Goal: Task Accomplishment & Management: Manage account settings

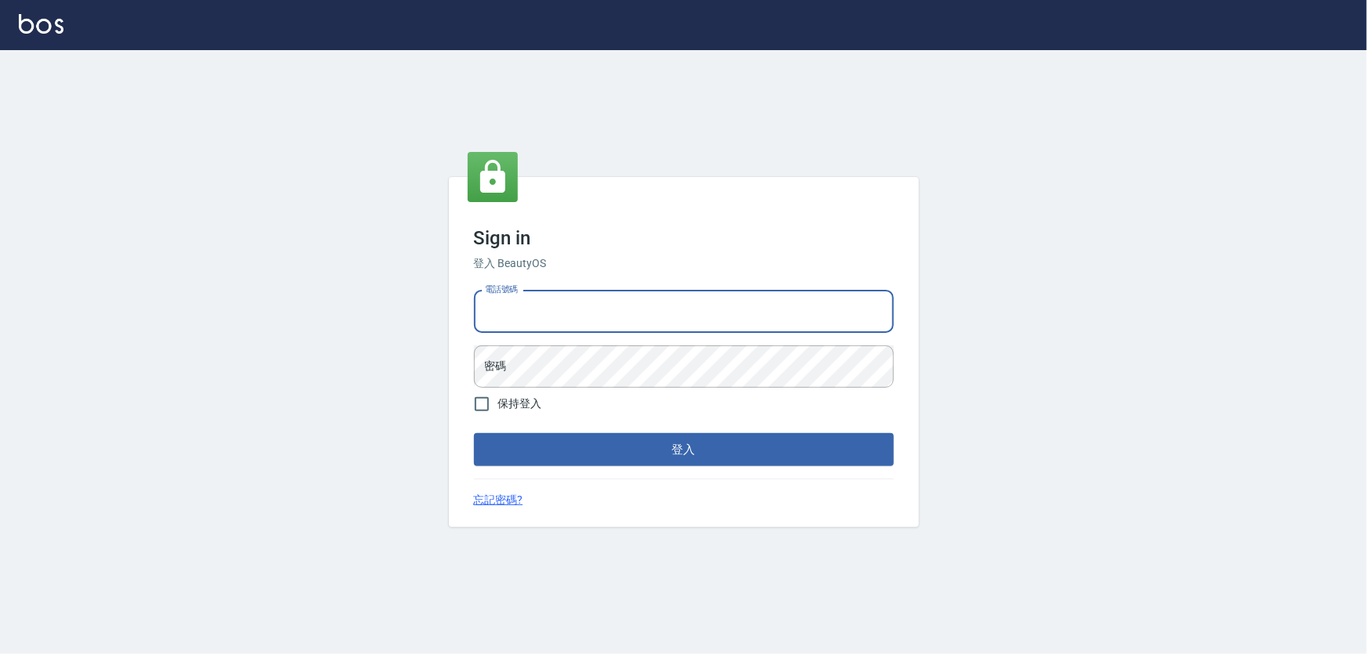
click at [603, 310] on input "電話號碼" at bounding box center [684, 312] width 420 height 42
type input "0972937753"
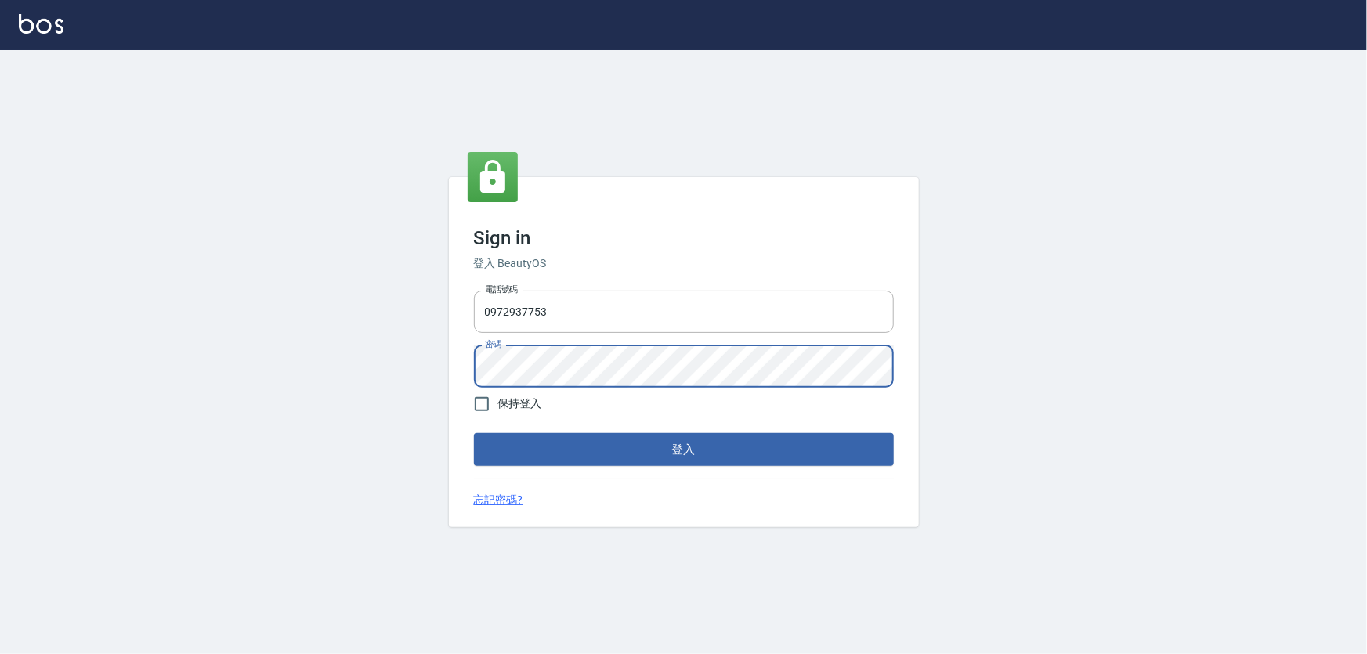
click at [474, 433] on button "登入" at bounding box center [684, 449] width 420 height 33
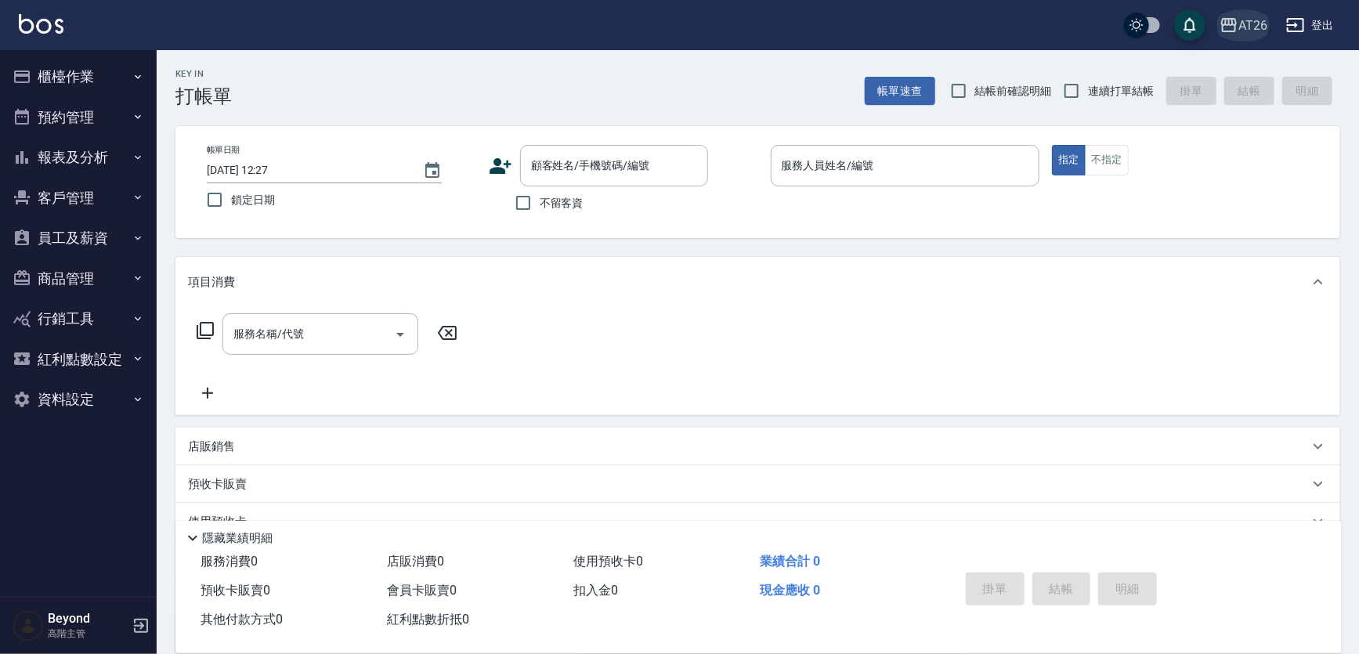
click at [1248, 27] on div "AT26" at bounding box center [1253, 26] width 29 height 20
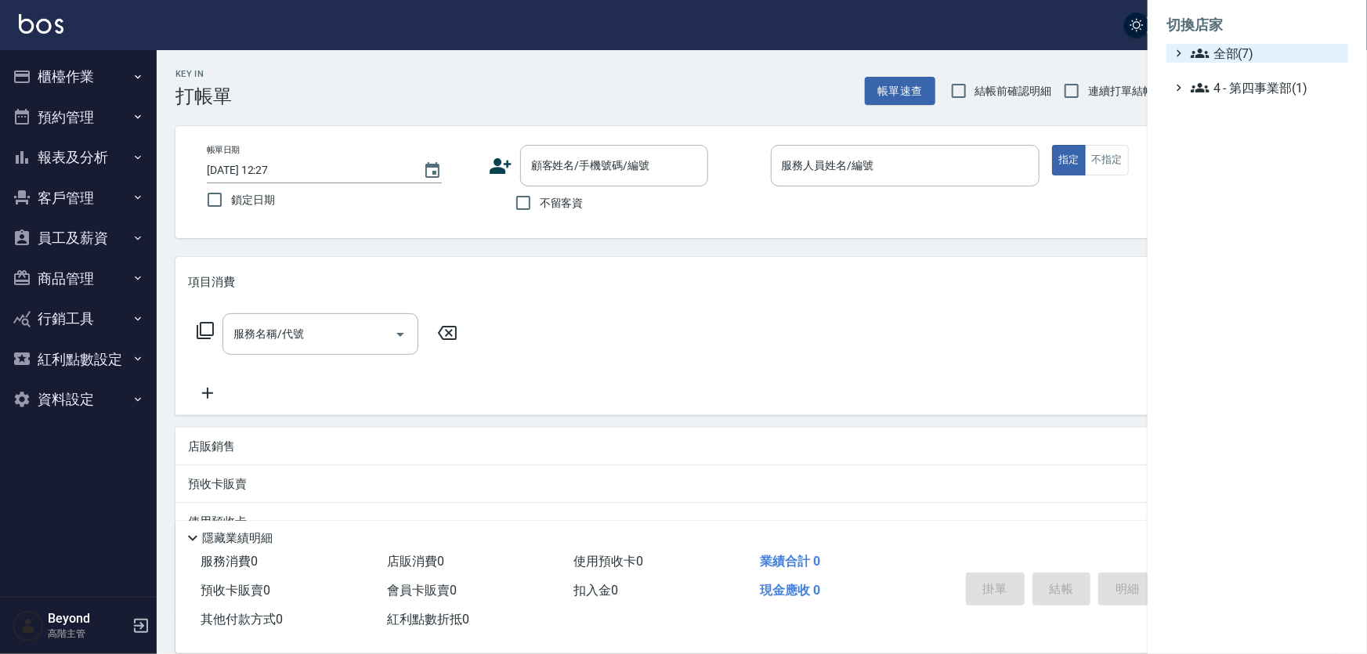
click at [1254, 56] on span "全部(7)" at bounding box center [1266, 53] width 151 height 19
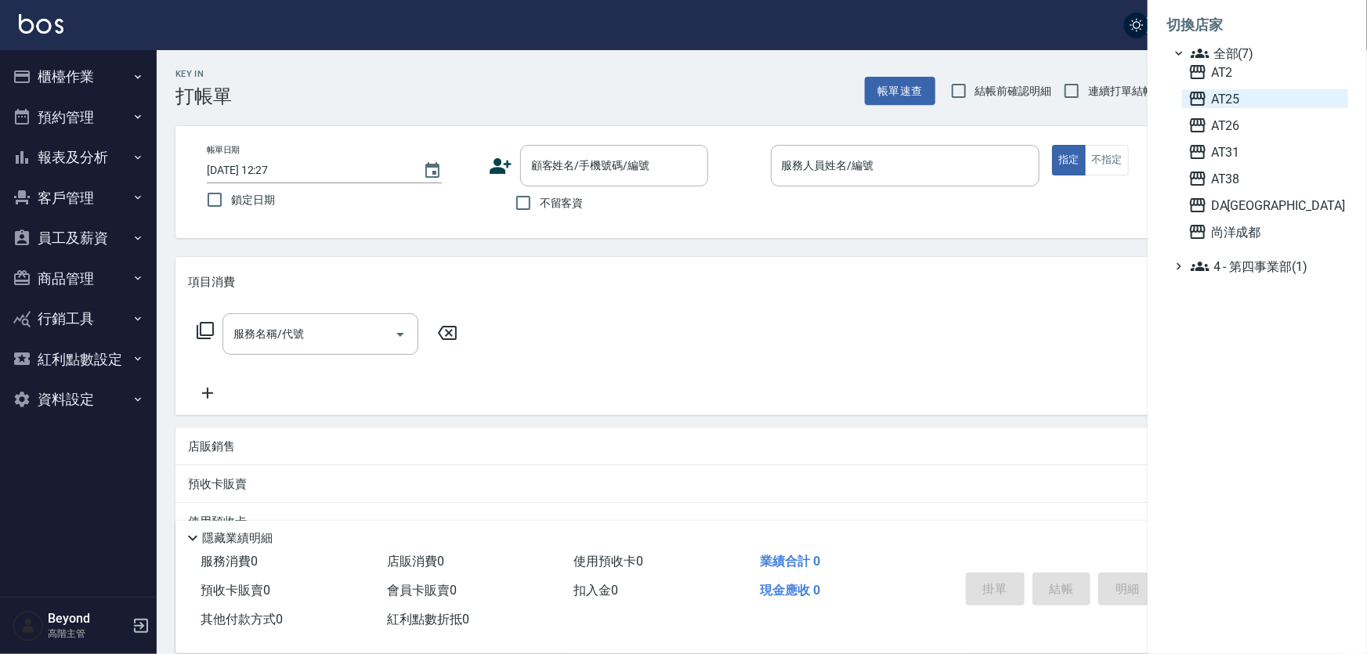
click at [1254, 101] on span "AT25" at bounding box center [1266, 98] width 154 height 19
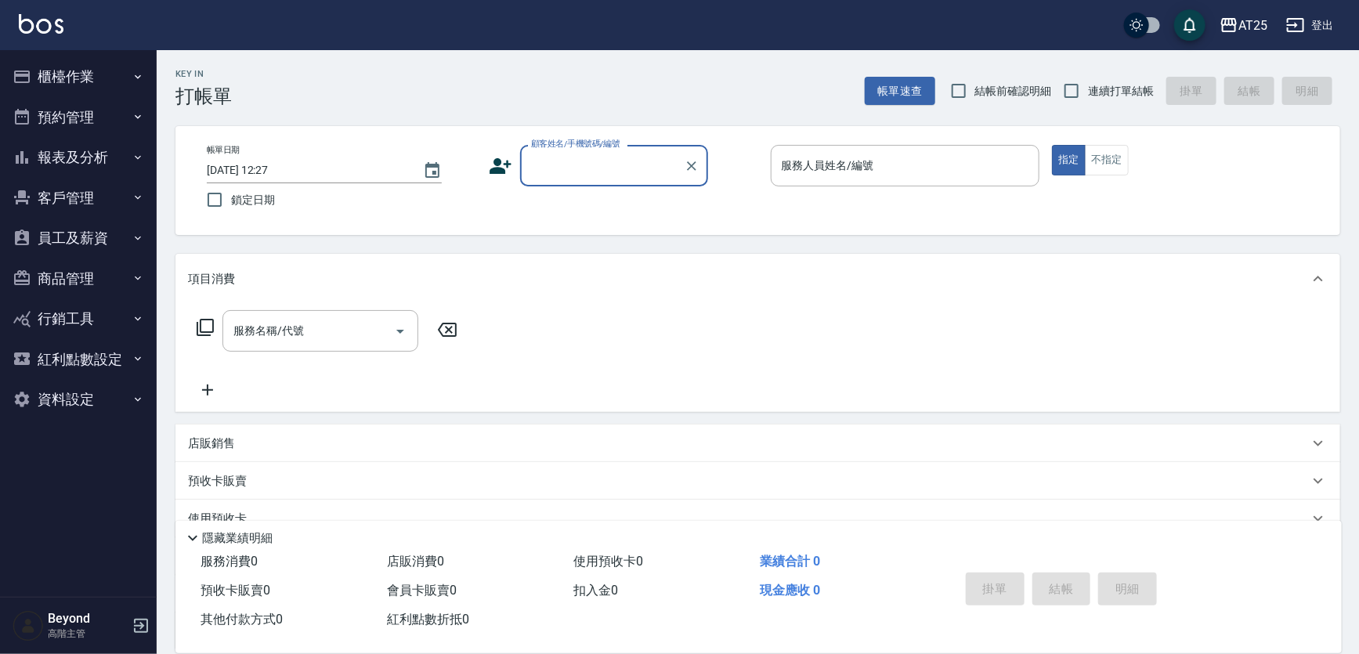
click at [100, 159] on button "報表及分析" at bounding box center [78, 157] width 144 height 41
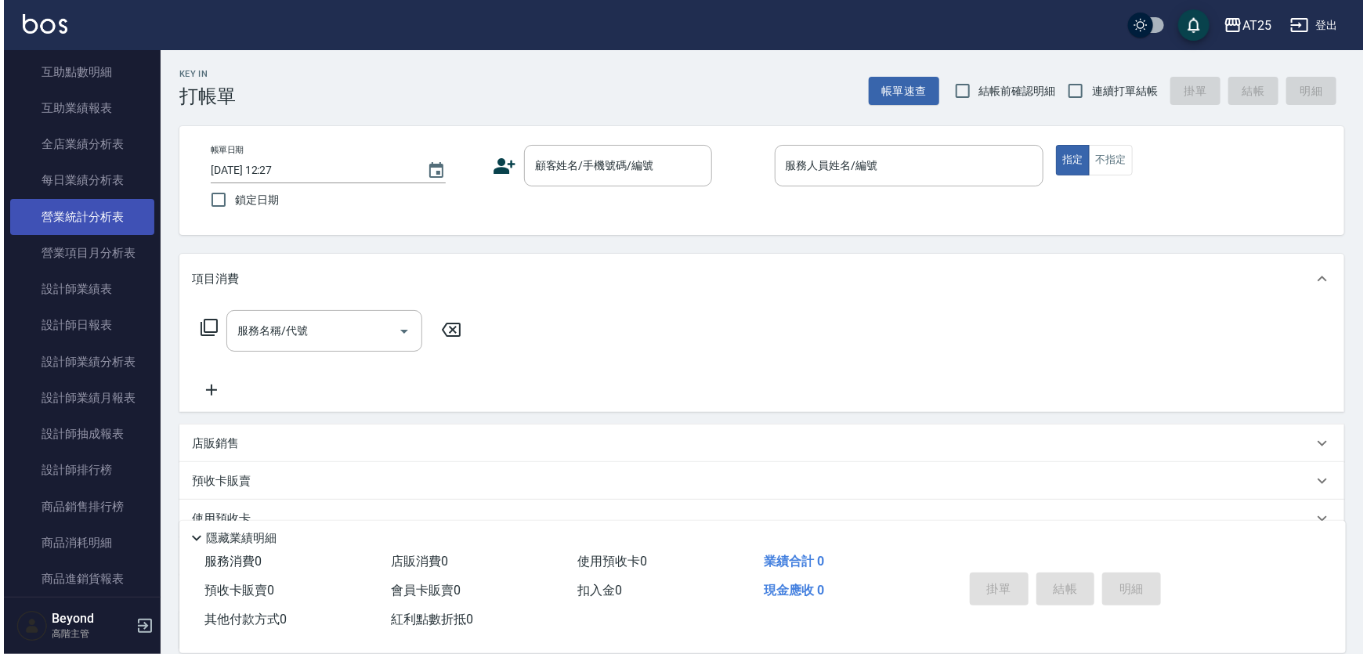
scroll to position [498, 0]
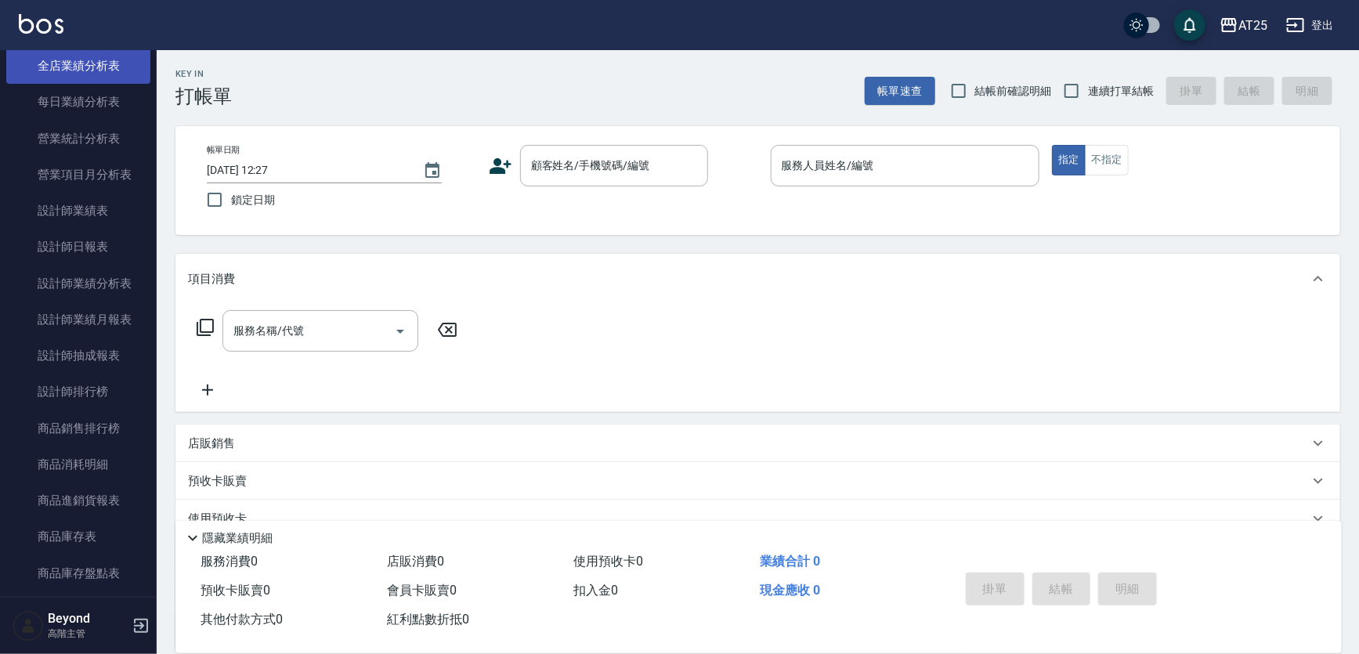
click at [95, 74] on link "全店業績分析表" at bounding box center [78, 66] width 144 height 36
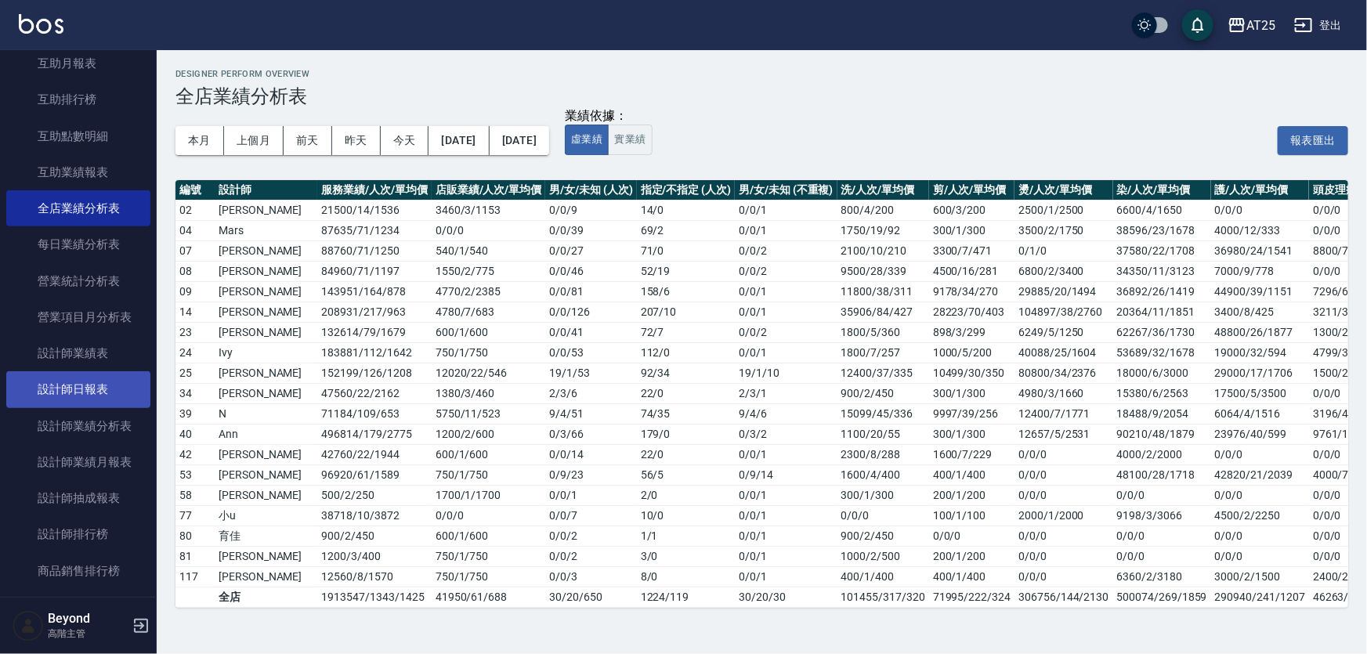
scroll to position [284, 0]
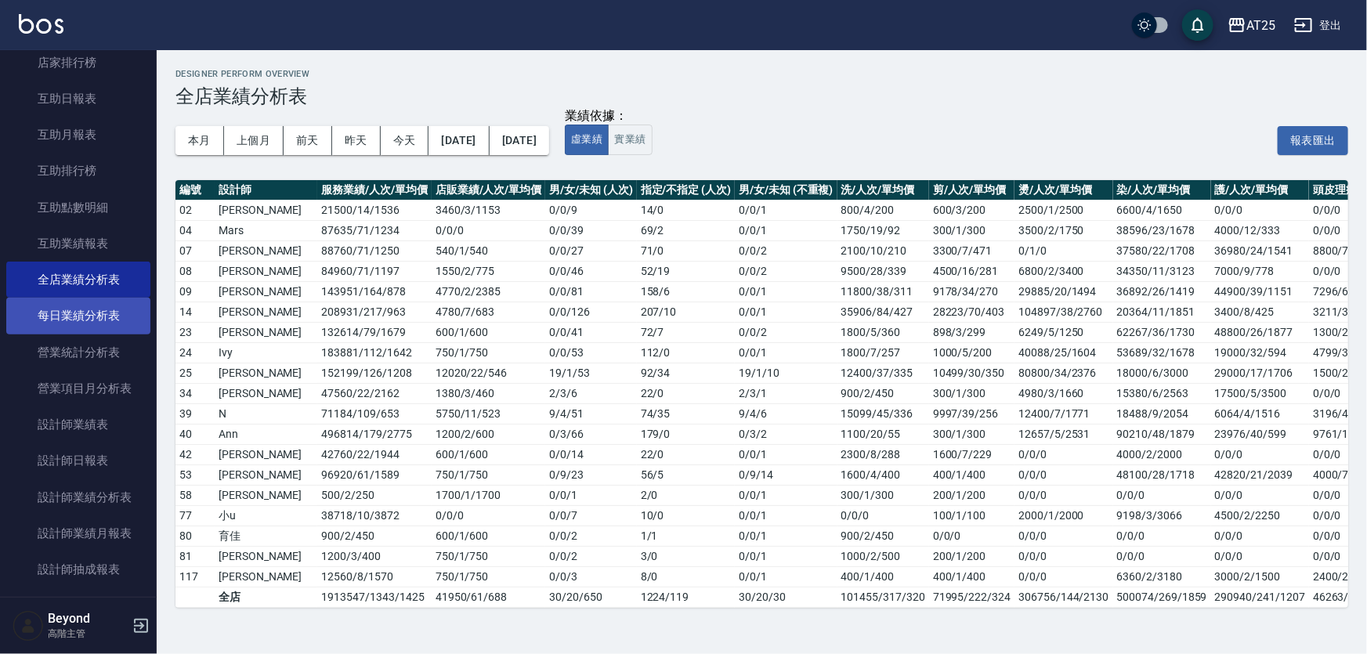
click at [83, 317] on link "每日業績分析表" at bounding box center [78, 316] width 144 height 36
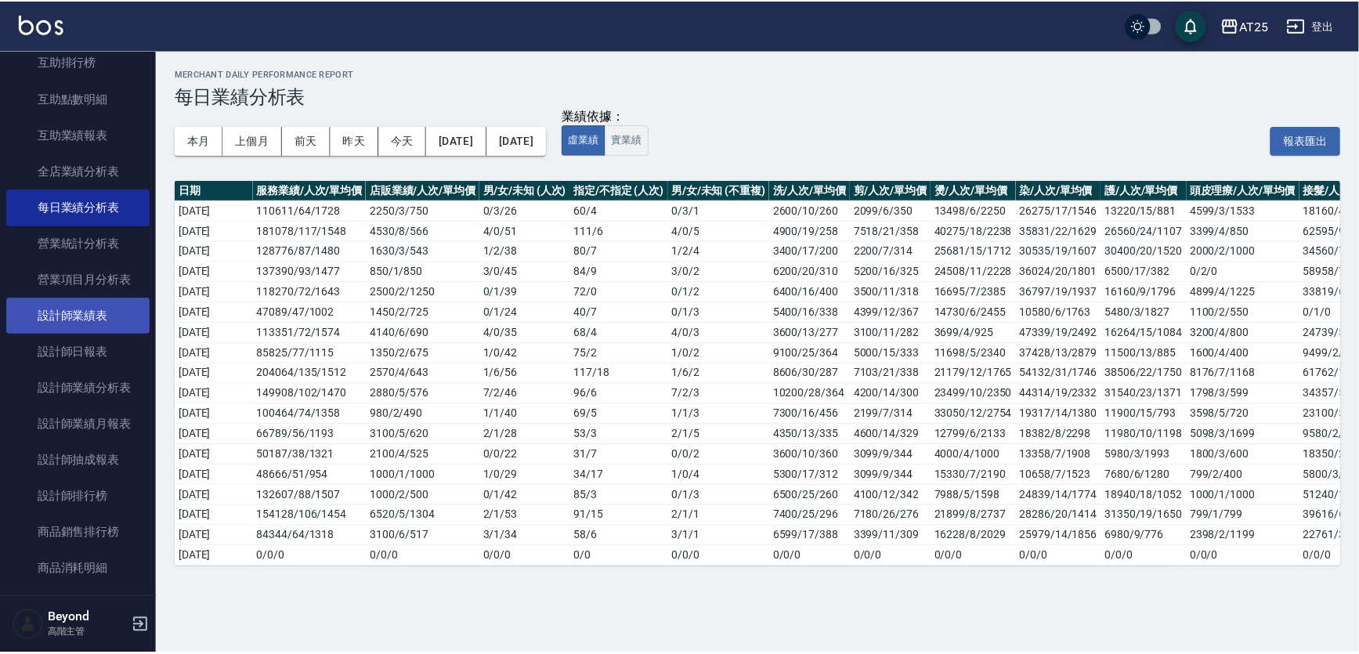
scroll to position [427, 0]
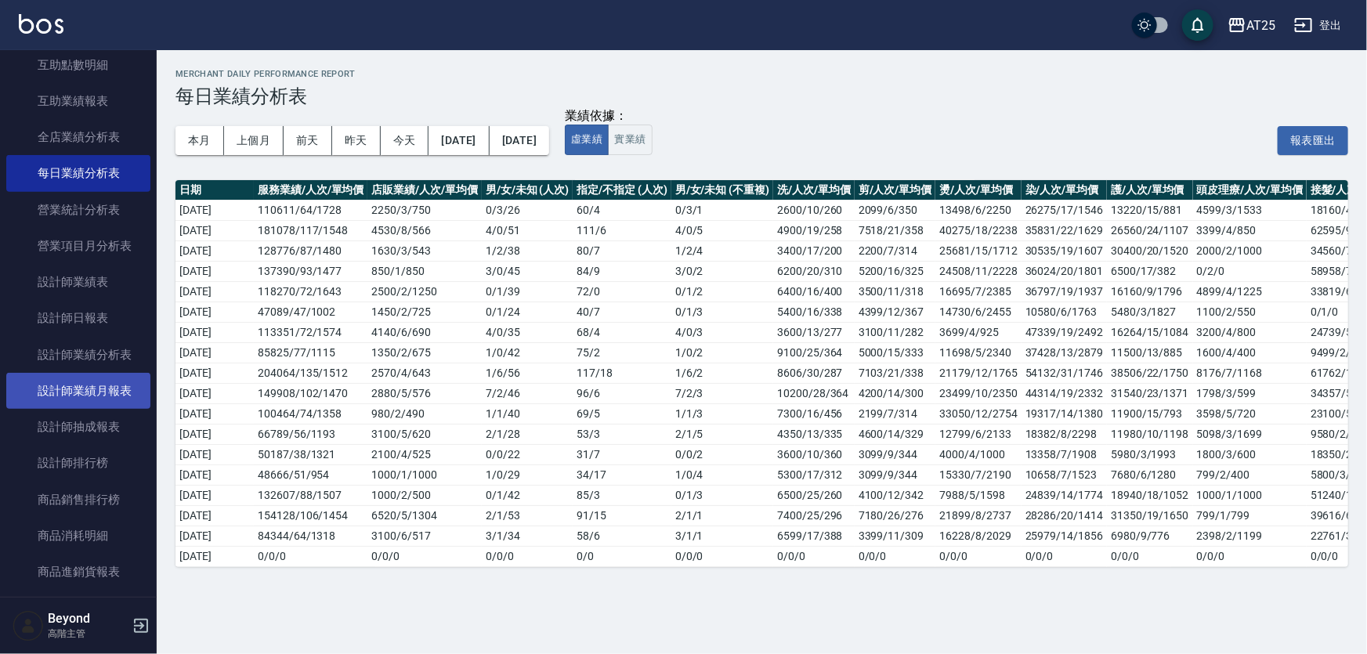
click at [96, 391] on link "設計師業績月報表" at bounding box center [78, 391] width 144 height 36
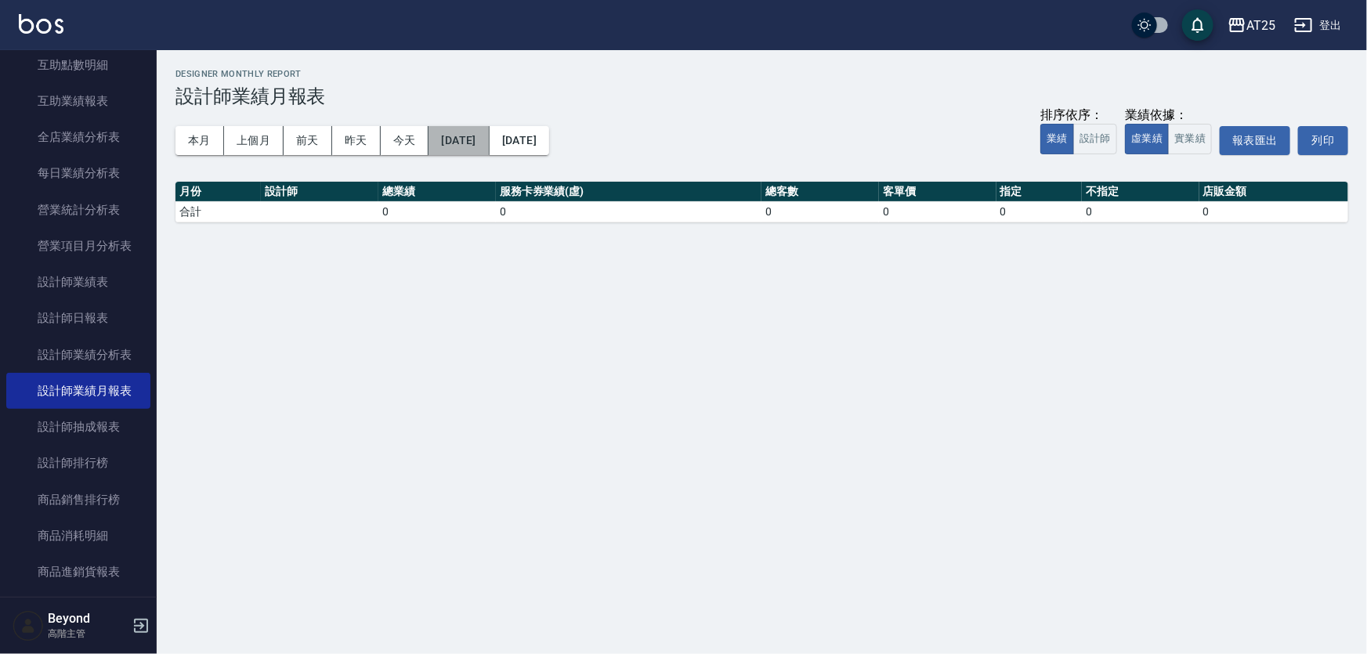
click at [489, 143] on button "[DATE]" at bounding box center [459, 140] width 60 height 29
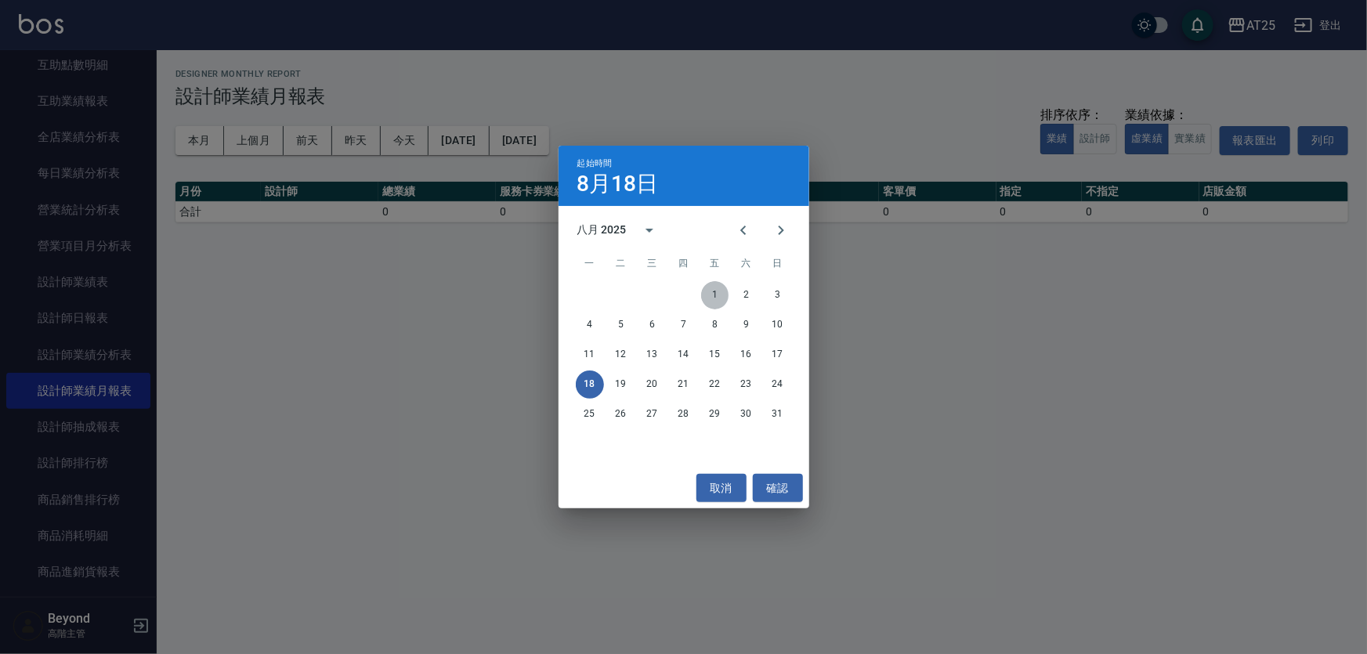
click at [713, 289] on button "1" at bounding box center [715, 295] width 28 height 28
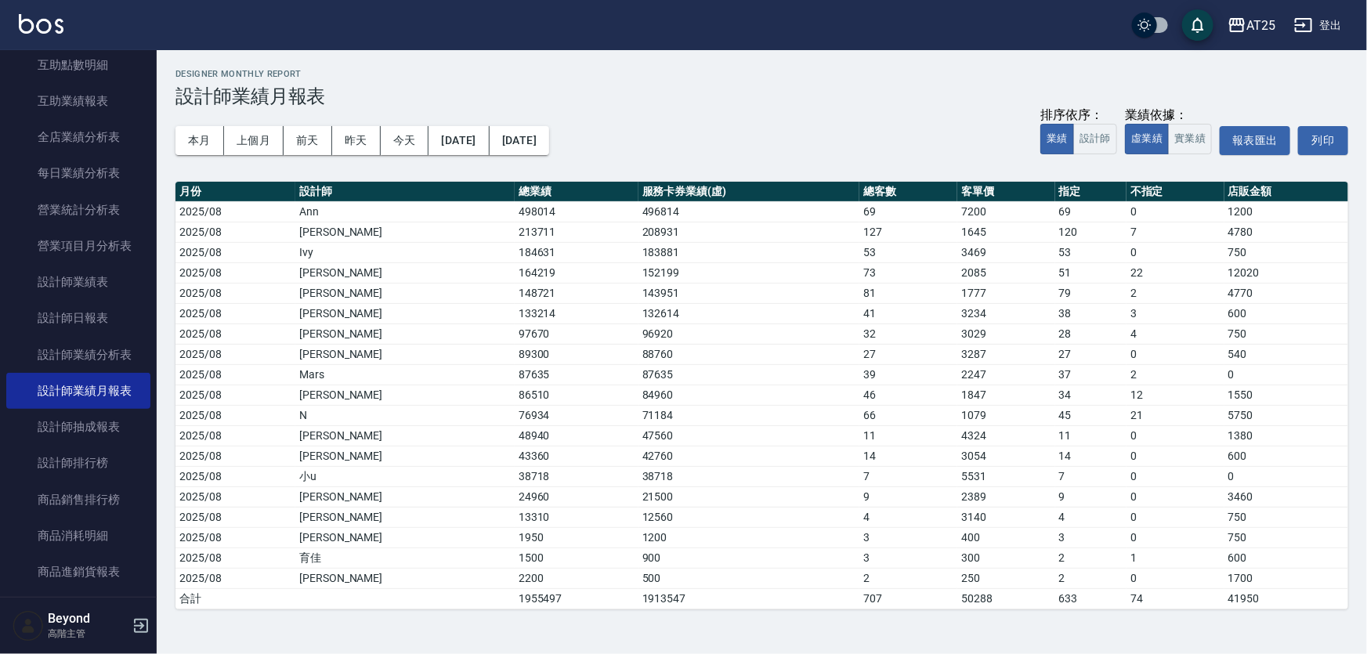
click at [717, 106] on h3 "設計師業績月報表" at bounding box center [761, 96] width 1173 height 22
click at [107, 364] on link "設計師業績分析表" at bounding box center [78, 355] width 144 height 36
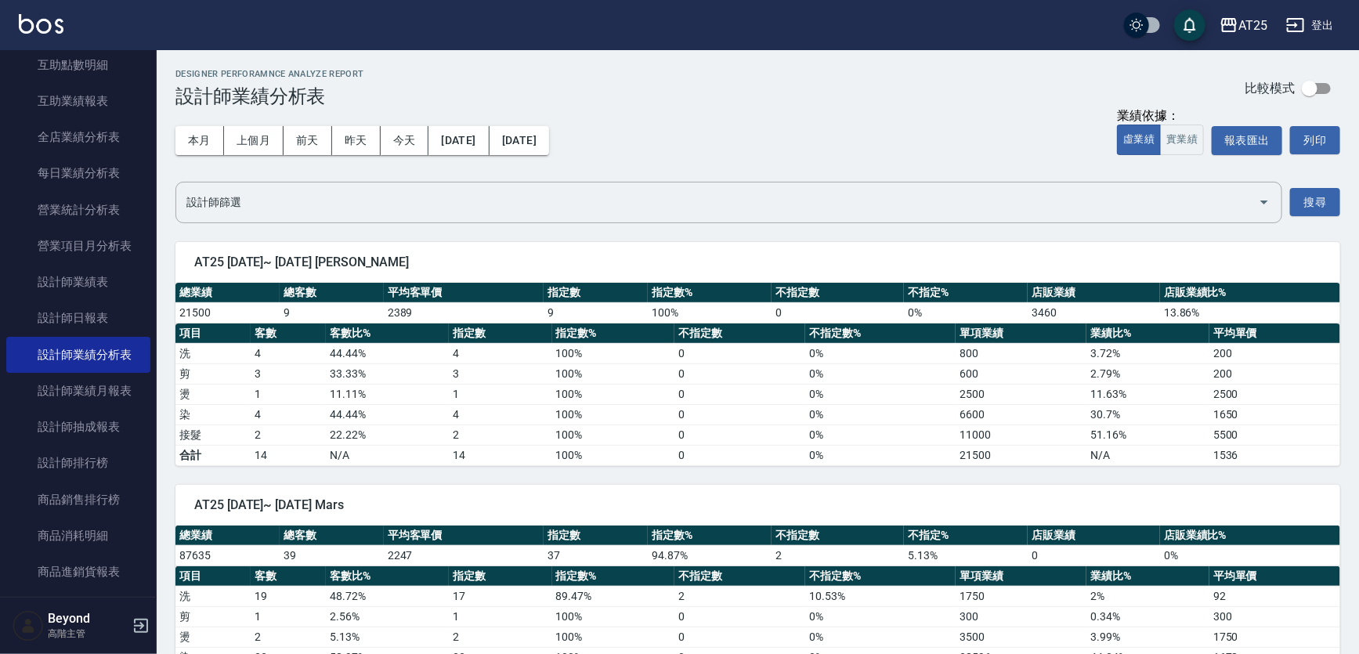
click at [753, 133] on div "本月 上個月 前天 昨天 今天 [DATE] [DATE] 業績依據： 虛業績 實業績 報表匯出 列印" at bounding box center [757, 140] width 1165 height 67
click at [776, 120] on div "本月 上個月 前天 昨天 今天 [DATE] [DATE] 業績依據： 虛業績 實業績 報表匯出 列印" at bounding box center [757, 140] width 1165 height 67
click at [777, 119] on div "本月 上個月 前天 昨天 今天 [DATE] [DATE] 業績依據： 虛業績 實業績 報表匯出 列印" at bounding box center [757, 140] width 1165 height 67
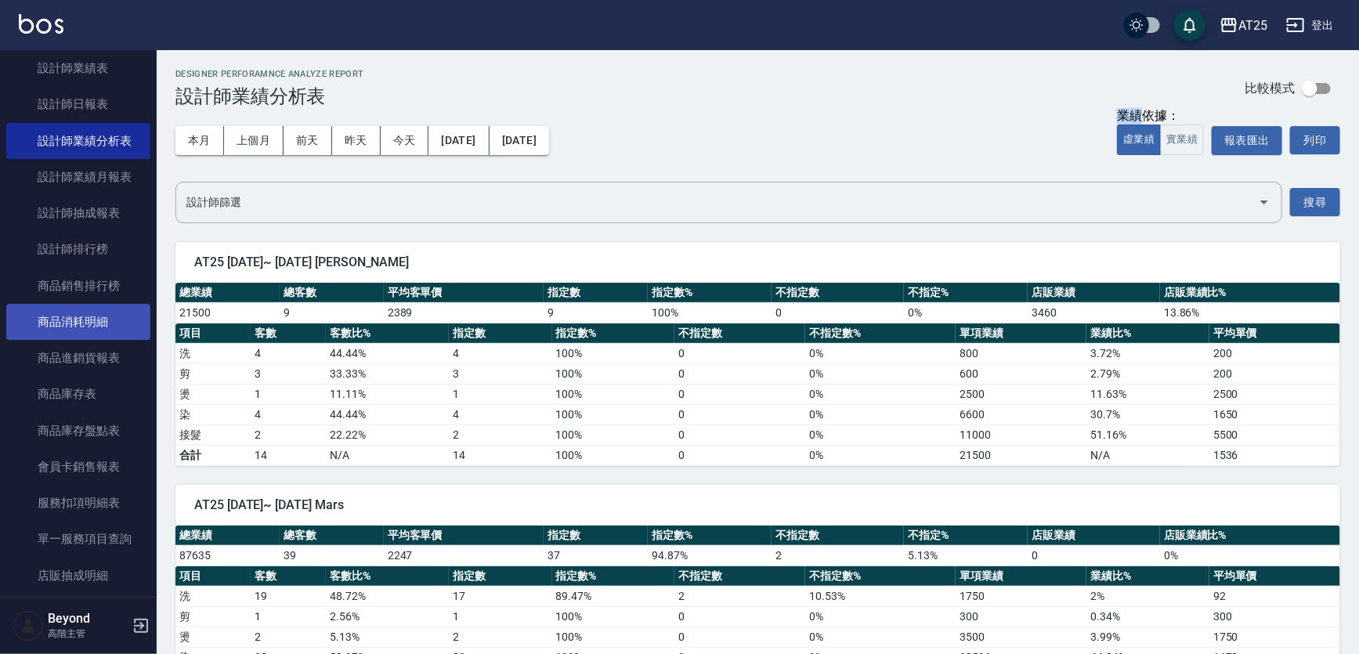
scroll to position [712, 0]
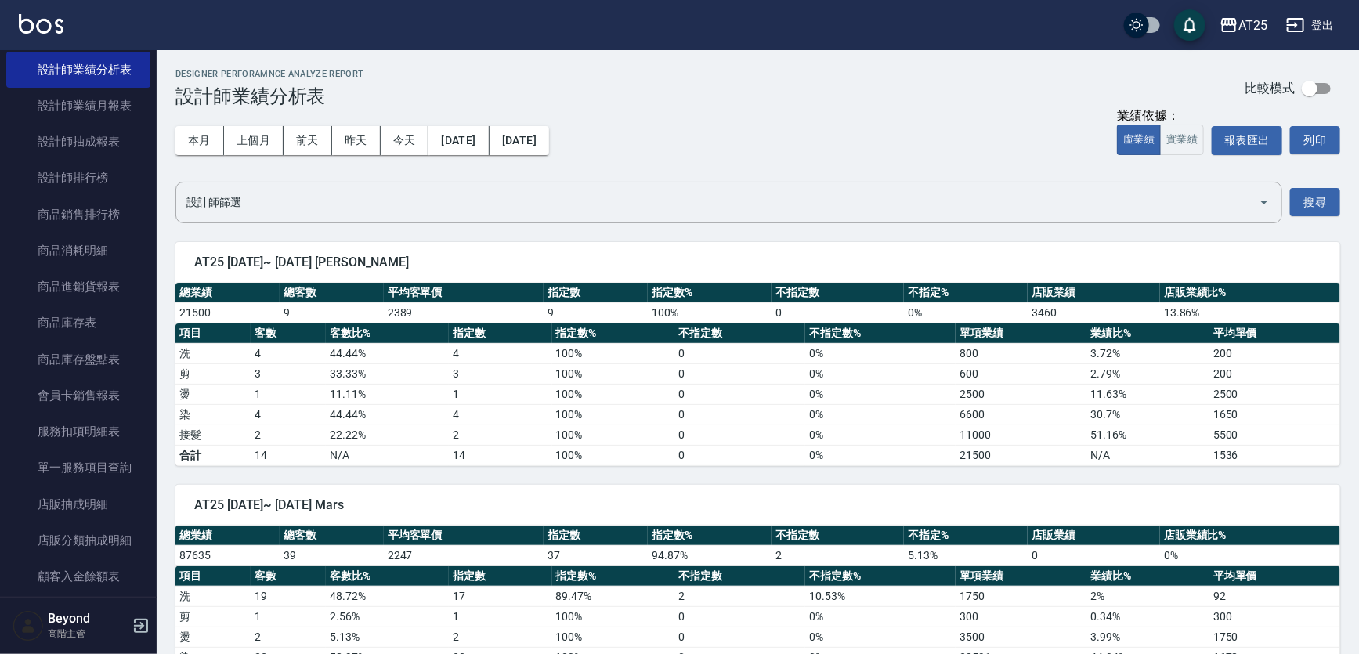
click at [858, 110] on div "本月 上個月 前天 昨天 今天 [DATE] [DATE] 業績依據： 虛業績 實業績 報表匯出 列印" at bounding box center [757, 140] width 1165 height 67
click at [880, 96] on div "Designer Perforamnce Analyze Report 設計師業績分析表 比較模式" at bounding box center [757, 88] width 1165 height 38
drag, startPoint x: 896, startPoint y: 57, endPoint x: 866, endPoint y: 65, distance: 30.8
click at [798, 16] on div "AT25 登出" at bounding box center [679, 25] width 1359 height 50
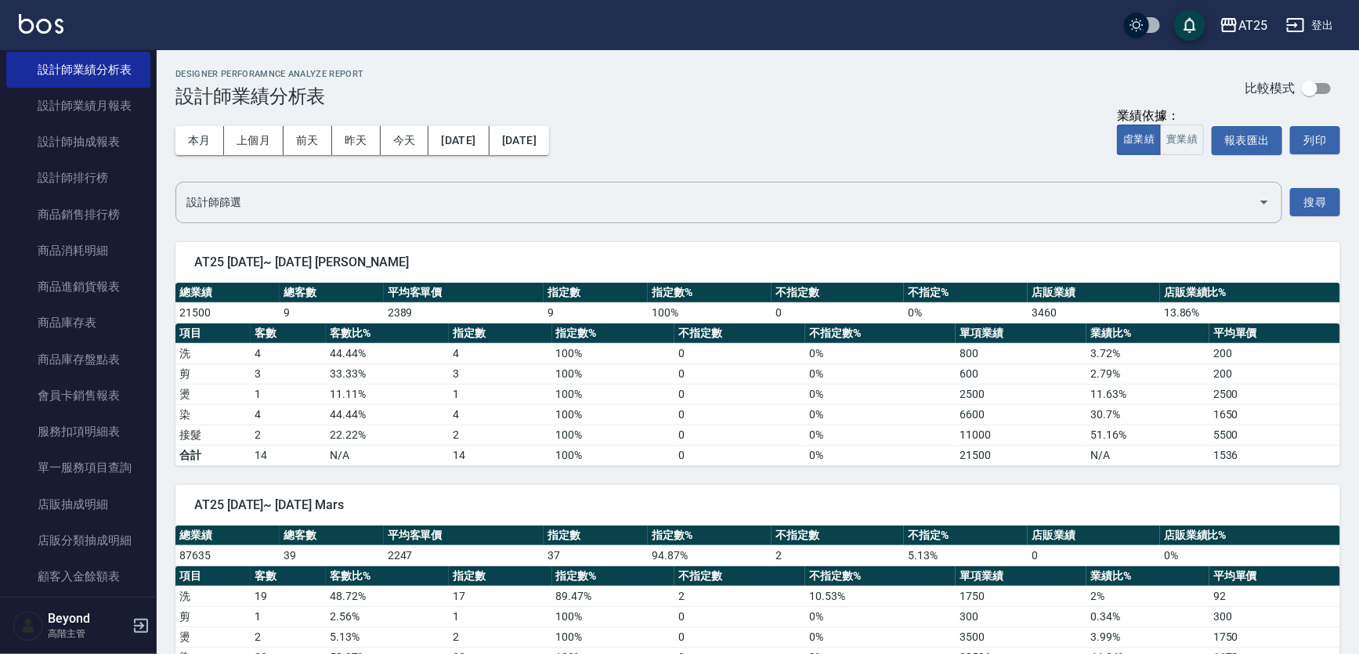
click at [877, 16] on div "AT25 登出" at bounding box center [679, 25] width 1359 height 50
click at [935, 13] on div "AT25 登出" at bounding box center [679, 25] width 1359 height 50
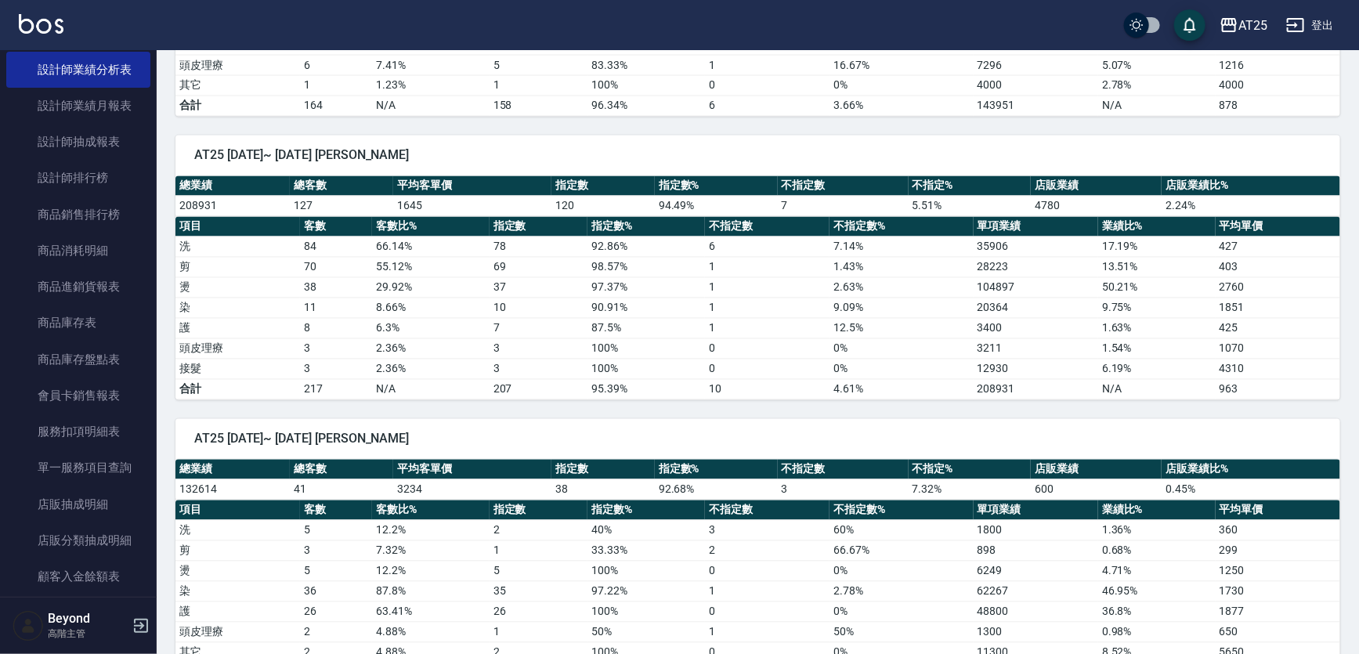
scroll to position [1424, 0]
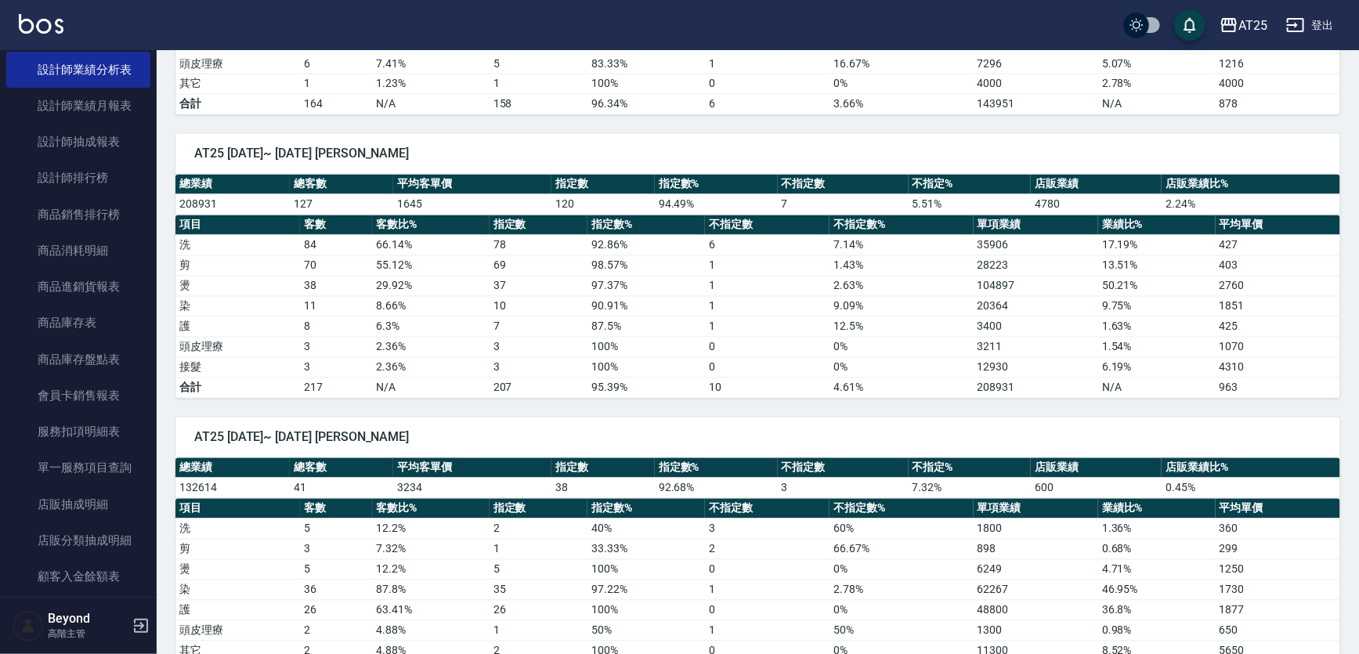
click at [863, 140] on div "AT25 [DATE]~ [DATE] [PERSON_NAME]" at bounding box center [757, 154] width 1165 height 41
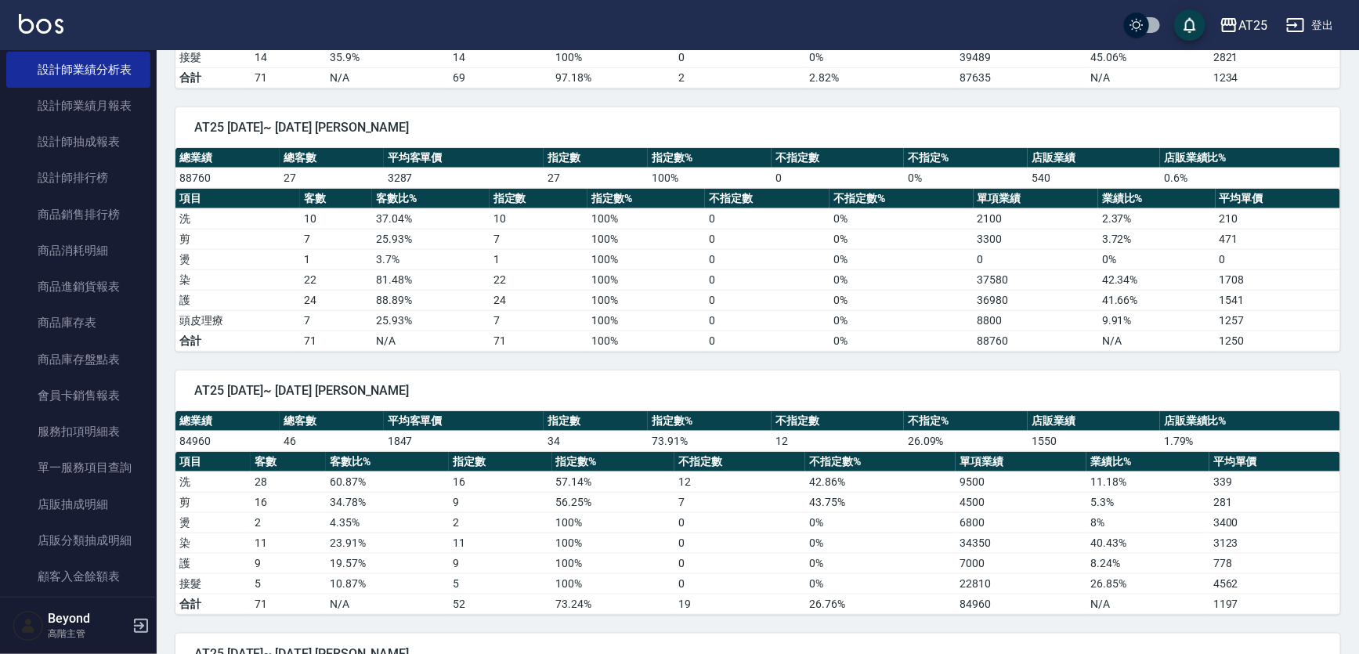
scroll to position [142, 0]
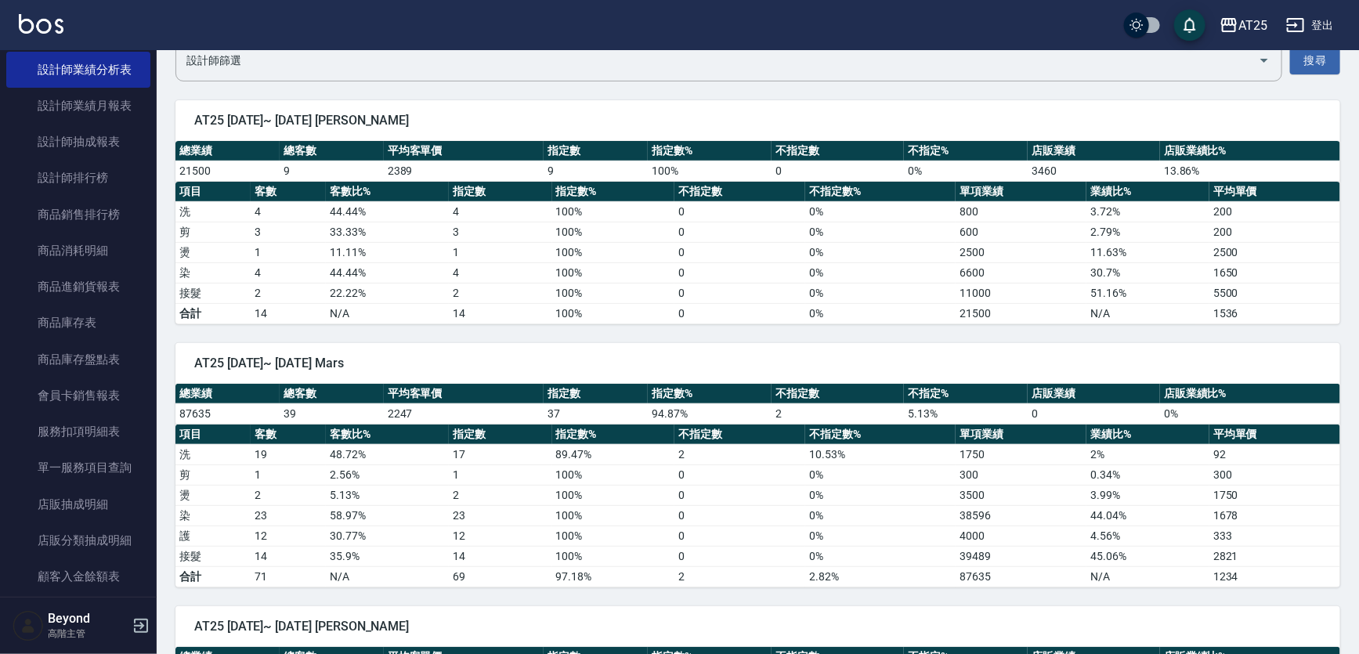
click at [1114, 94] on div "AT25 [DATE]~ [DATE] [PERSON_NAME] 總業績 總客數 平均客單價 指定數 指定數% 不指定數 不指定% 店販業績 店販業績比% …" at bounding box center [749, 202] width 1184 height 243
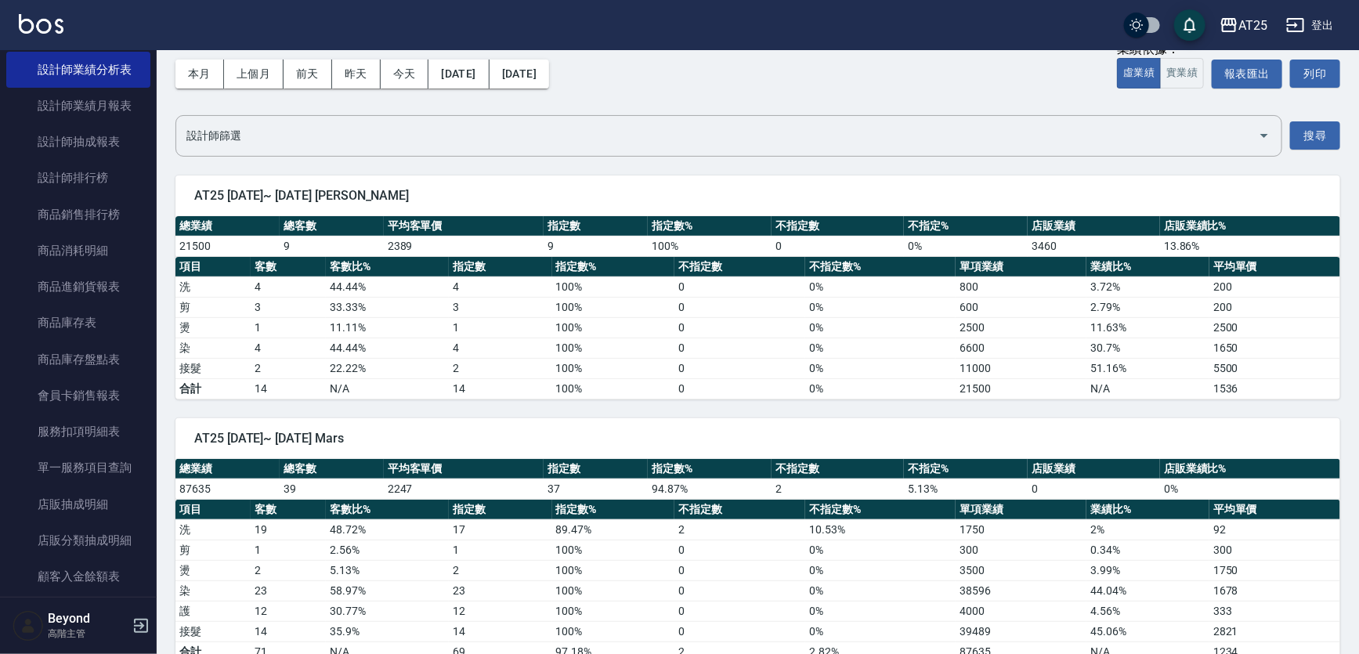
scroll to position [0, 0]
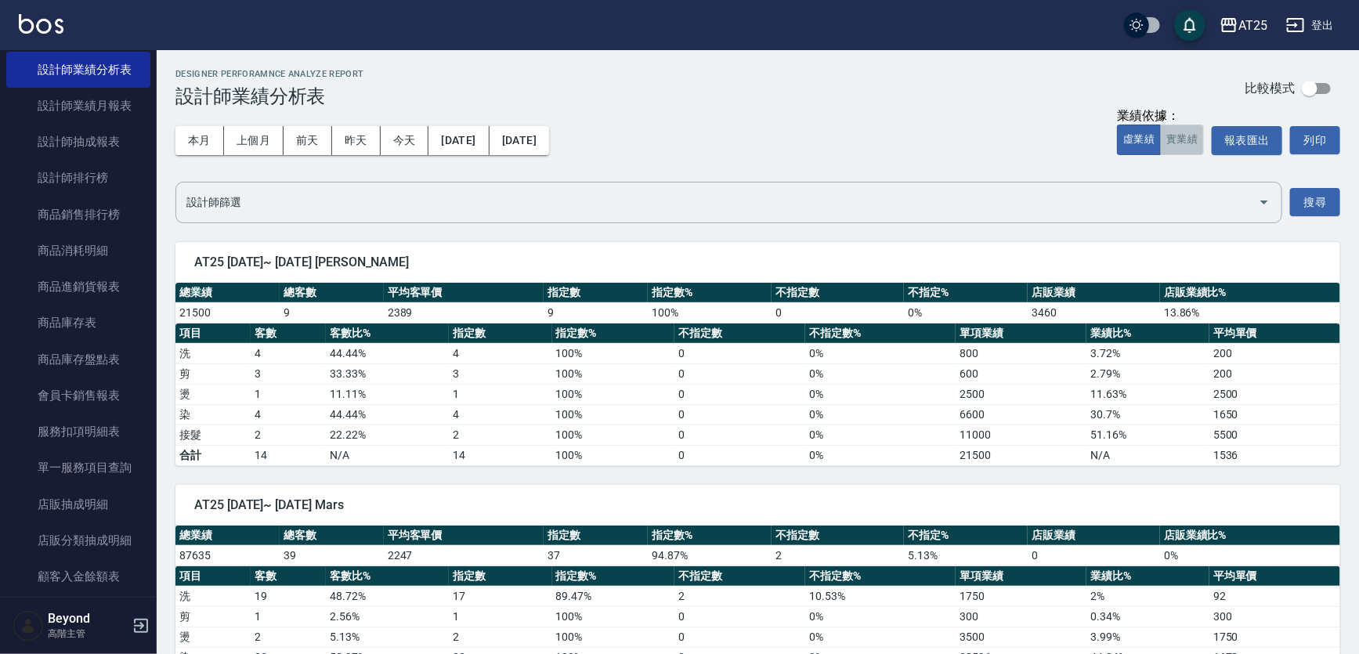
click at [1176, 141] on button "實業績" at bounding box center [1182, 140] width 44 height 31
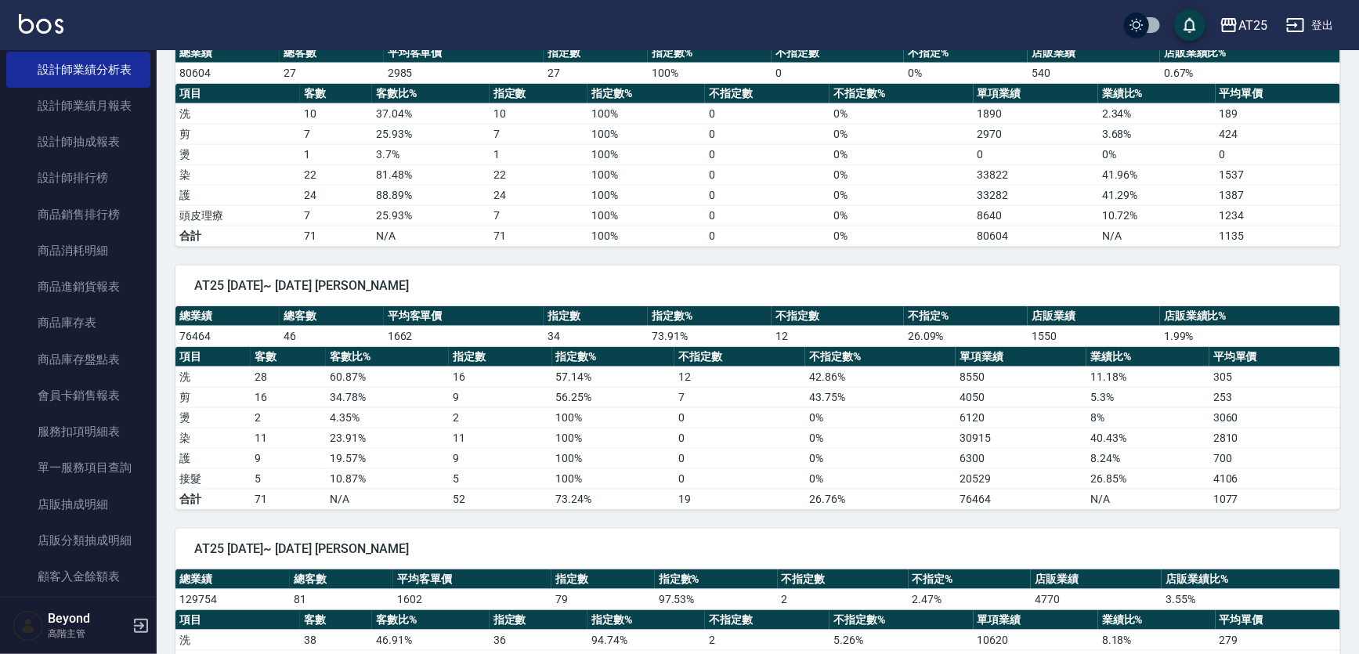
scroll to position [570, 0]
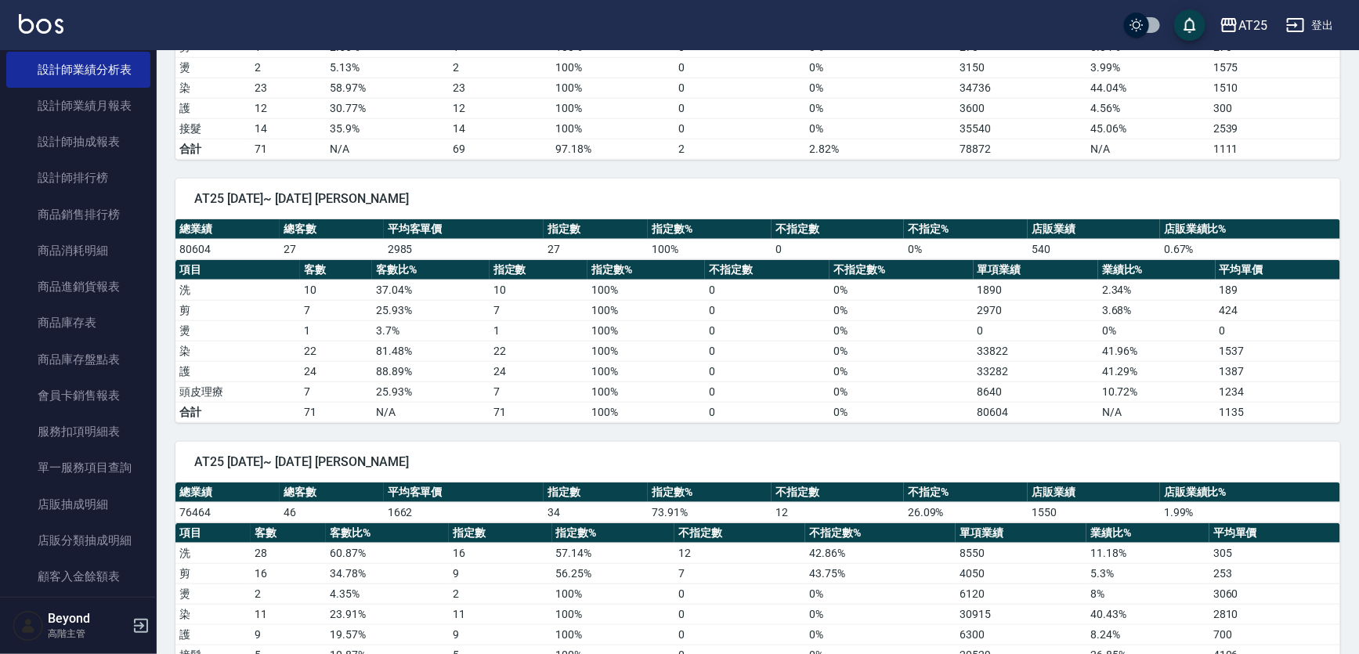
click at [596, 183] on div "AT25 [DATE]~ [DATE] [PERSON_NAME]" at bounding box center [757, 199] width 1165 height 41
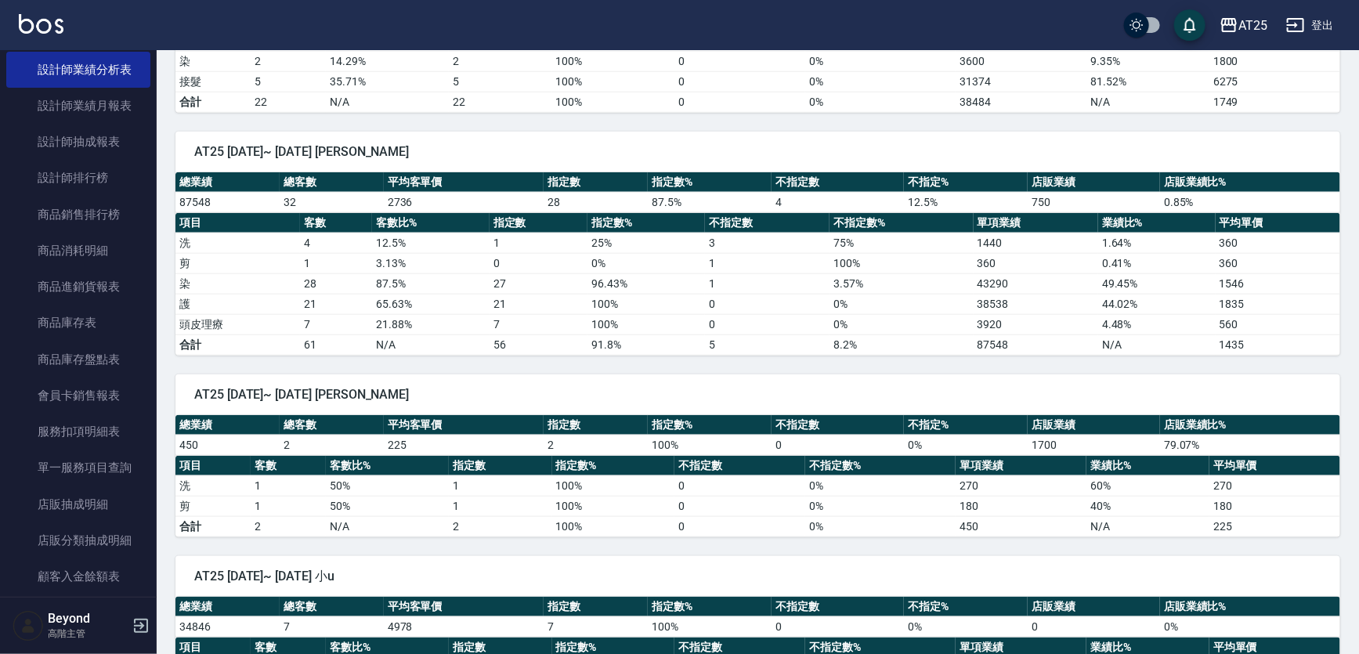
scroll to position [3703, 0]
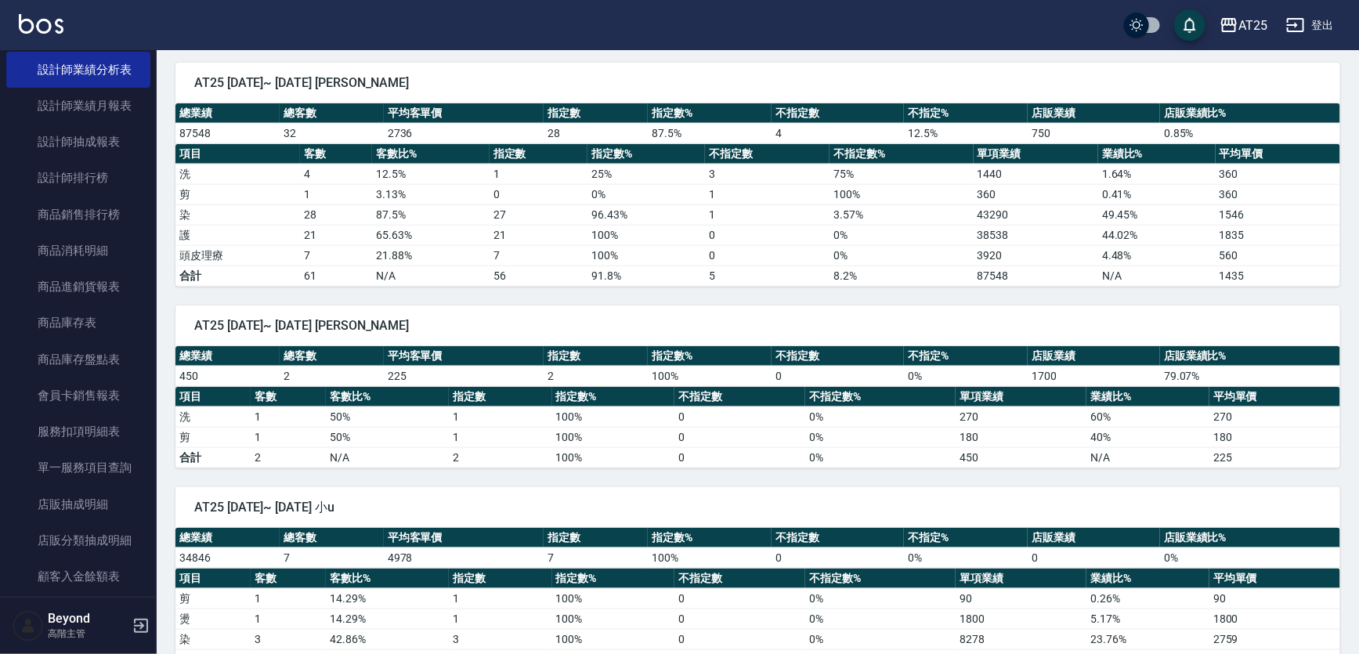
click at [663, 306] on div "AT25 [DATE]~ [DATE] [PERSON_NAME]" at bounding box center [757, 326] width 1165 height 41
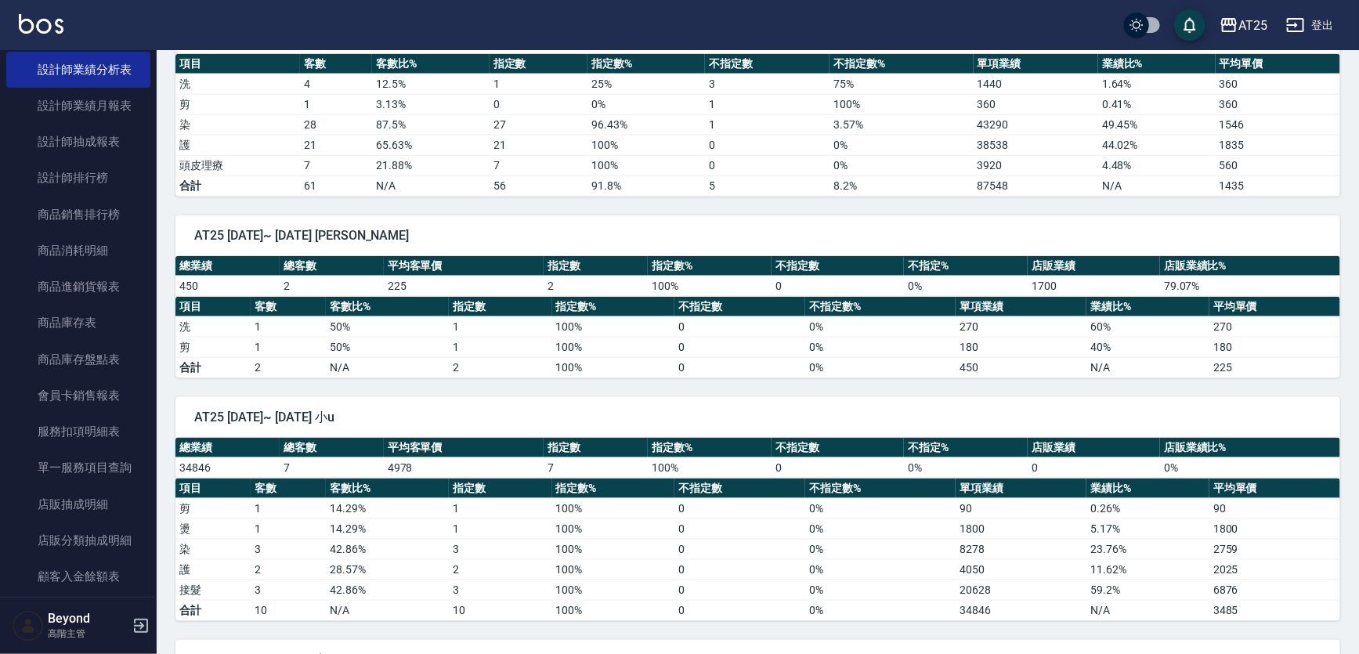
scroll to position [3917, 0]
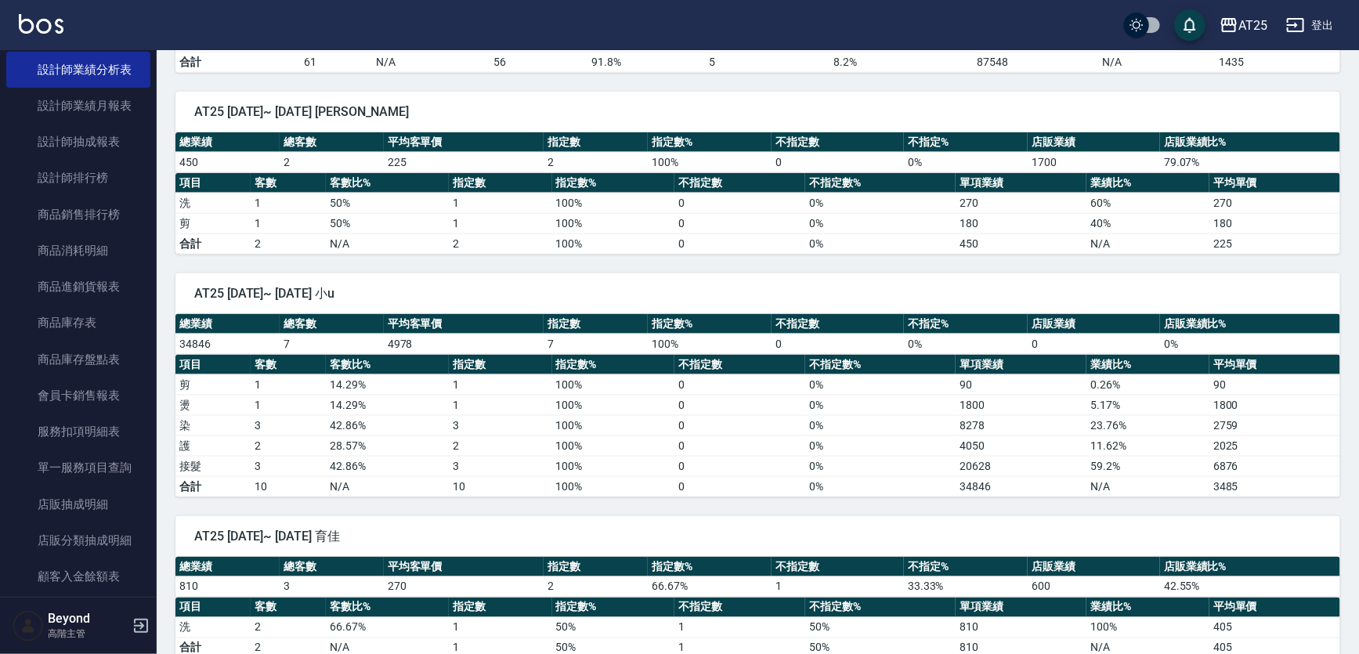
click at [751, 286] on span "AT25 [DATE]~ [DATE] 小u" at bounding box center [757, 294] width 1127 height 16
click at [796, 286] on span "AT25 [DATE]~ [DATE] 小u" at bounding box center [757, 294] width 1127 height 16
click at [821, 273] on div "AT25 [DATE]~ [DATE] 小u" at bounding box center [757, 293] width 1165 height 41
click at [840, 255] on div "AT25 [DATE]~ [DATE] 小u 總業績 總客數 平均客單價 指定數 指定數% 不指定數 不指定% 店販業績 店販業績比% 34846 7 497…" at bounding box center [749, 376] width 1184 height 243
click at [812, 273] on div "AT25 [DATE]~ [DATE] 小u" at bounding box center [757, 293] width 1165 height 41
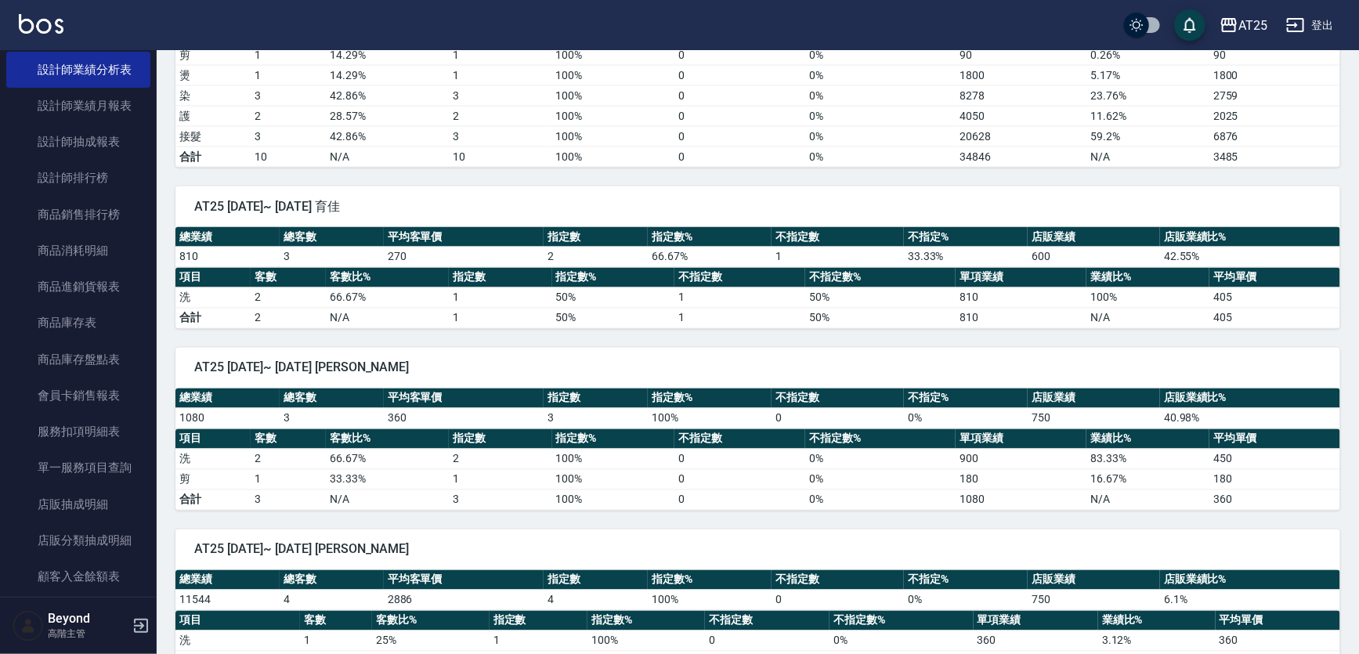
scroll to position [4273, 0]
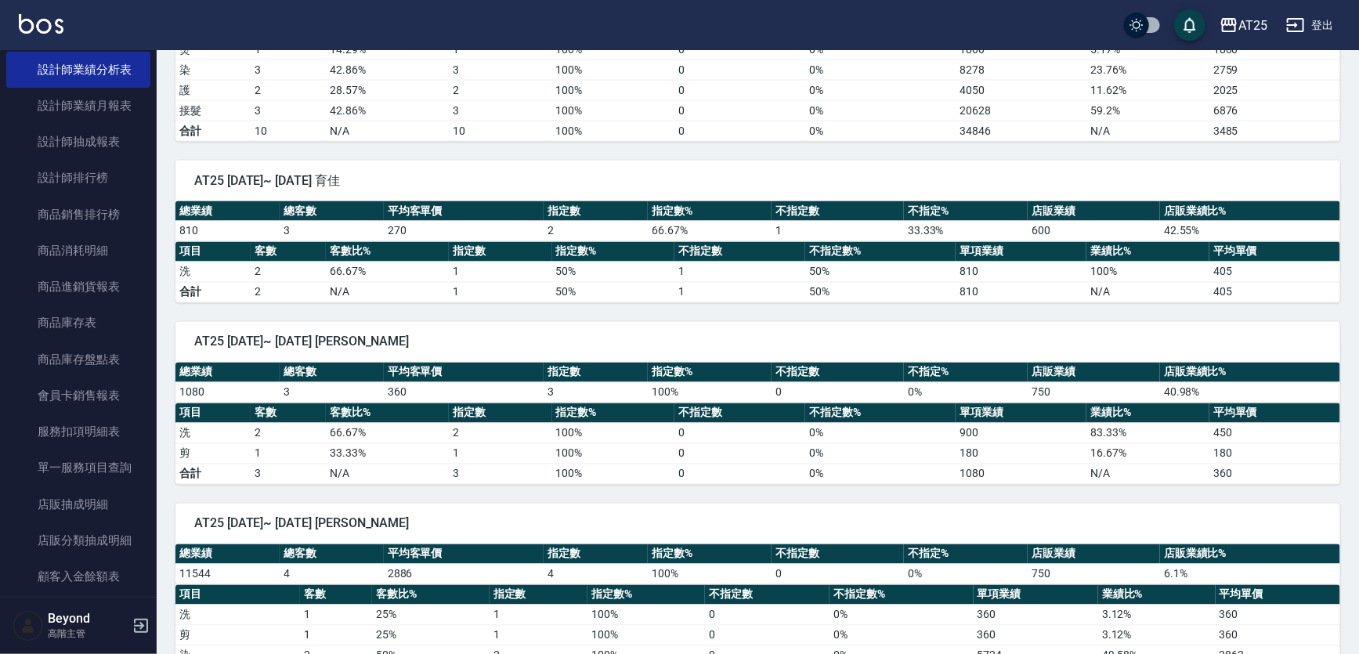
click at [787, 322] on div "AT25 [DATE]~ [DATE] [PERSON_NAME]" at bounding box center [757, 342] width 1165 height 41
click at [823, 335] on span "AT25 [DATE]~ [DATE] [PERSON_NAME]" at bounding box center [757, 343] width 1127 height 16
click at [885, 335] on span "AT25 [DATE]~ [DATE] [PERSON_NAME]" at bounding box center [757, 343] width 1127 height 16
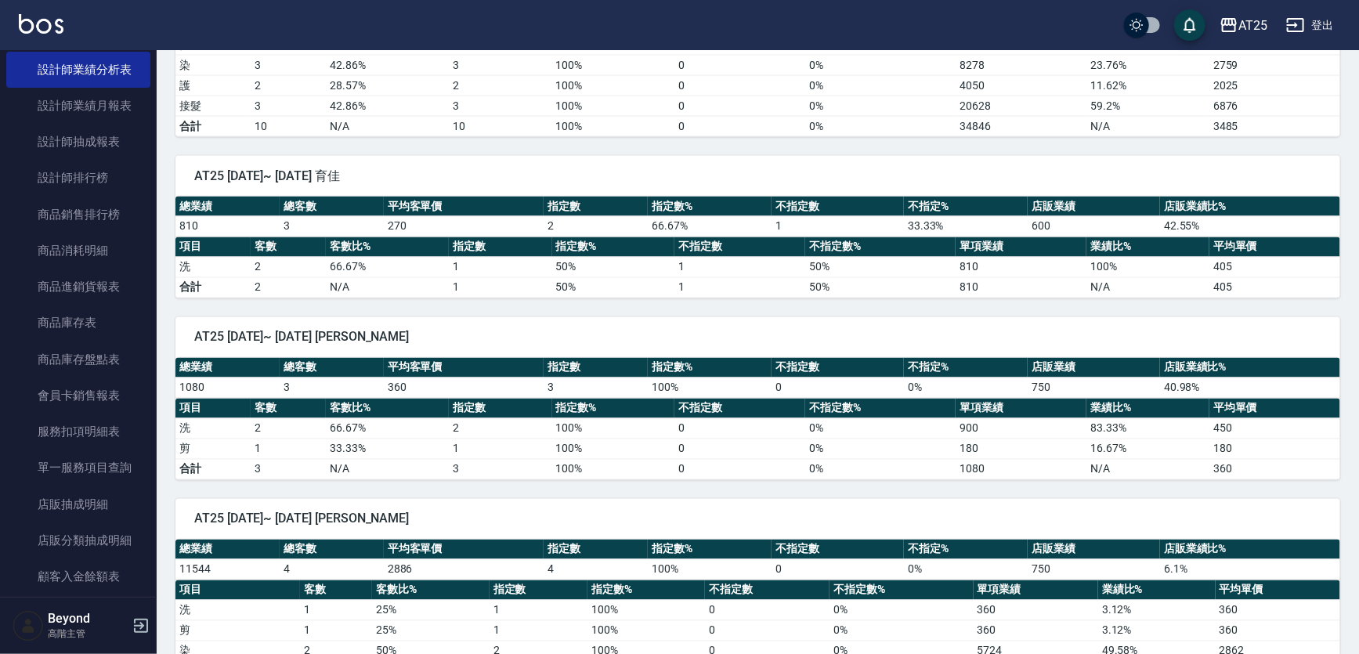
scroll to position [4347, 0]
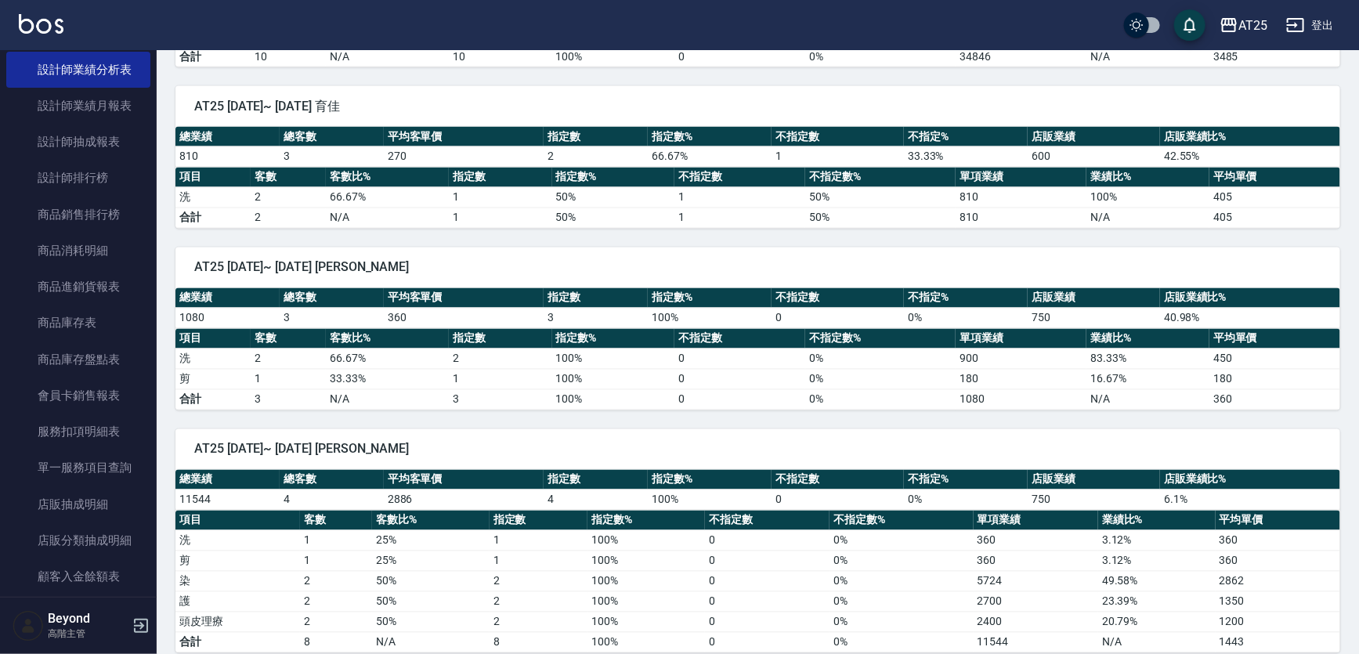
click at [818, 442] on span "AT25 [DATE]~ [DATE] [PERSON_NAME]" at bounding box center [757, 450] width 1127 height 16
click at [832, 442] on span "AT25 [DATE]~ [DATE] [PERSON_NAME]" at bounding box center [757, 450] width 1127 height 16
click at [864, 442] on span "AT25 [DATE]~ [DATE] [PERSON_NAME]" at bounding box center [757, 450] width 1127 height 16
click at [888, 429] on div "AT25 [DATE]~ [DATE] [PERSON_NAME]" at bounding box center [757, 449] width 1165 height 41
drag, startPoint x: 906, startPoint y: 421, endPoint x: 933, endPoint y: 422, distance: 26.6
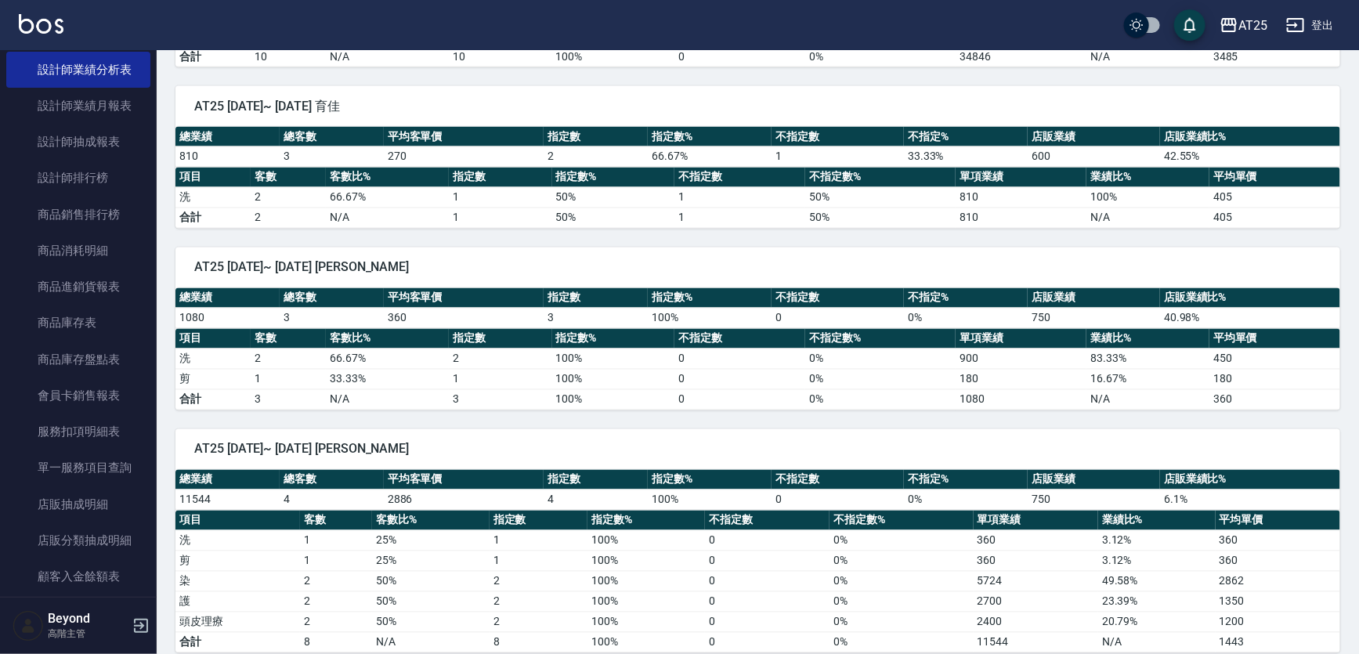
click at [907, 429] on div "AT25 [DATE]~ [DATE] [PERSON_NAME]" at bounding box center [757, 449] width 1165 height 41
click at [955, 442] on span "AT25 [DATE]~ [DATE] [PERSON_NAME]" at bounding box center [757, 450] width 1127 height 16
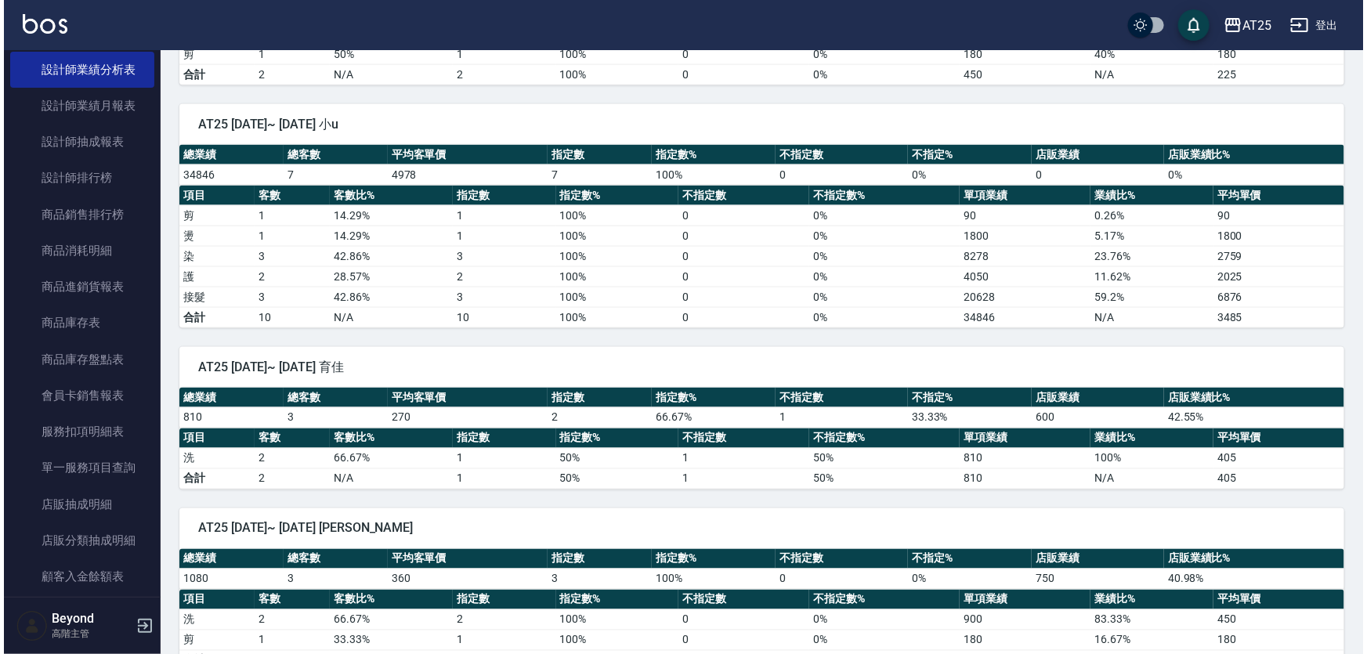
scroll to position [3777, 0]
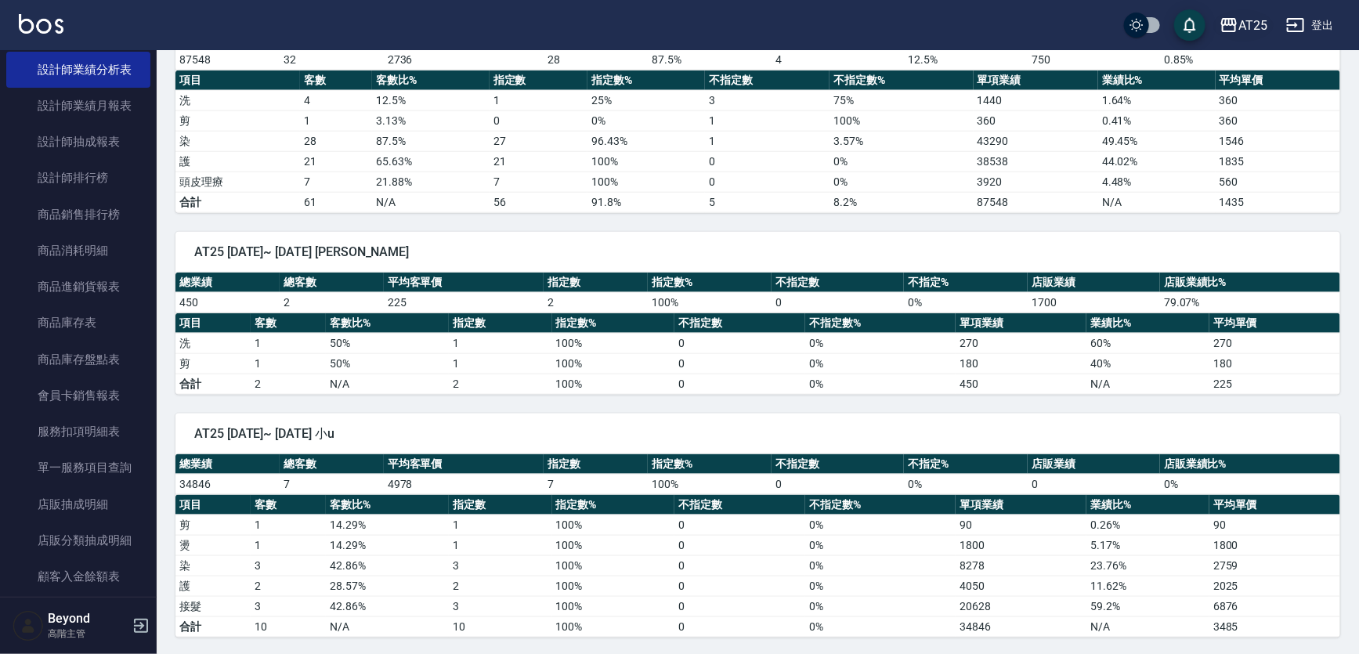
click at [1257, 25] on div "AT25" at bounding box center [1253, 26] width 29 height 20
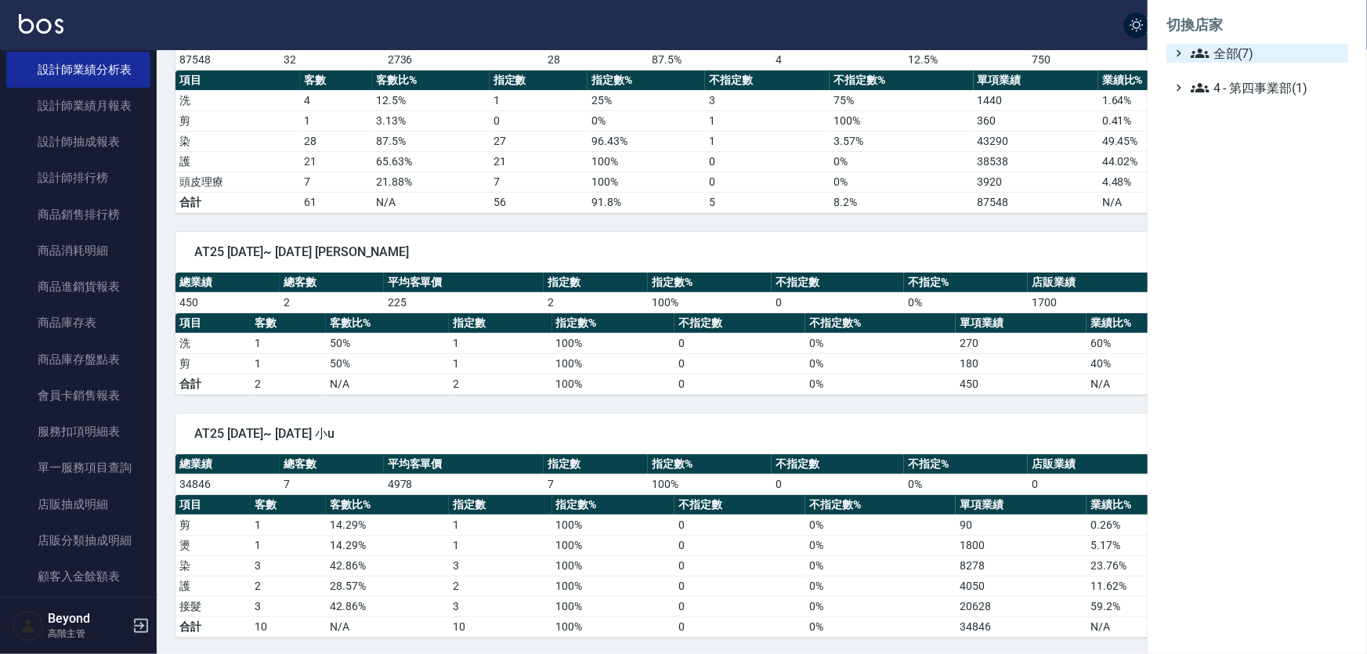
click at [1282, 53] on span "全部(7)" at bounding box center [1266, 53] width 151 height 19
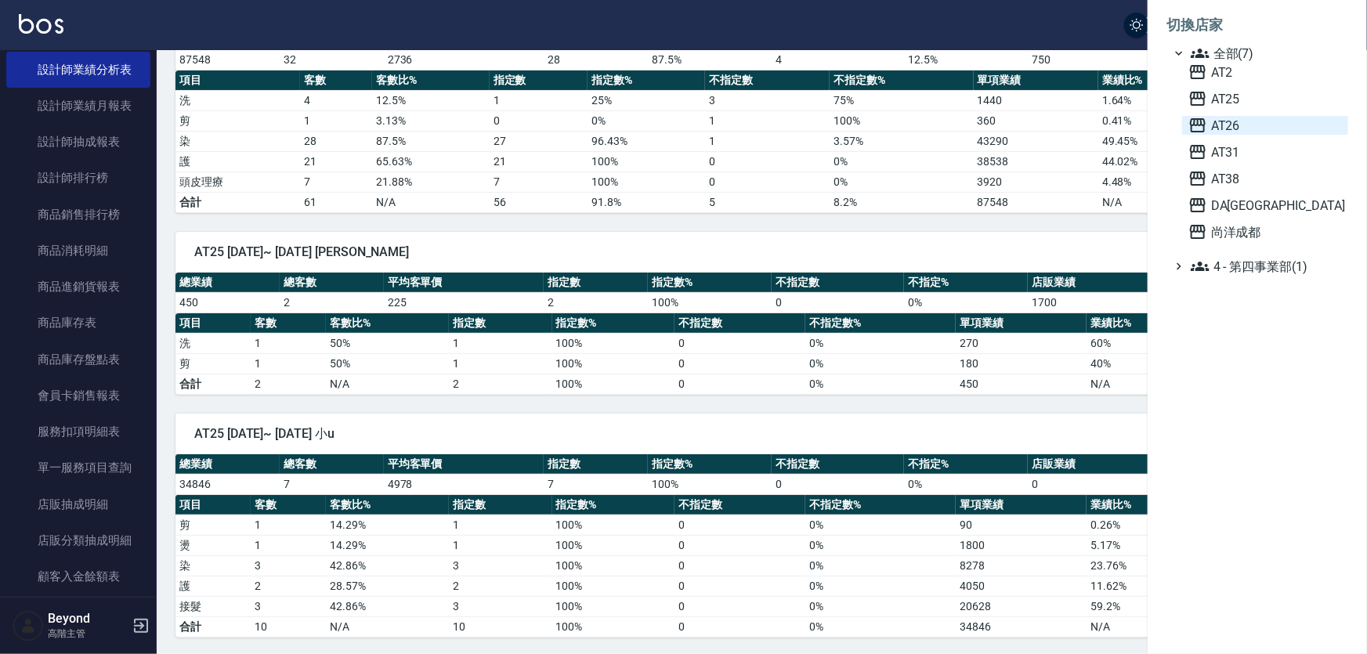
click at [1243, 121] on span "AT26" at bounding box center [1266, 125] width 154 height 19
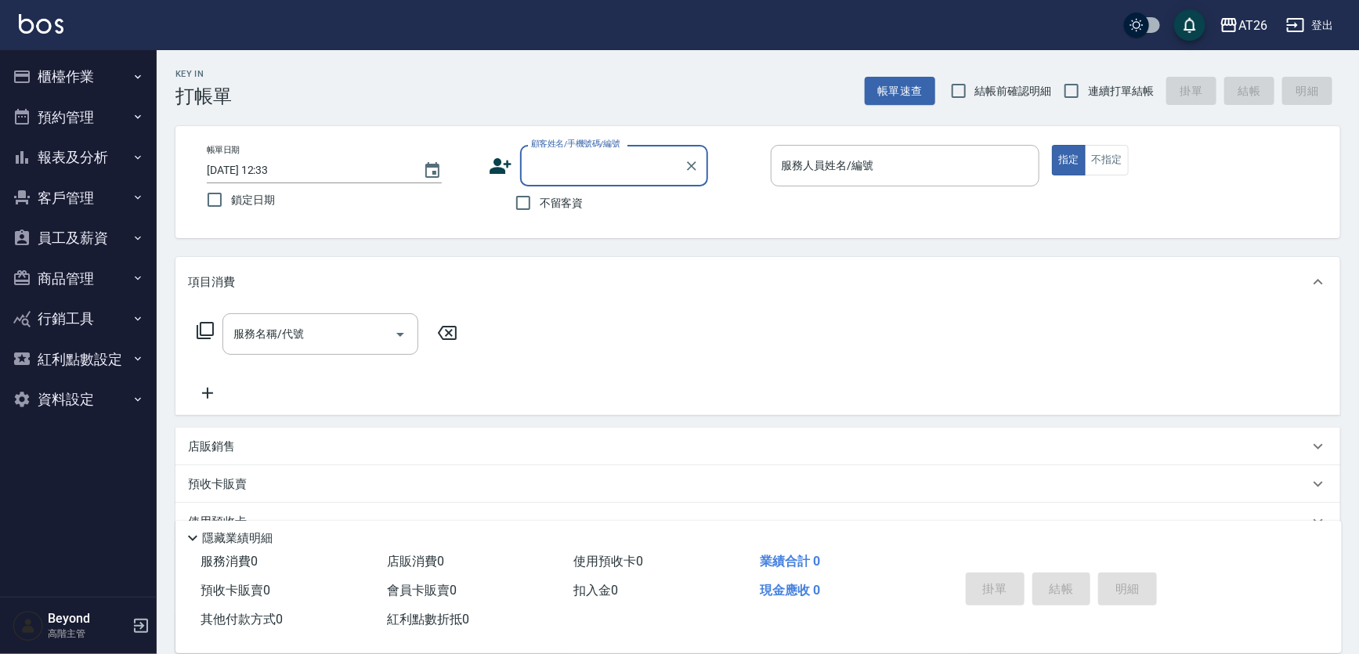
click at [85, 238] on button "員工及薪資" at bounding box center [78, 238] width 144 height 41
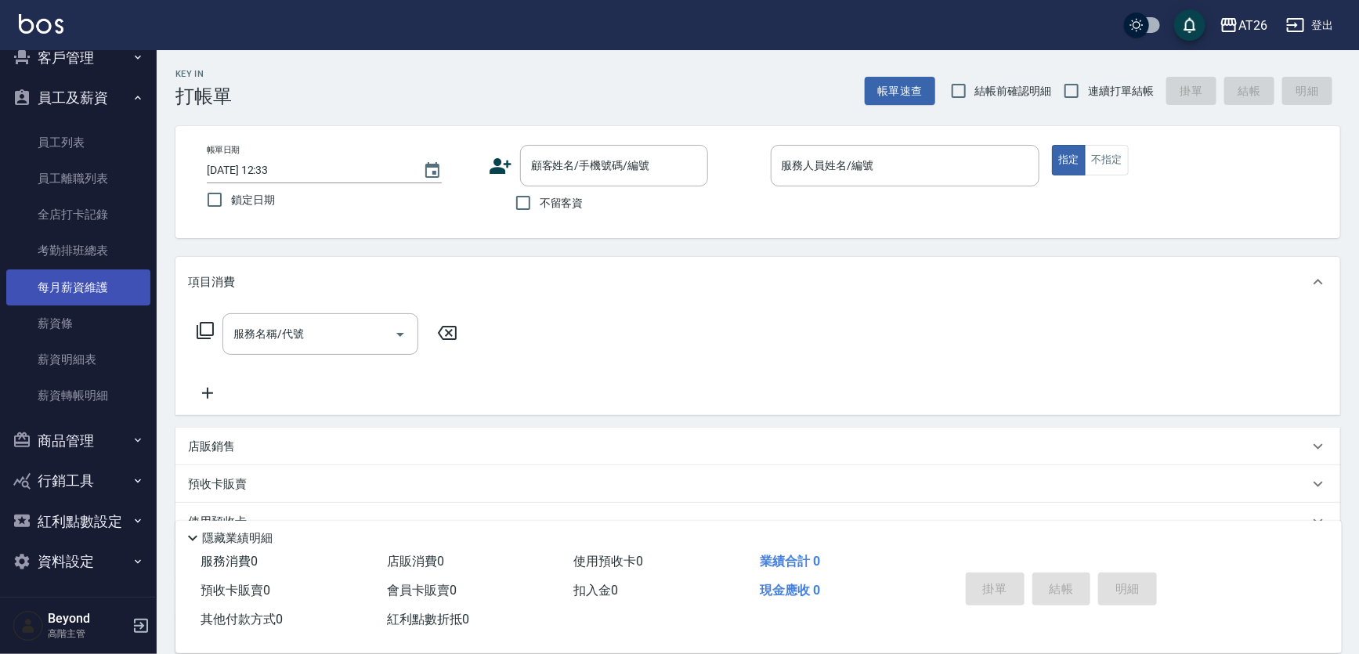
scroll to position [143, 0]
click at [84, 283] on link "每月薪資維護" at bounding box center [78, 285] width 144 height 36
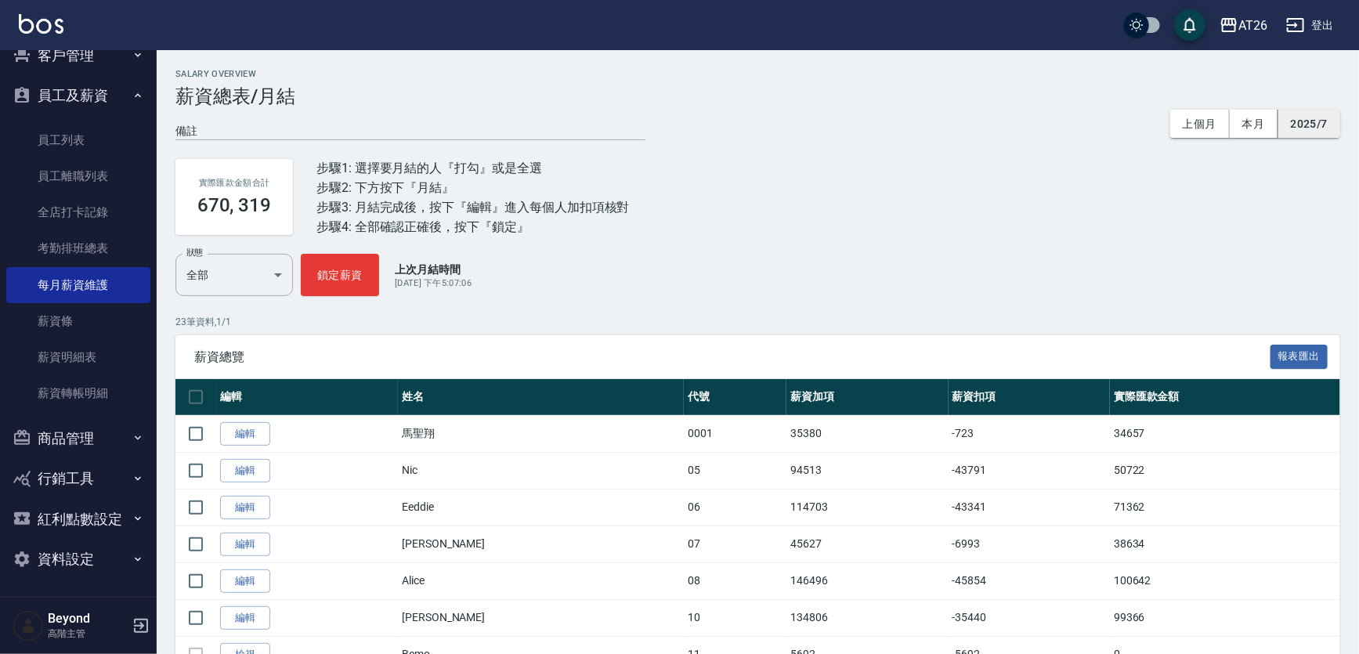
click at [1317, 125] on button "2025/7" at bounding box center [1310, 124] width 62 height 29
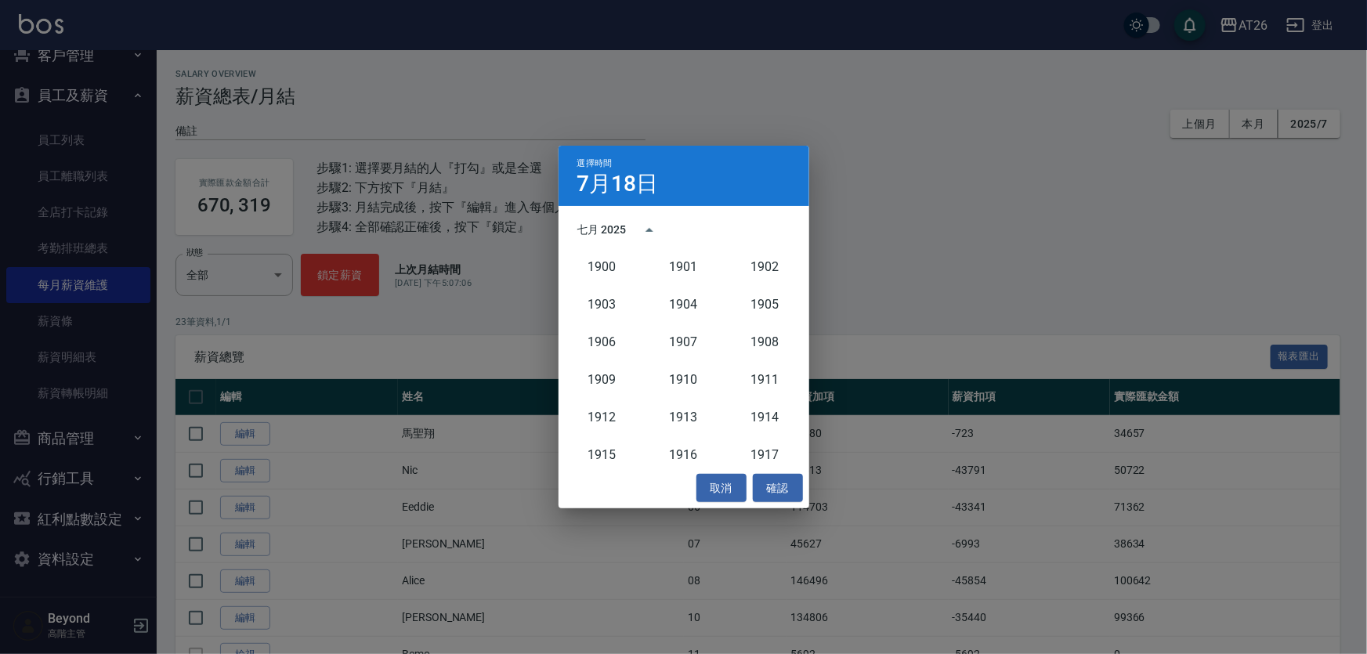
scroll to position [1449, 0]
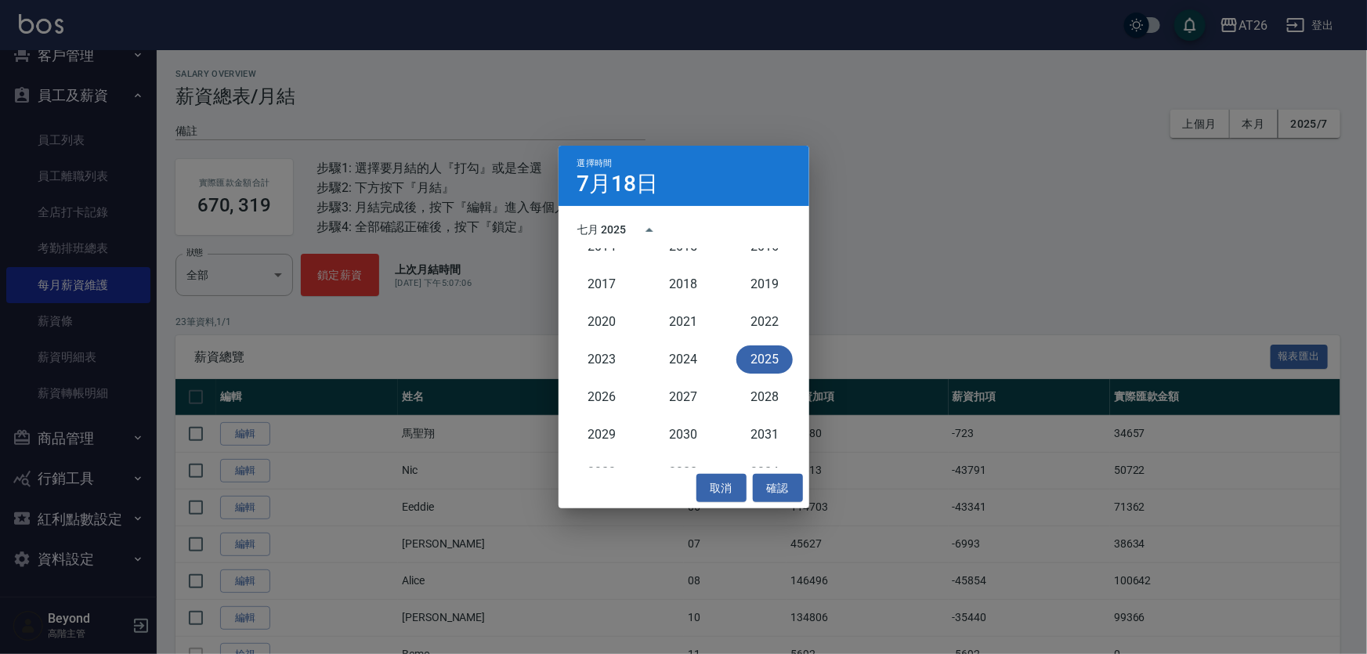
click at [926, 213] on div "選擇時間 7月18日 七月 2025 1900 1901 1902 1903 1904 1905 1906 1907 1908 1909 1910 1911 …" at bounding box center [683, 327] width 1367 height 654
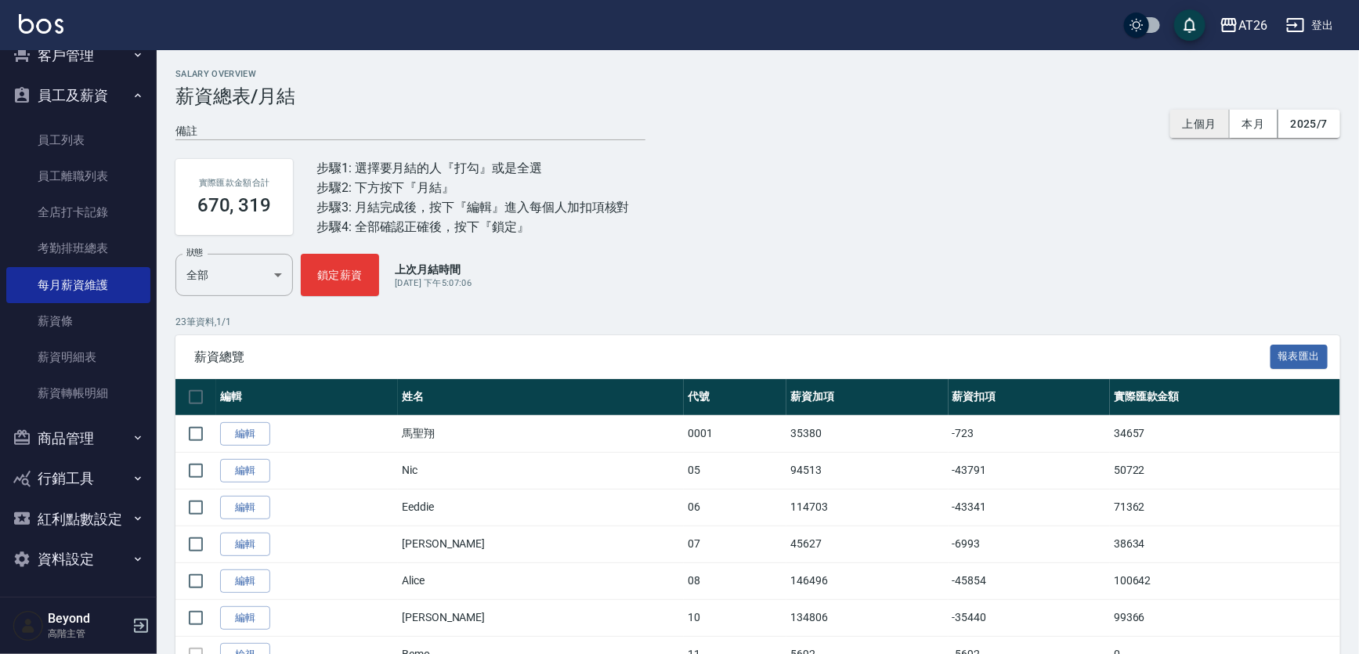
click at [1195, 123] on button "上個月" at bounding box center [1201, 124] width 60 height 29
click at [1320, 119] on button "2025/7" at bounding box center [1310, 124] width 62 height 29
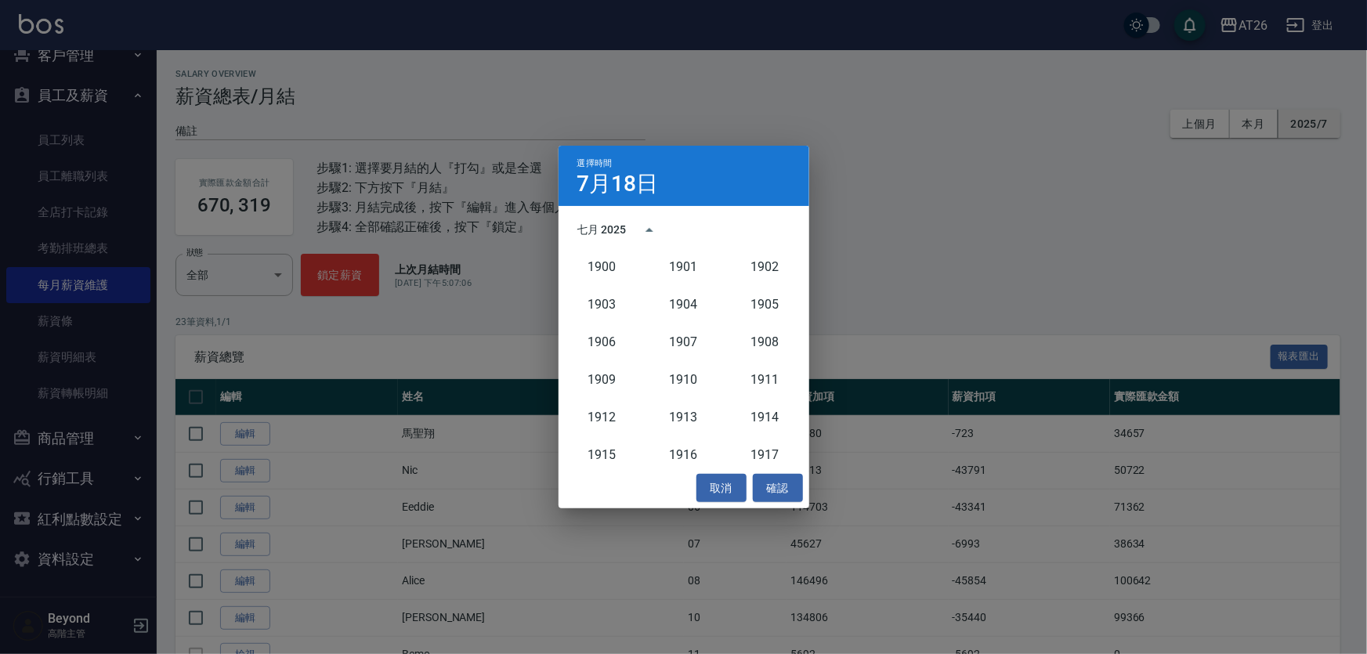
scroll to position [1449, 0]
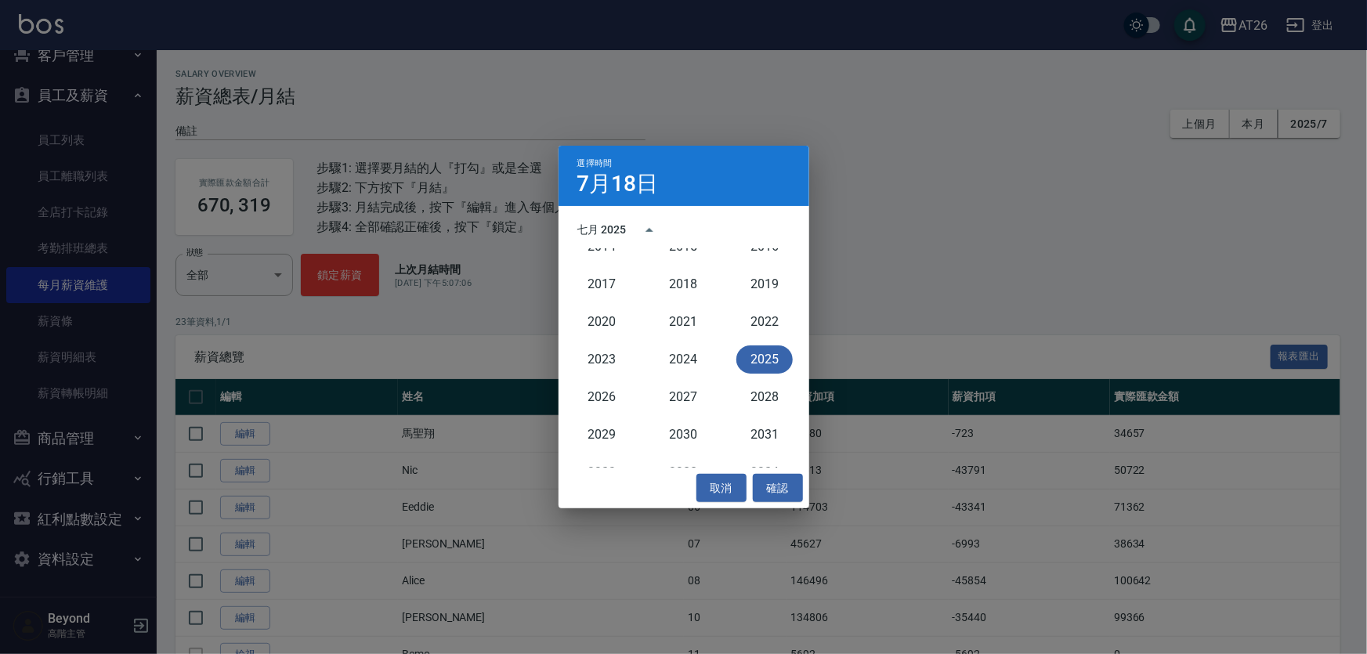
click at [755, 359] on button "2025" at bounding box center [764, 360] width 56 height 28
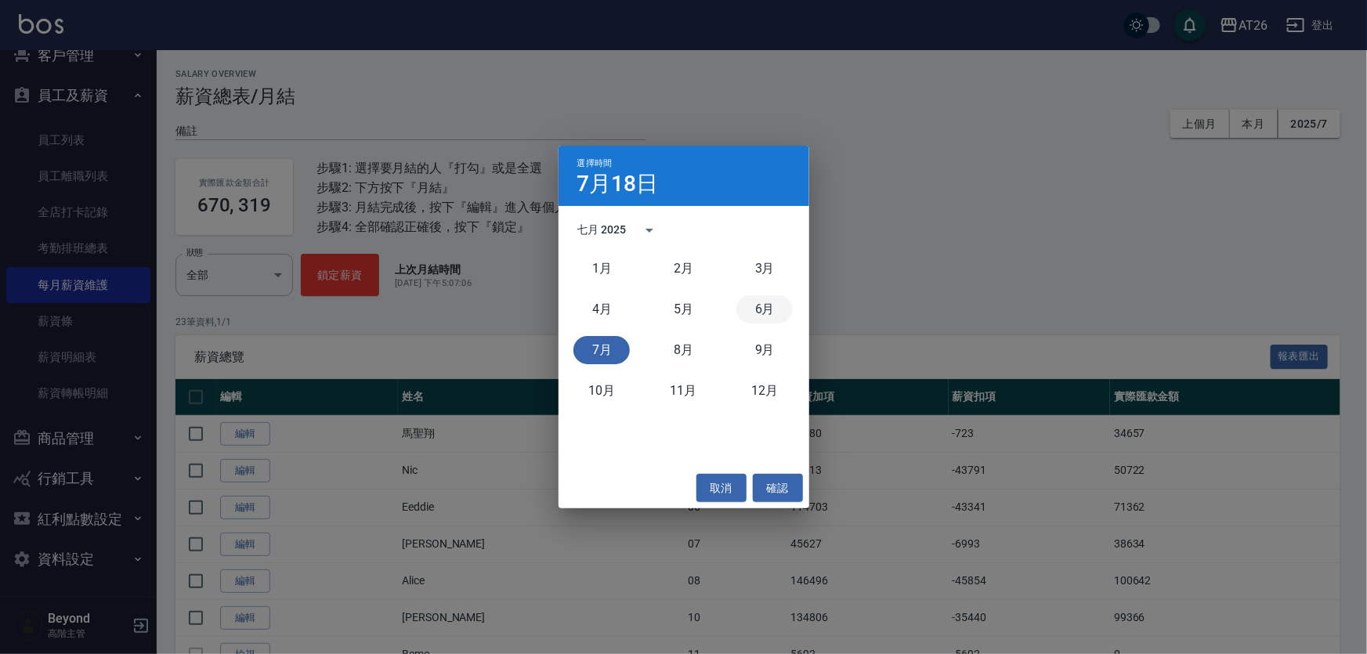
click at [776, 313] on button "6月" at bounding box center [764, 309] width 56 height 28
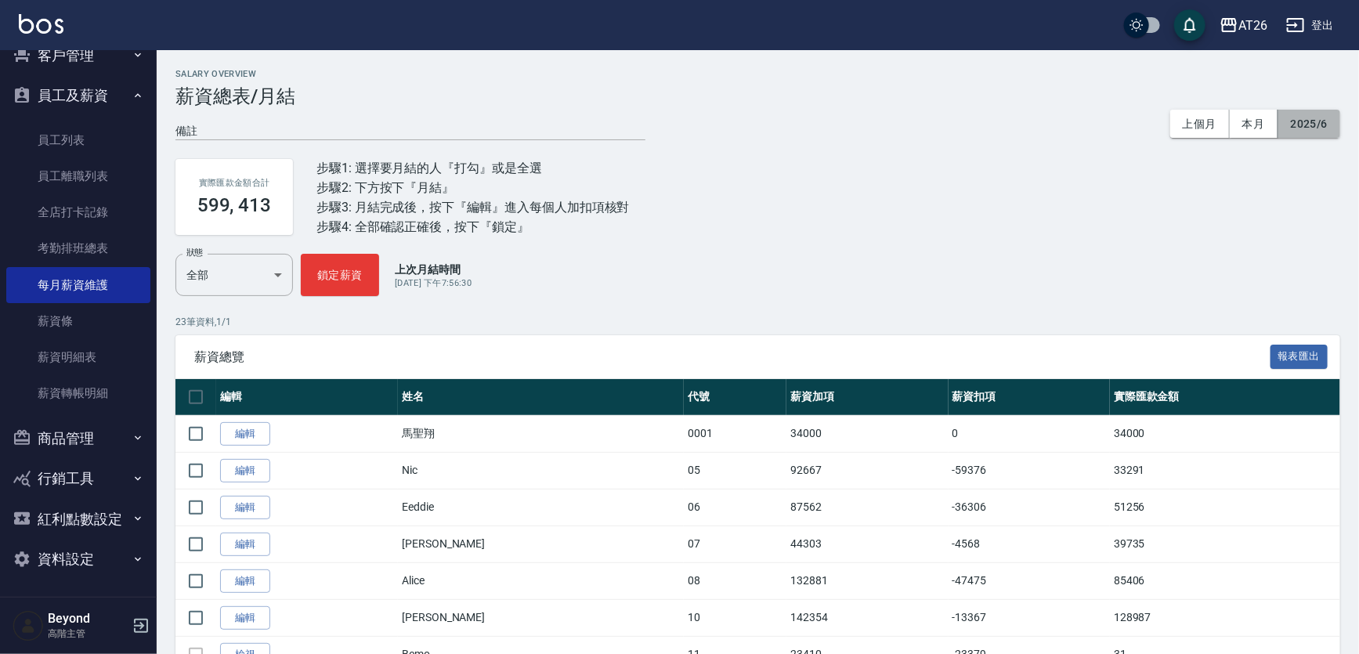
click at [1326, 121] on button "2025/6" at bounding box center [1310, 124] width 62 height 29
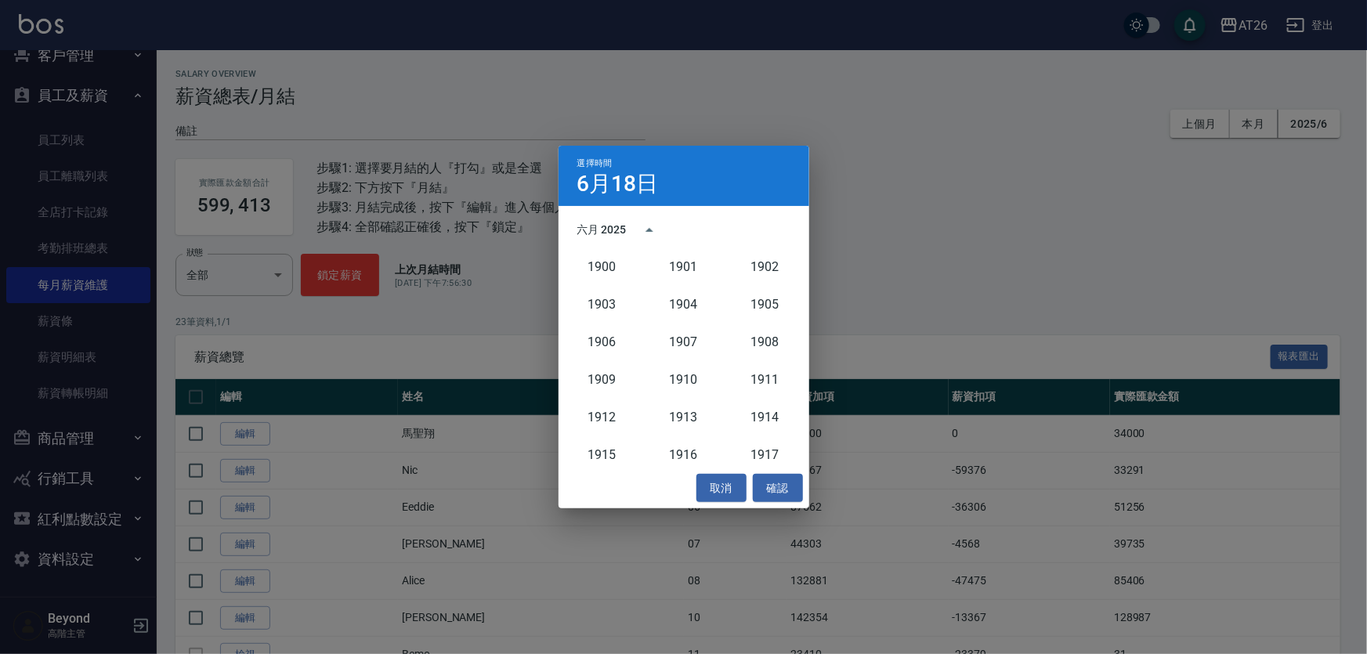
scroll to position [1449, 0]
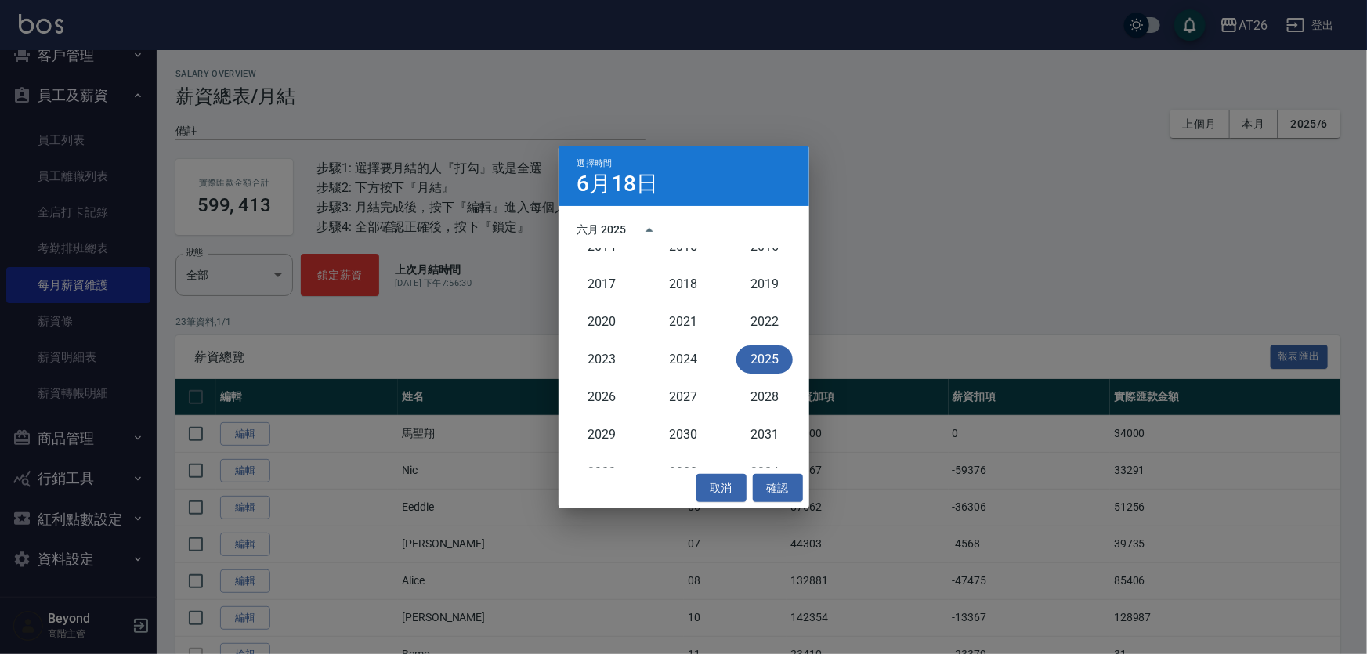
click at [736, 357] on button "2025" at bounding box center [764, 360] width 56 height 28
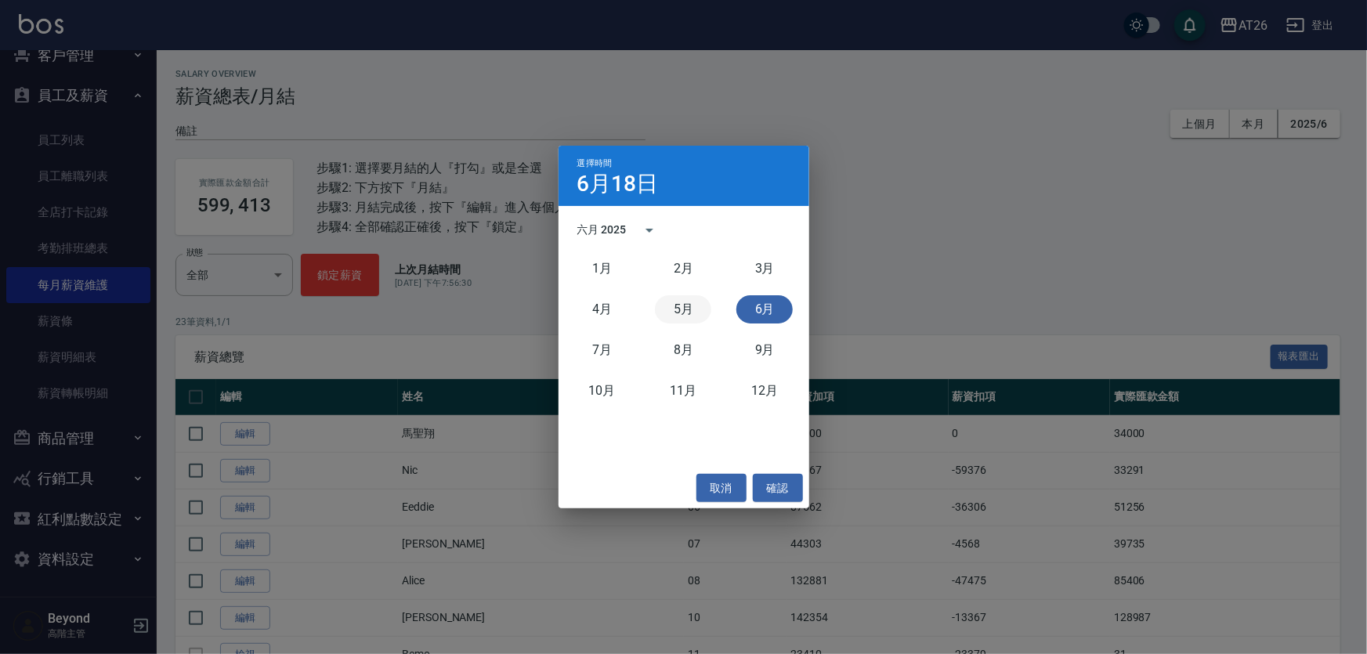
click at [689, 318] on button "5月" at bounding box center [683, 309] width 56 height 28
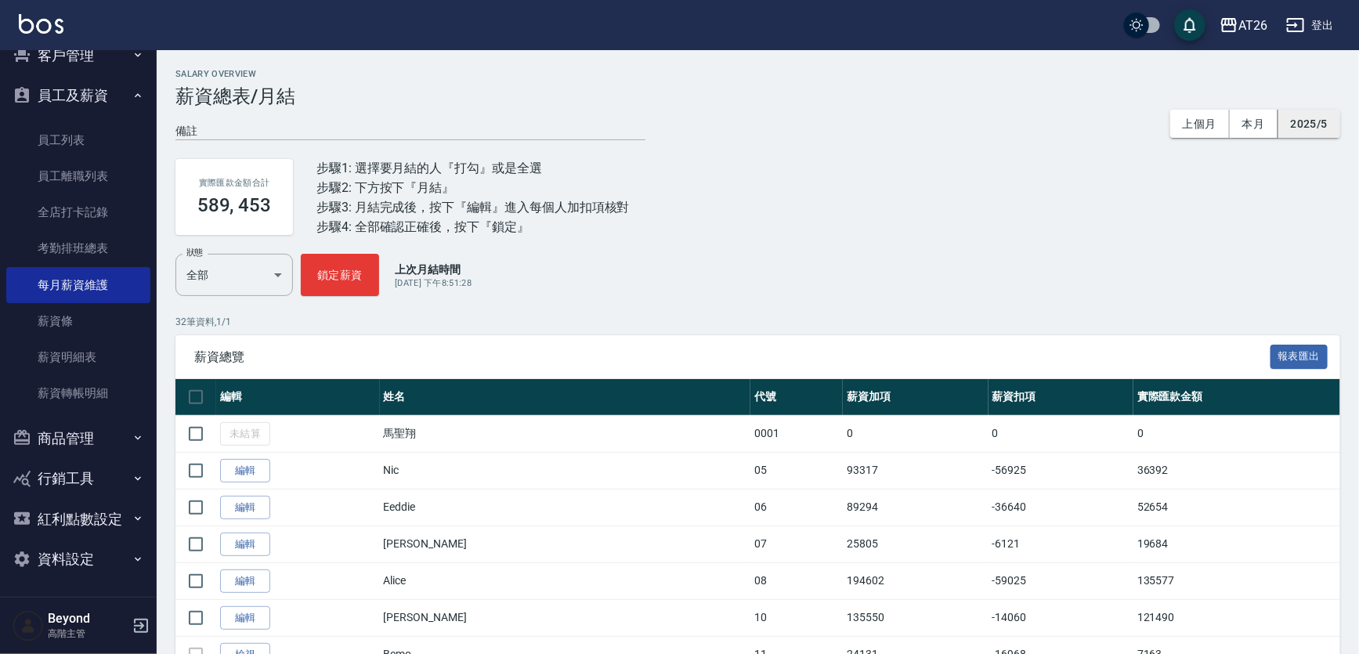
click at [1315, 128] on button "2025/5" at bounding box center [1310, 124] width 62 height 29
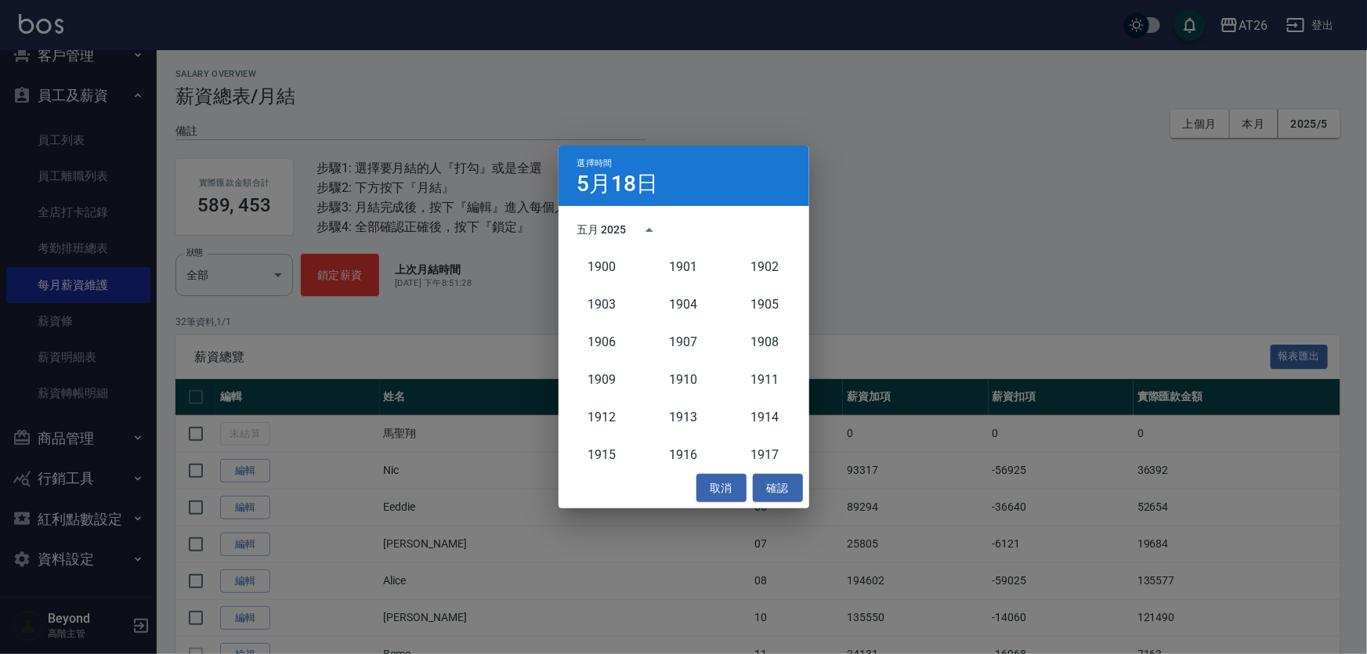
scroll to position [1449, 0]
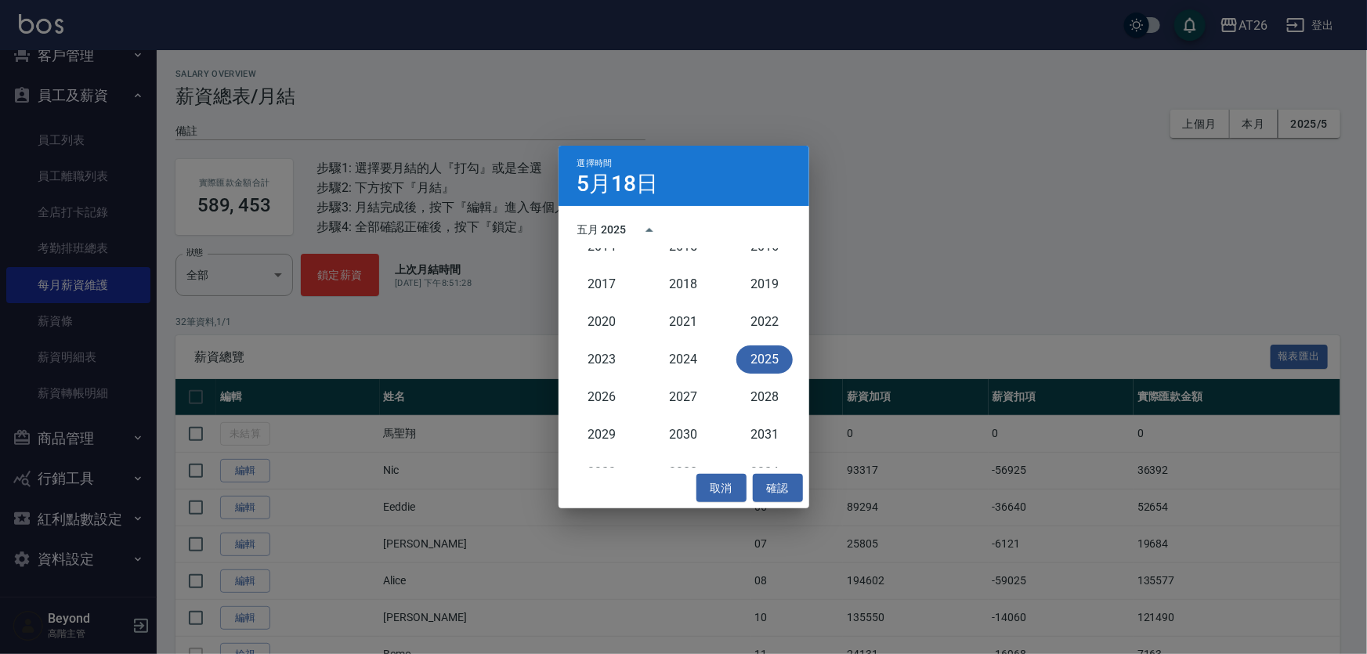
click at [748, 351] on button "2025" at bounding box center [764, 360] width 56 height 28
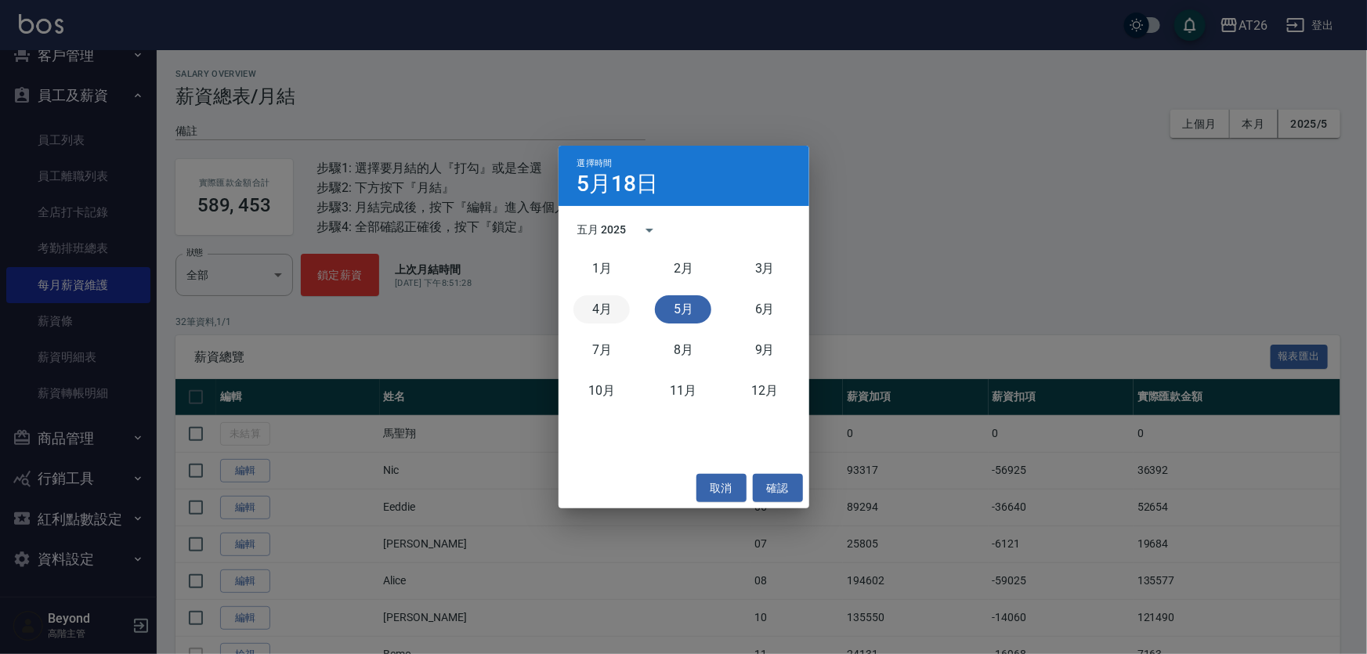
click at [605, 305] on button "4月" at bounding box center [602, 309] width 56 height 28
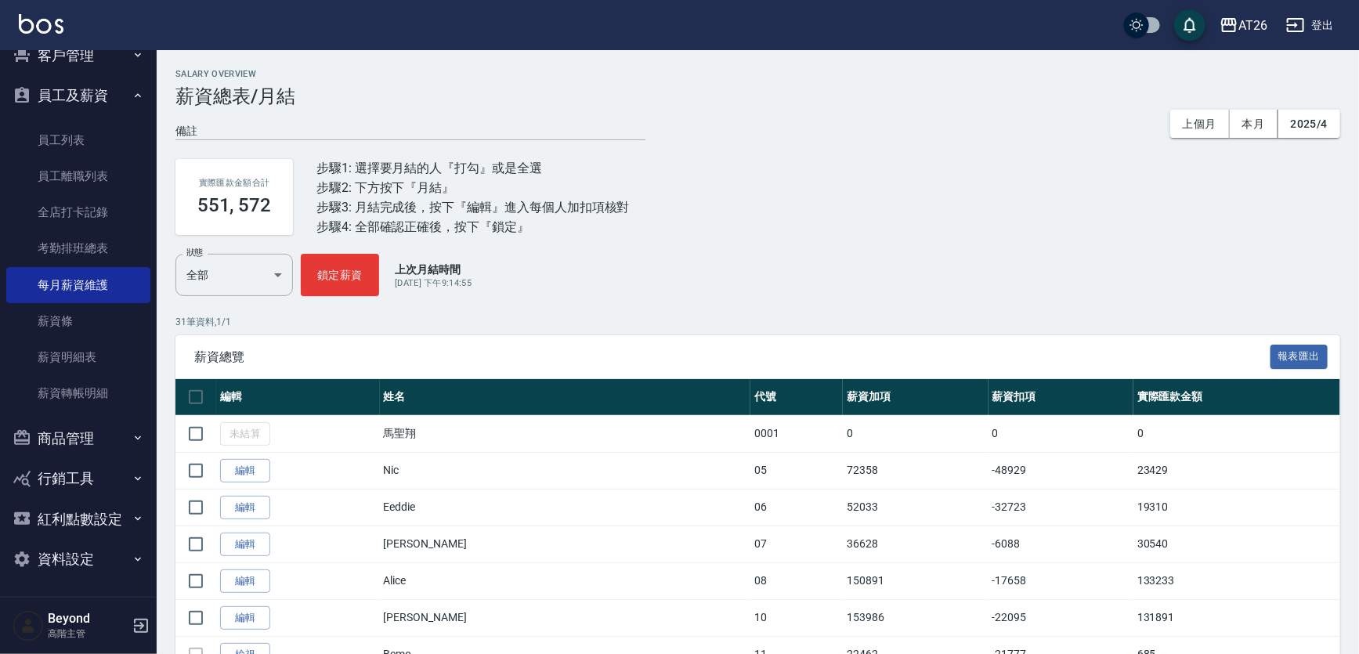
click at [985, 203] on div "實際匯款金額合計 551, 572 步驟1: 選擇要月結的人『打勾』或是全選 步驟2: 下方按下『月結』 步驟3: 月結完成後，按下『編輯』進入每個人加扣項核…" at bounding box center [757, 197] width 1165 height 114
click at [1308, 115] on button "2025/4" at bounding box center [1310, 124] width 62 height 29
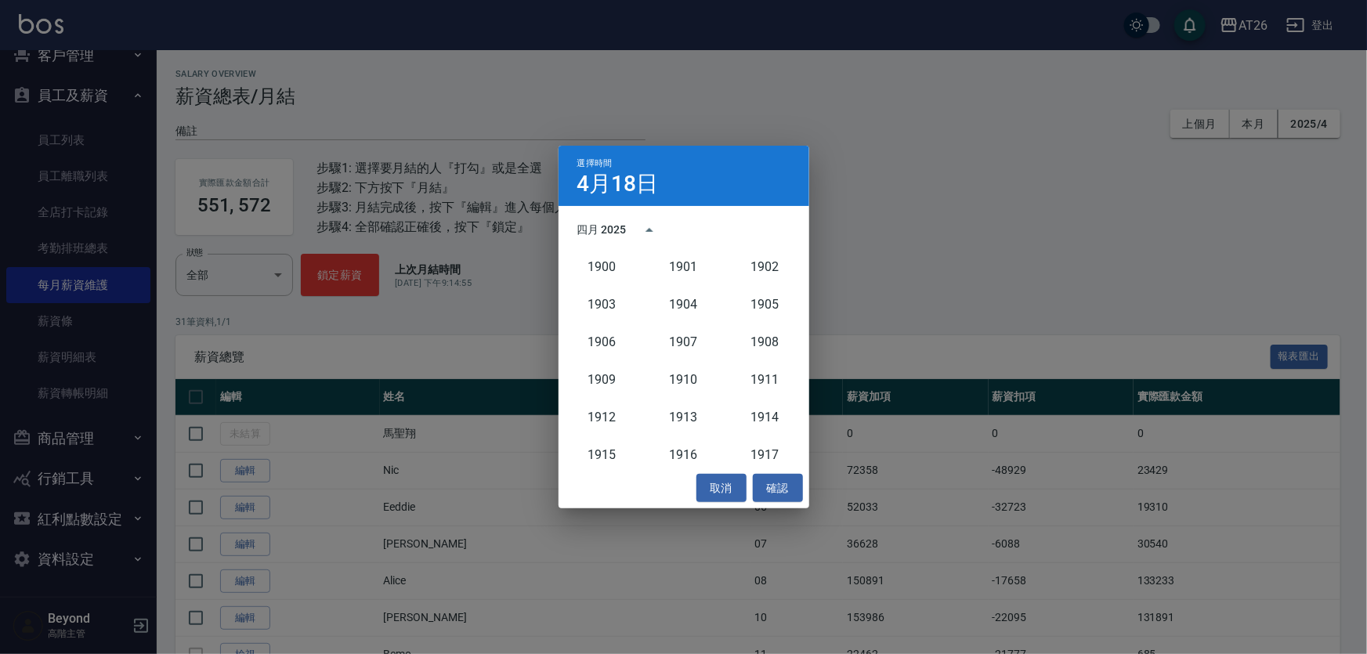
scroll to position [1449, 0]
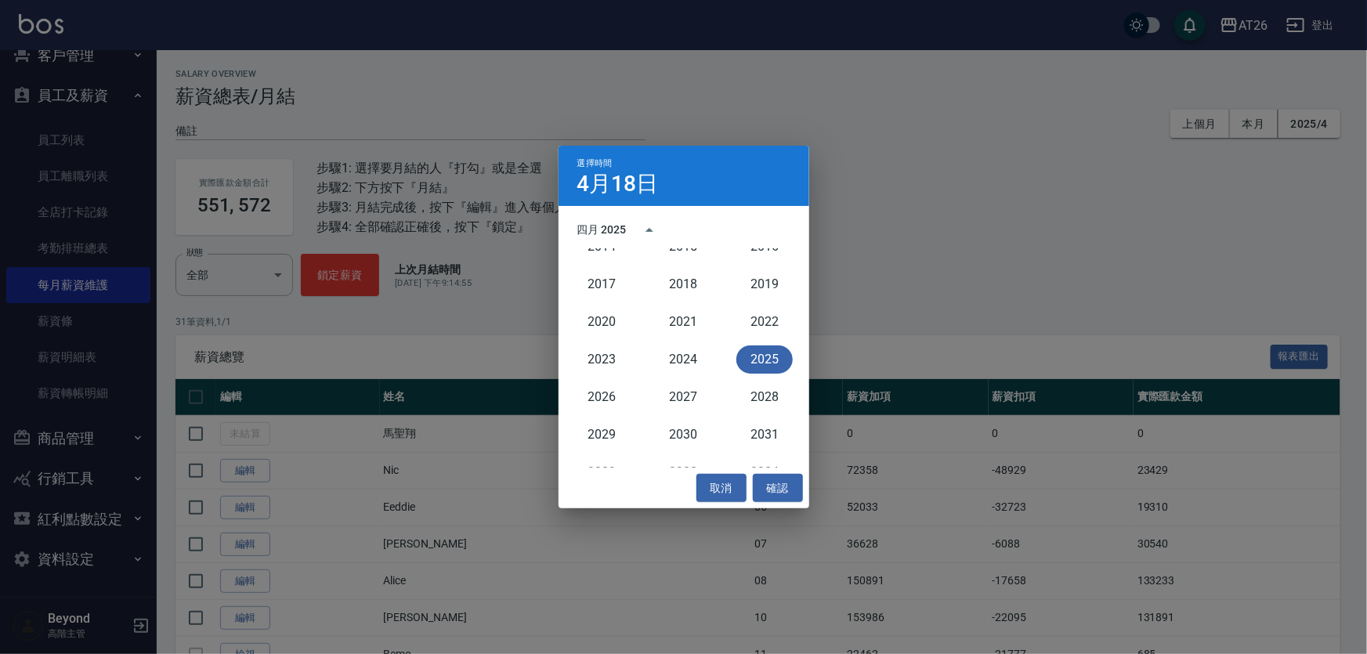
click at [767, 350] on button "2025" at bounding box center [764, 360] width 56 height 28
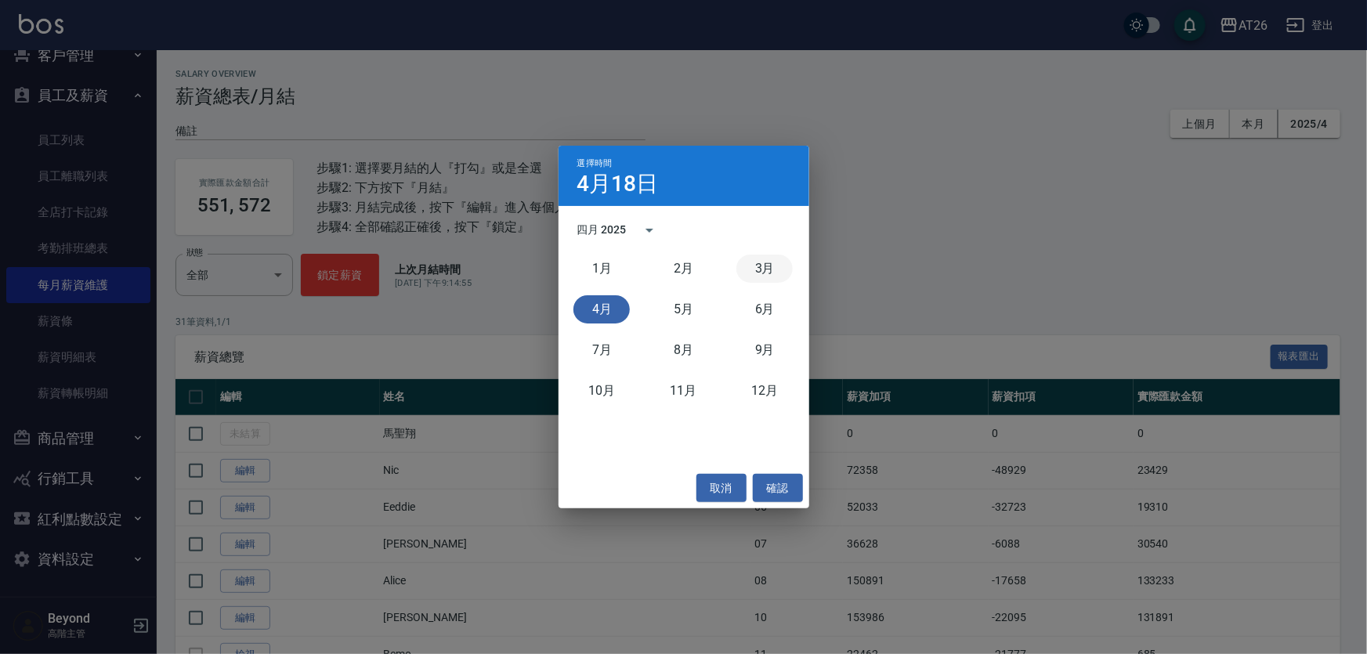
click at [763, 274] on button "3月" at bounding box center [764, 269] width 56 height 28
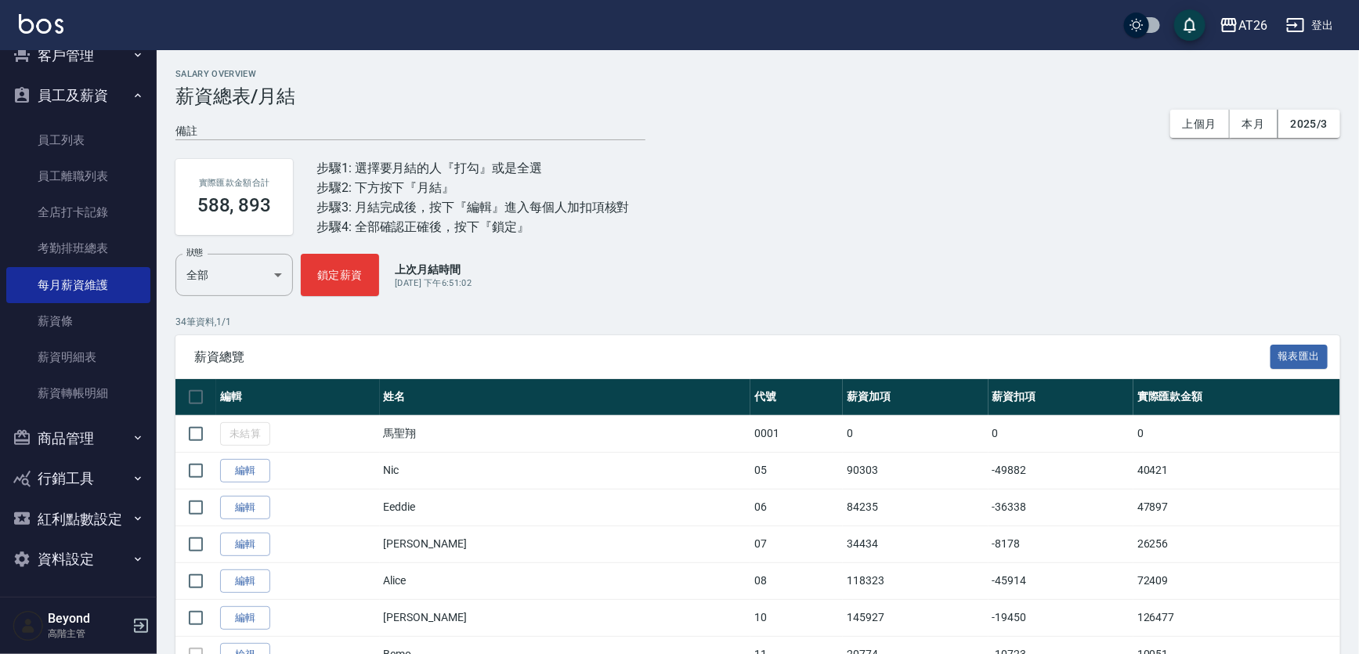
click at [763, 274] on div "狀態 全部 ALL 狀態 鎖定薪資 上次月結時間 2025/4/2 下午6:51:02" at bounding box center [757, 275] width 1165 height 42
drag, startPoint x: 909, startPoint y: 89, endPoint x: 922, endPoint y: 90, distance: 13.3
click at [909, 90] on h3 "薪資總表/月結" at bounding box center [757, 96] width 1165 height 22
click at [922, 90] on h3 "薪資總表/月結" at bounding box center [757, 96] width 1165 height 22
click at [960, 110] on div "備註 x 上個月 本月 2025/3" at bounding box center [757, 123] width 1165 height 33
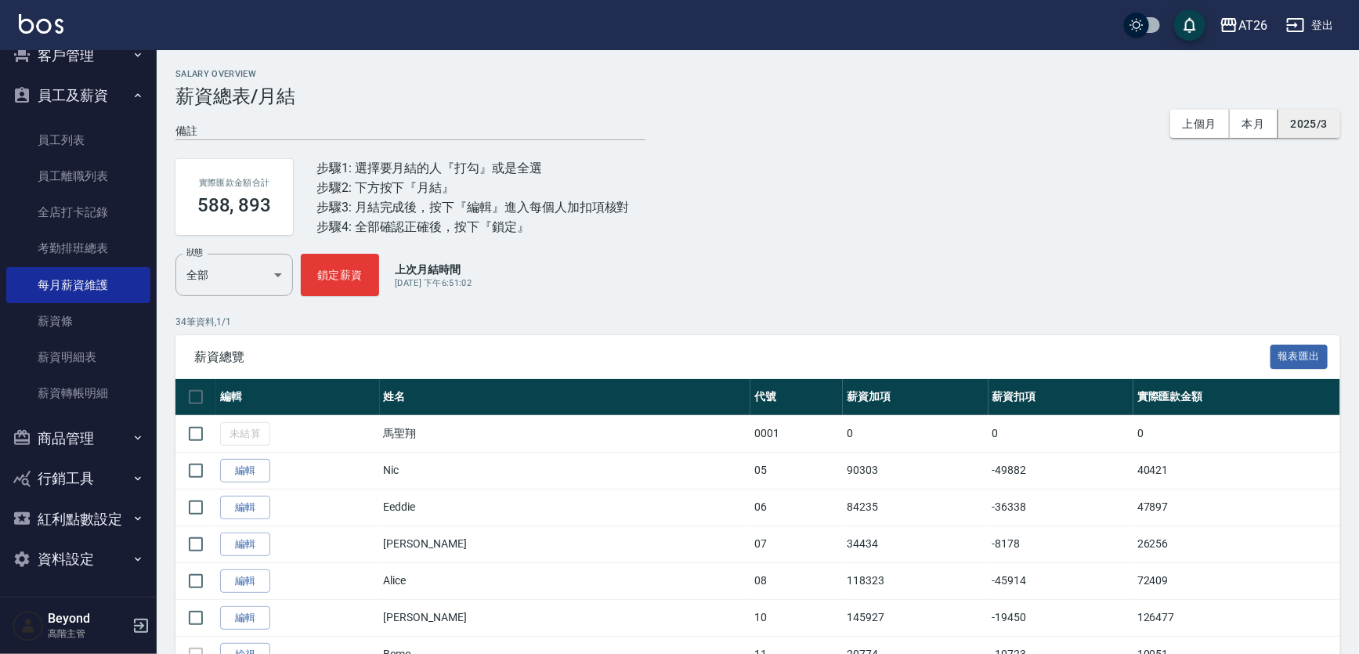
click at [1334, 118] on button "2025/3" at bounding box center [1310, 124] width 62 height 29
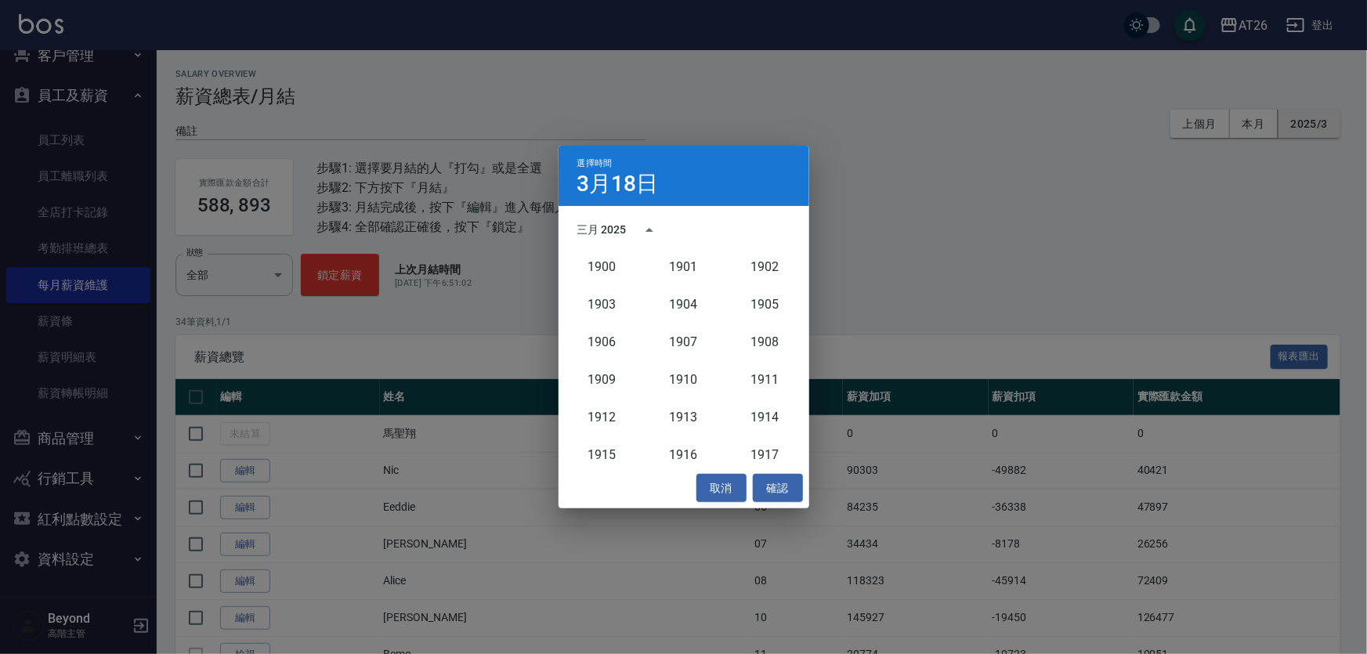
scroll to position [1449, 0]
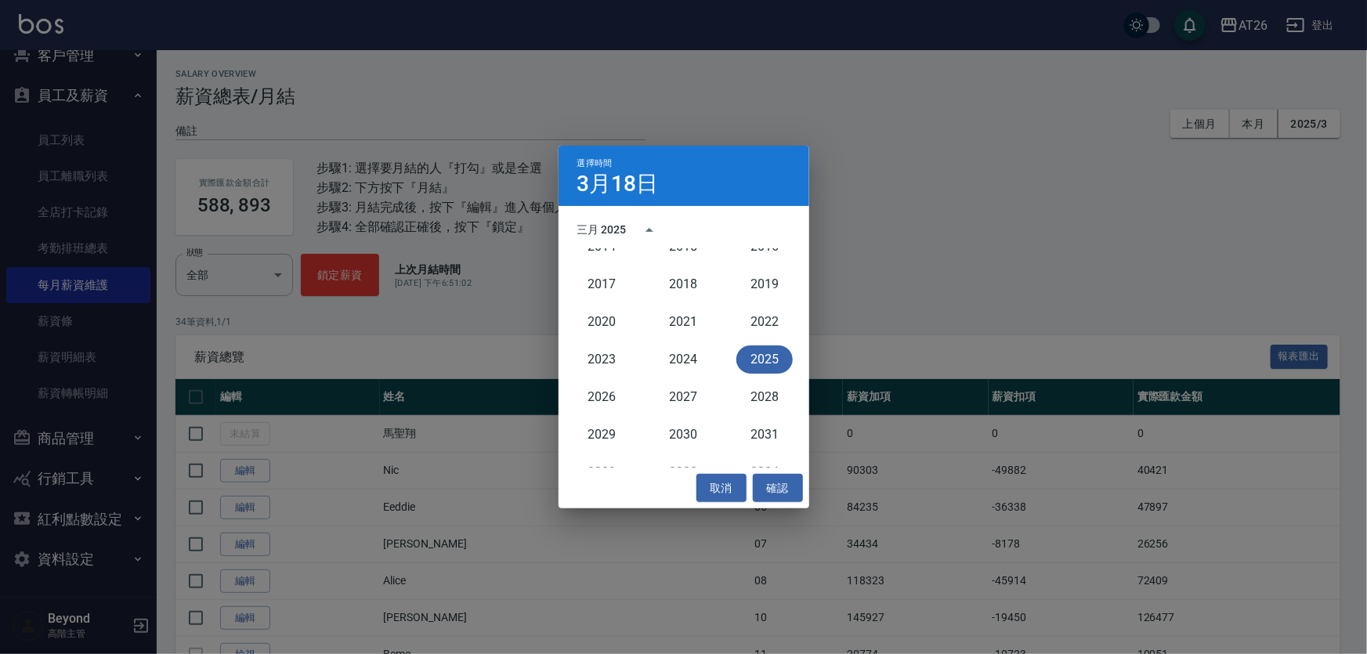
click at [744, 353] on button "2025" at bounding box center [764, 360] width 56 height 28
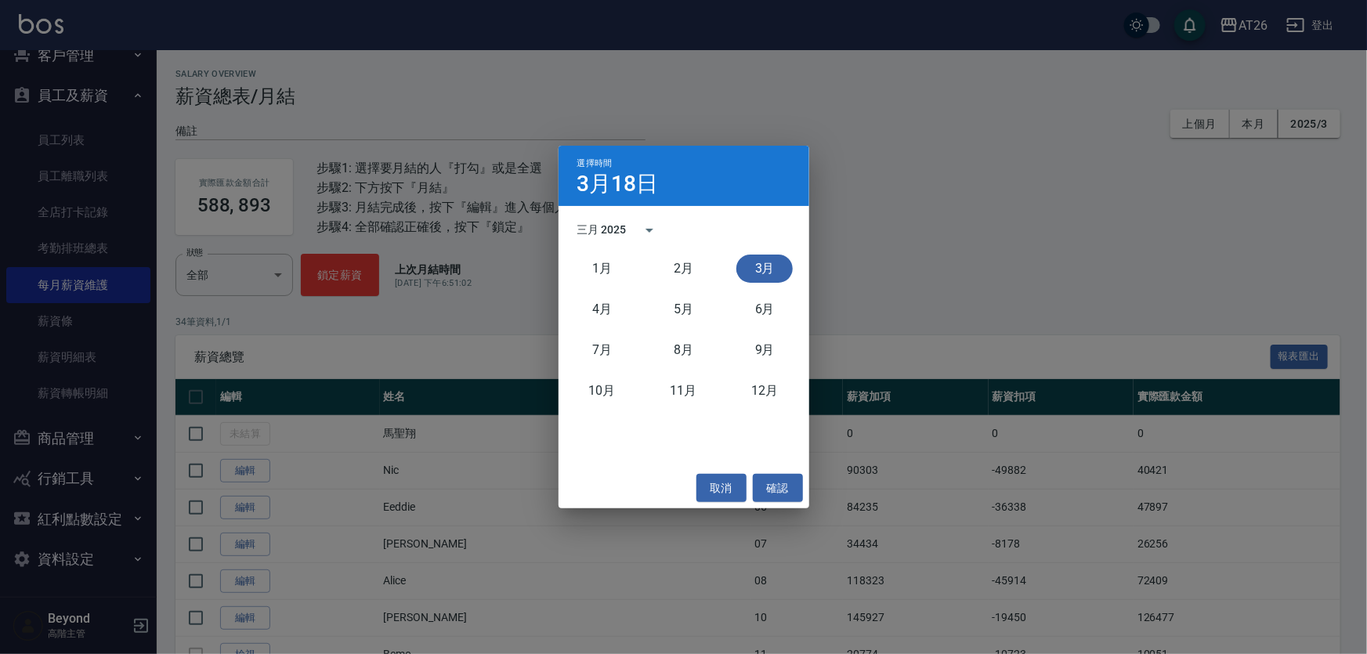
click at [1065, 235] on div "選擇時間 3月18日 三月 2025 1月 2月 3月 4月 5月 6月 7月 8月 9月 10月 11月 12月 取消 確認" at bounding box center [683, 327] width 1367 height 654
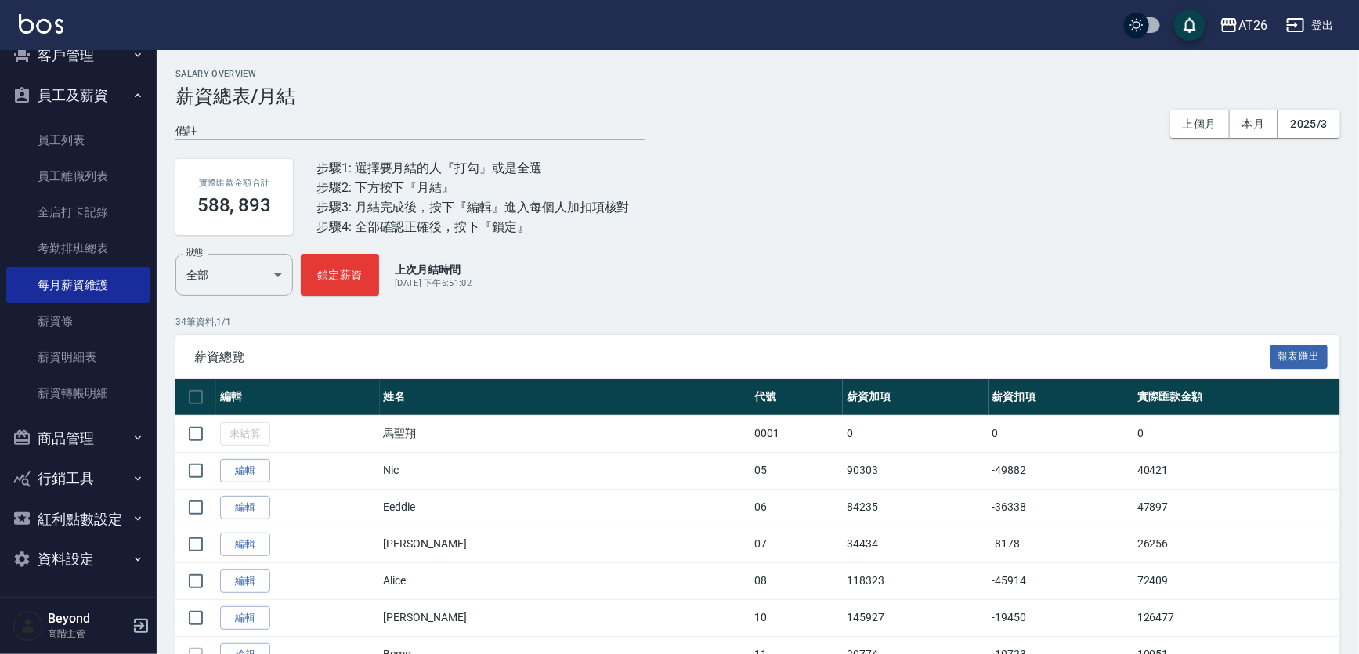
drag, startPoint x: 765, startPoint y: 121, endPoint x: 851, endPoint y: 69, distance: 100.5
click at [773, 114] on div "備註 x 上個月 本月 2025/3" at bounding box center [757, 123] width 1165 height 33
drag, startPoint x: 854, startPoint y: 67, endPoint x: 874, endPoint y: 56, distance: 23.5
click at [895, 42] on div "AT26 登出" at bounding box center [679, 25] width 1359 height 50
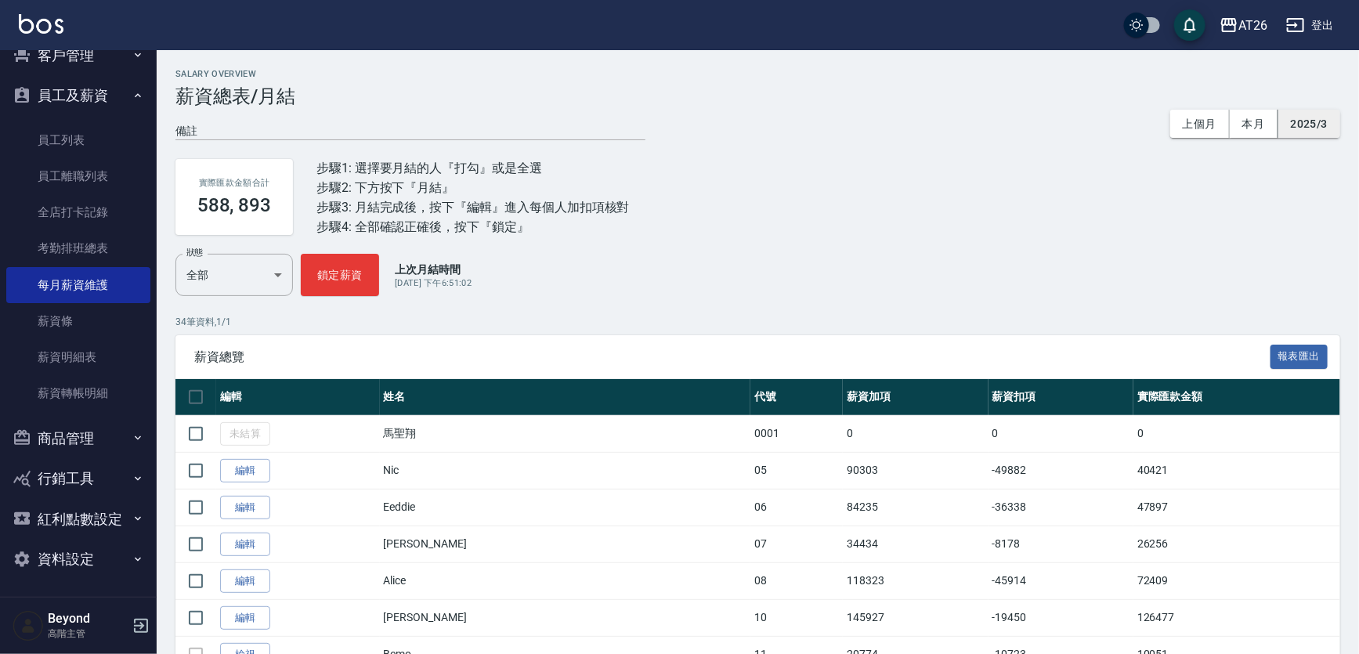
click at [1315, 115] on button "2025/3" at bounding box center [1310, 124] width 62 height 29
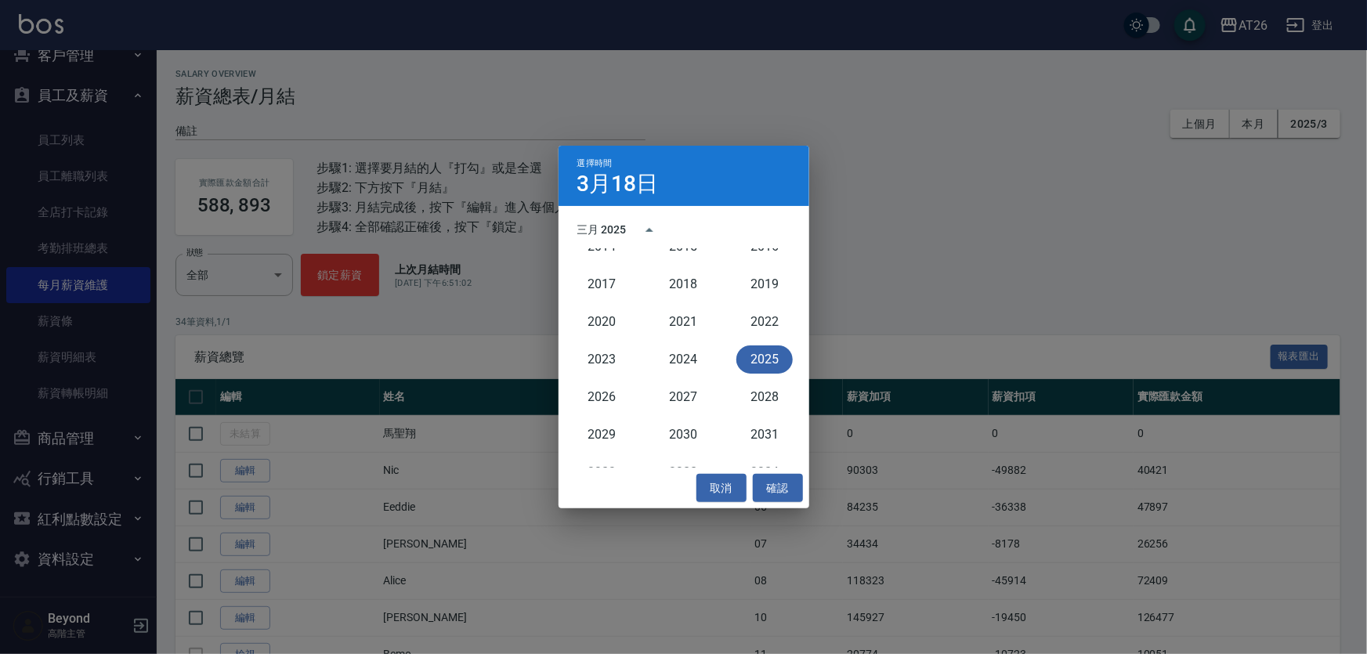
click at [743, 356] on button "2025" at bounding box center [764, 360] width 56 height 28
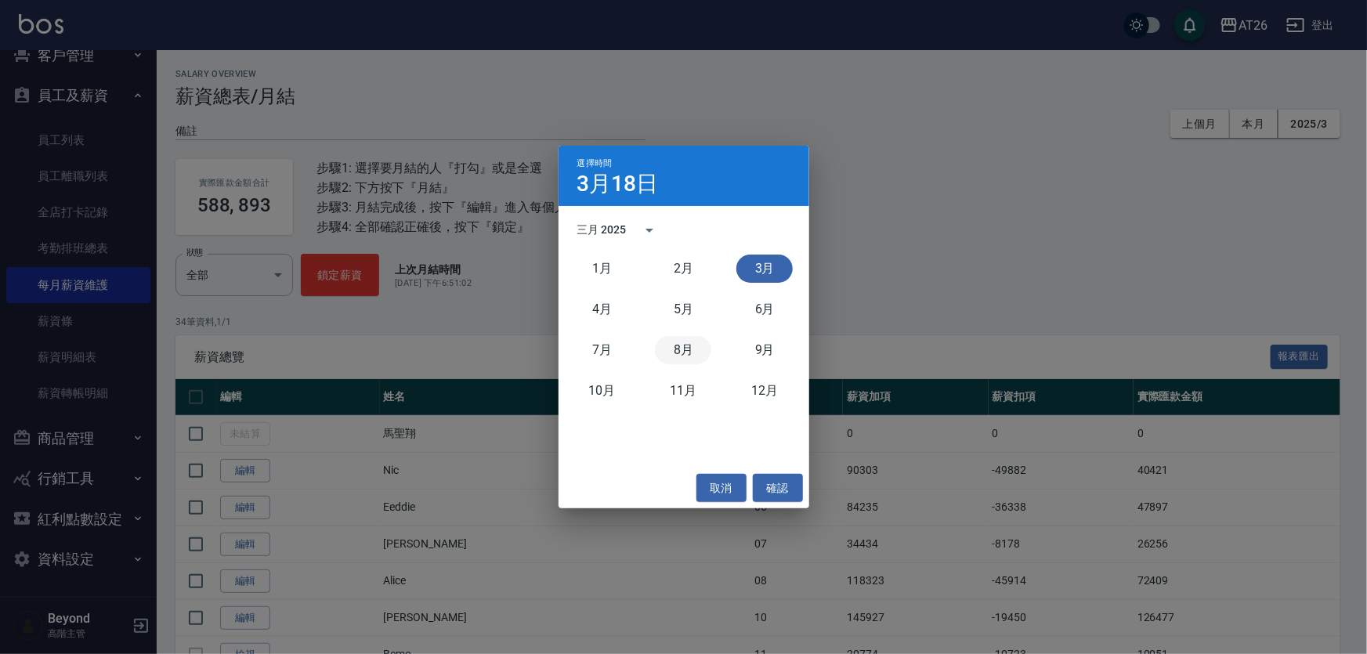
click at [687, 350] on button "8月" at bounding box center [683, 350] width 56 height 28
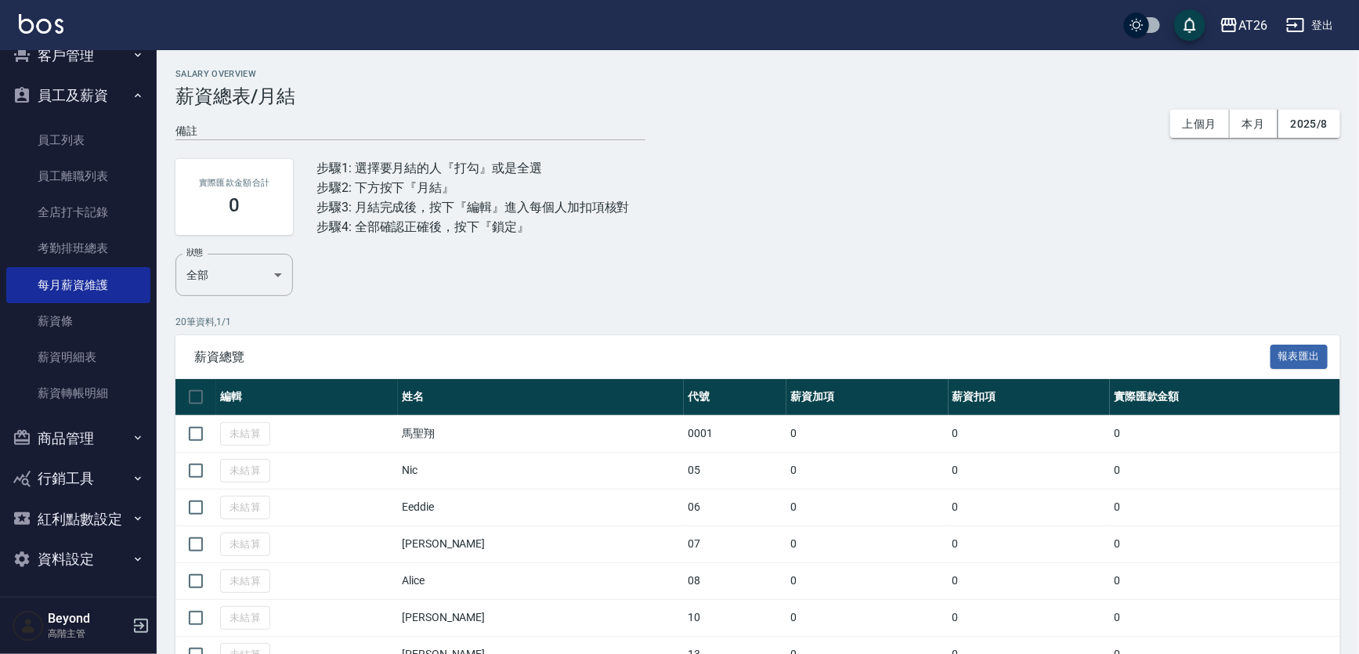
click at [928, 156] on div "實際匯款金額合計 0 步驟1: 選擇要月結的人『打勾』或是全選 步驟2: 下方按下『月結』 步驟3: 月結完成後，按下『編輯』進入每個人加扣項核對 步驟4: …" at bounding box center [757, 197] width 1165 height 114
click at [932, 151] on div "實際匯款金額合計 0 步驟1: 選擇要月結的人『打勾』或是全選 步驟2: 下方按下『月結』 步驟3: 月結完成後，按下『編輯』進入每個人加扣項核對 步驟4: …" at bounding box center [757, 197] width 1165 height 114
click at [995, 131] on div "備註 x 上個月 本月 2025/8" at bounding box center [757, 123] width 1165 height 33
click at [1326, 133] on button "2025/8" at bounding box center [1310, 124] width 62 height 29
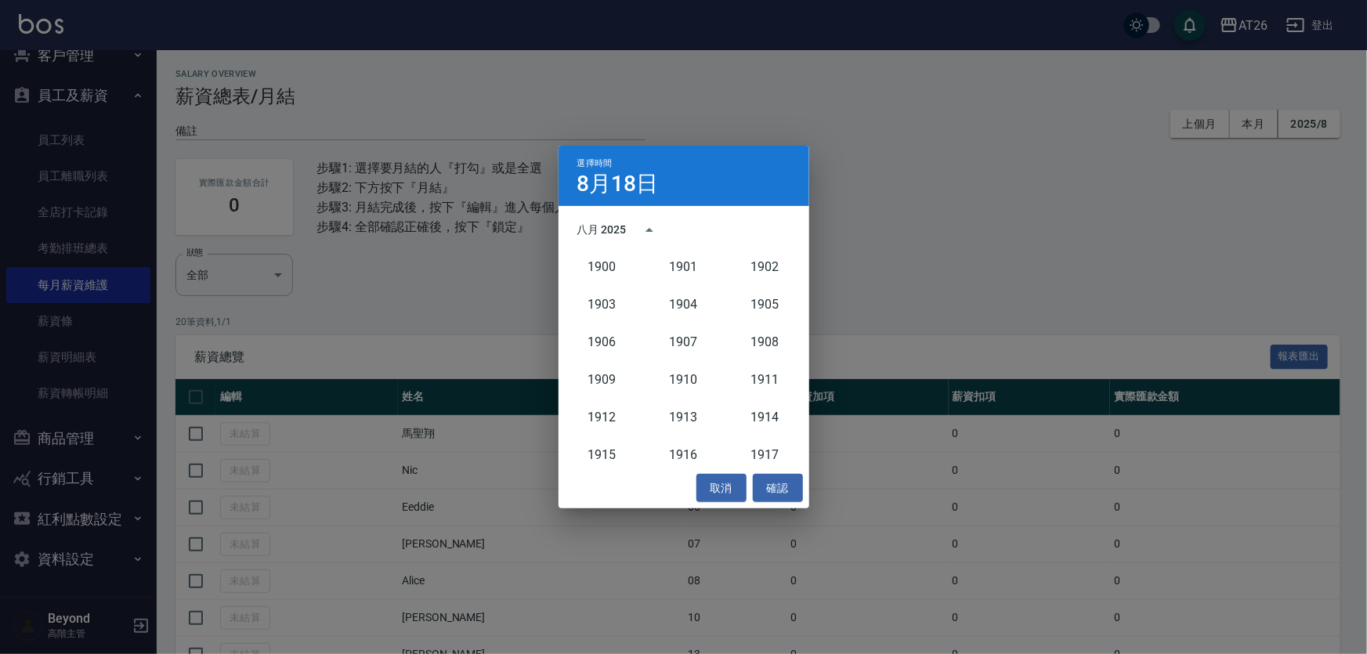
scroll to position [1449, 0]
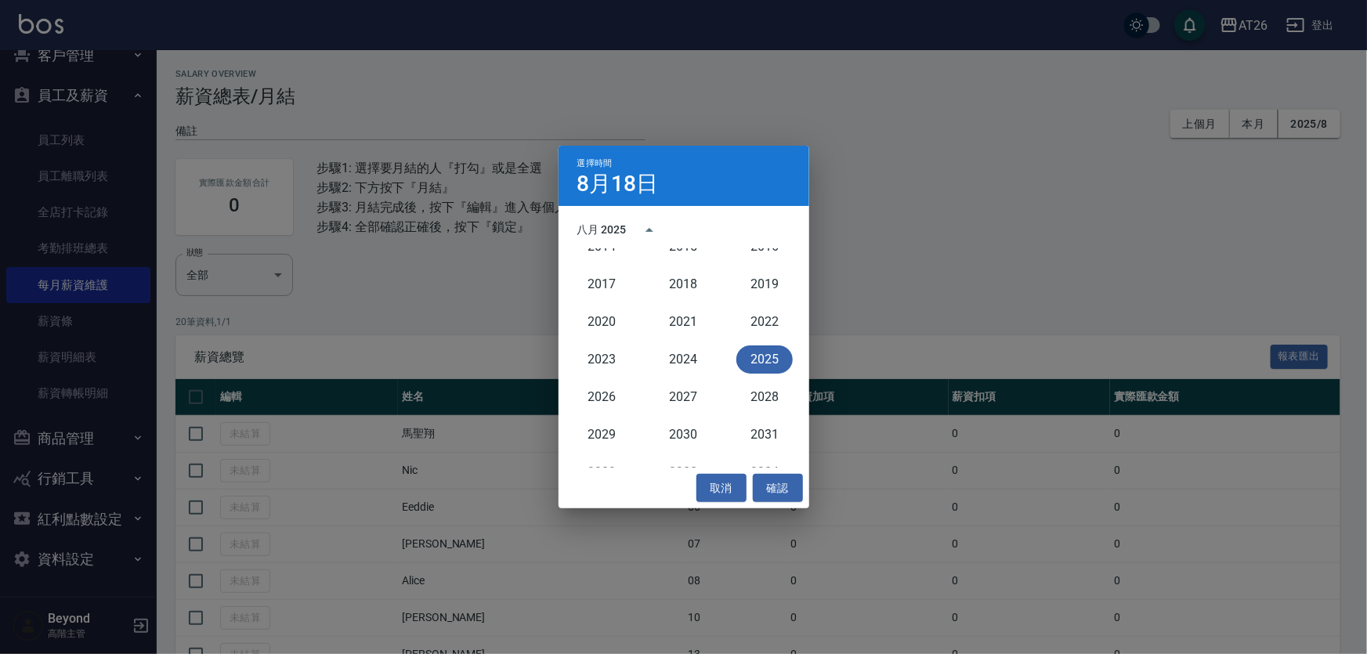
click at [758, 354] on button "2025" at bounding box center [764, 360] width 56 height 28
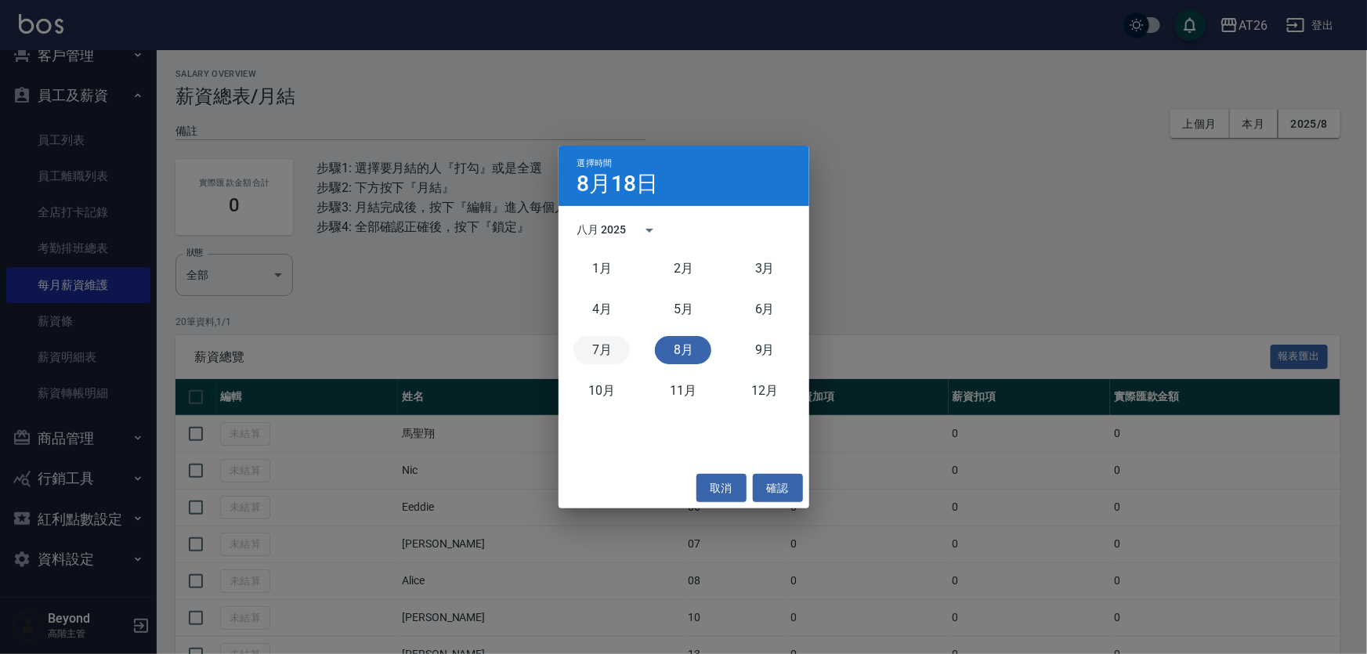
click at [587, 348] on button "7月" at bounding box center [602, 350] width 56 height 28
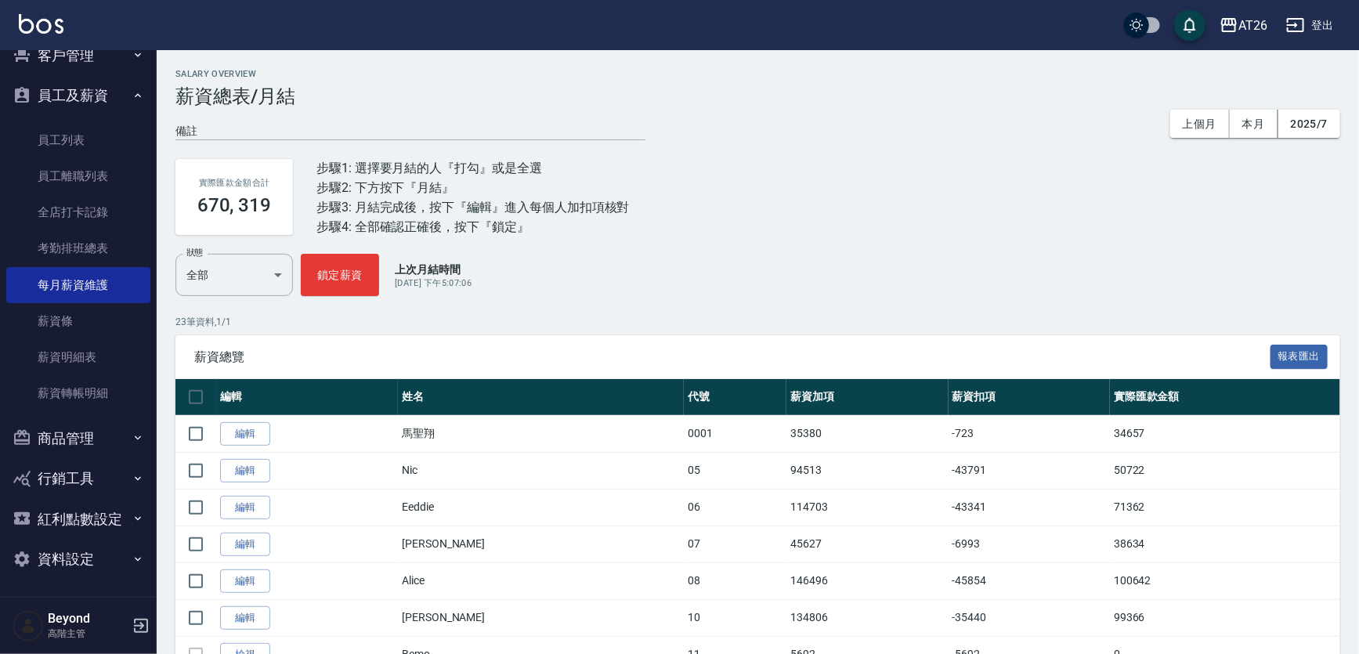
click at [972, 231] on div "實際匯款金額合計 670, 319 步驟1: 選擇要月結的人『打勾』或是全選 步驟2: 下方按下『月結』 步驟3: 月結完成後，按下『編輯』進入每個人加扣項核…" at bounding box center [757, 197] width 1165 height 114
click at [972, 189] on div "實際匯款金額合計 670, 319 步驟1: 選擇要月結的人『打勾』或是全選 步驟2: 下方按下『月結』 步驟3: 月結完成後，按下『編輯』進入每個人加扣項核…" at bounding box center [757, 197] width 1165 height 114
click at [972, 150] on div "實際匯款金額合計 670, 319 步驟1: 選擇要月結的人『打勾』或是全選 步驟2: 下方按下『月結』 步驟3: 月結完成後，按下『編輯』進入每個人加扣項核…" at bounding box center [757, 197] width 1165 height 114
click at [985, 21] on div "AT26 登出" at bounding box center [679, 25] width 1359 height 50
click at [1258, 24] on div "AT26" at bounding box center [1253, 26] width 29 height 20
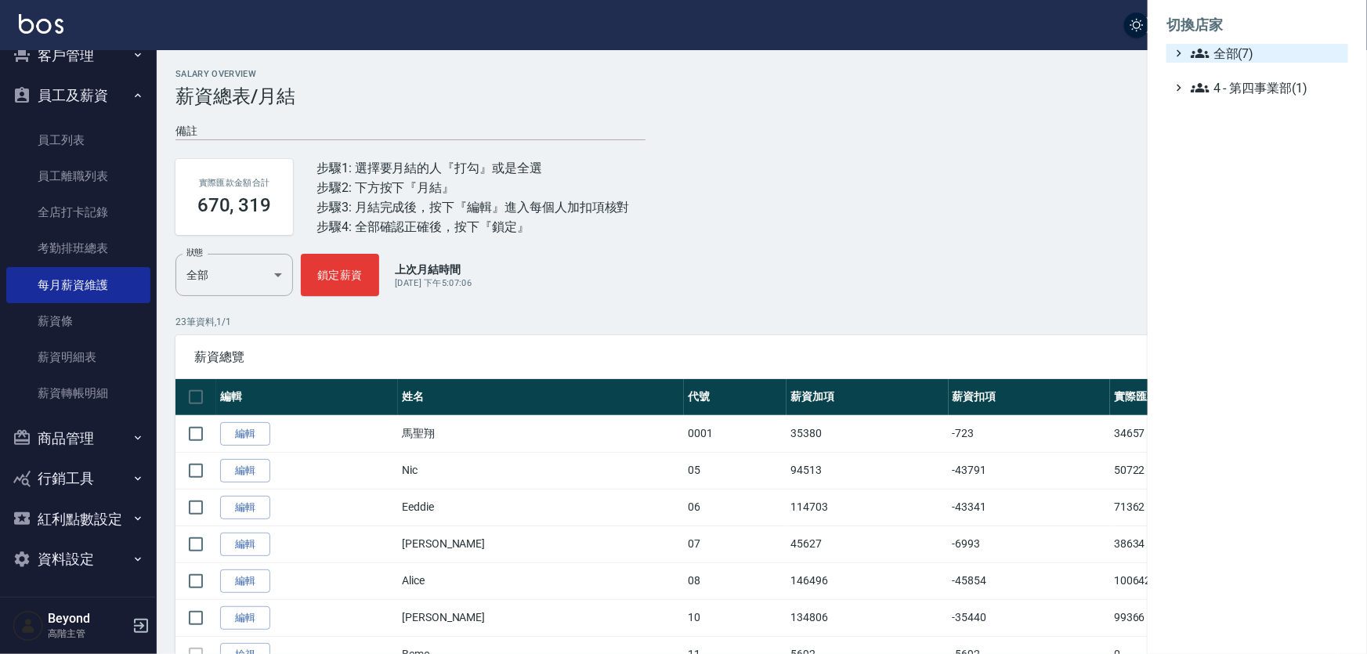
click at [1231, 56] on span "全部(7)" at bounding box center [1266, 53] width 151 height 19
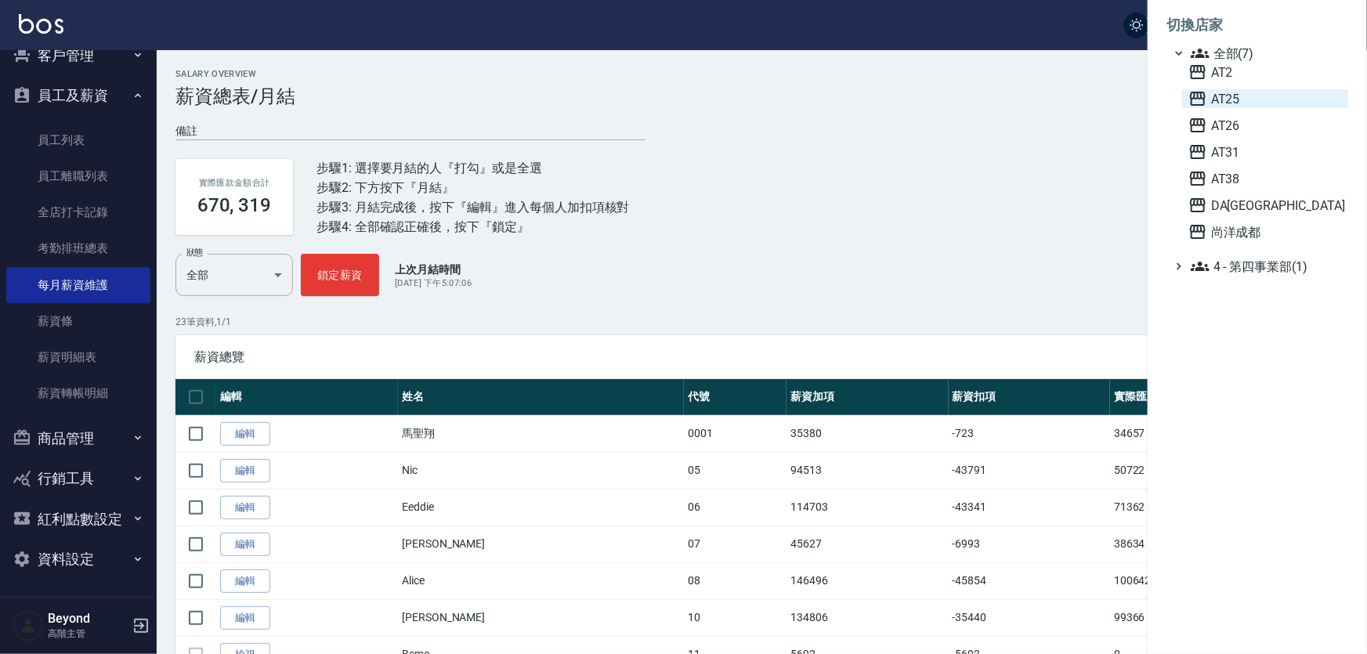
click at [1236, 97] on span "AT25" at bounding box center [1266, 98] width 154 height 19
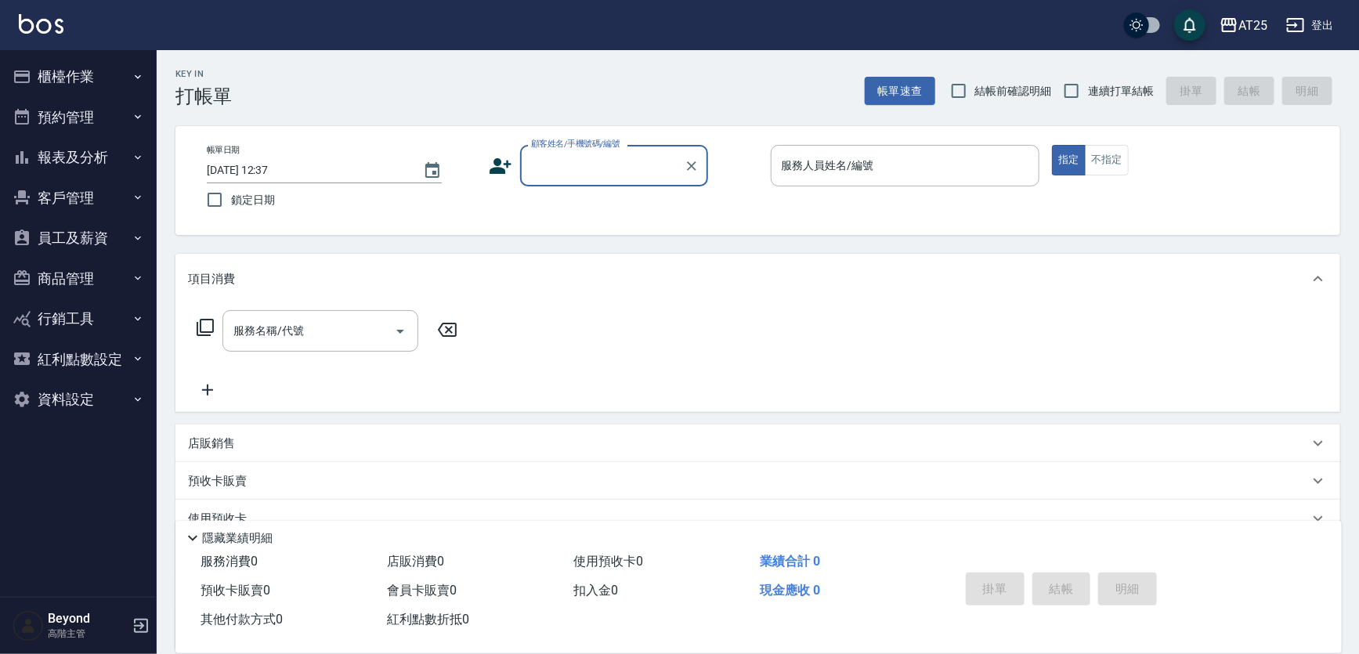
click at [57, 243] on button "員工及薪資" at bounding box center [78, 238] width 144 height 41
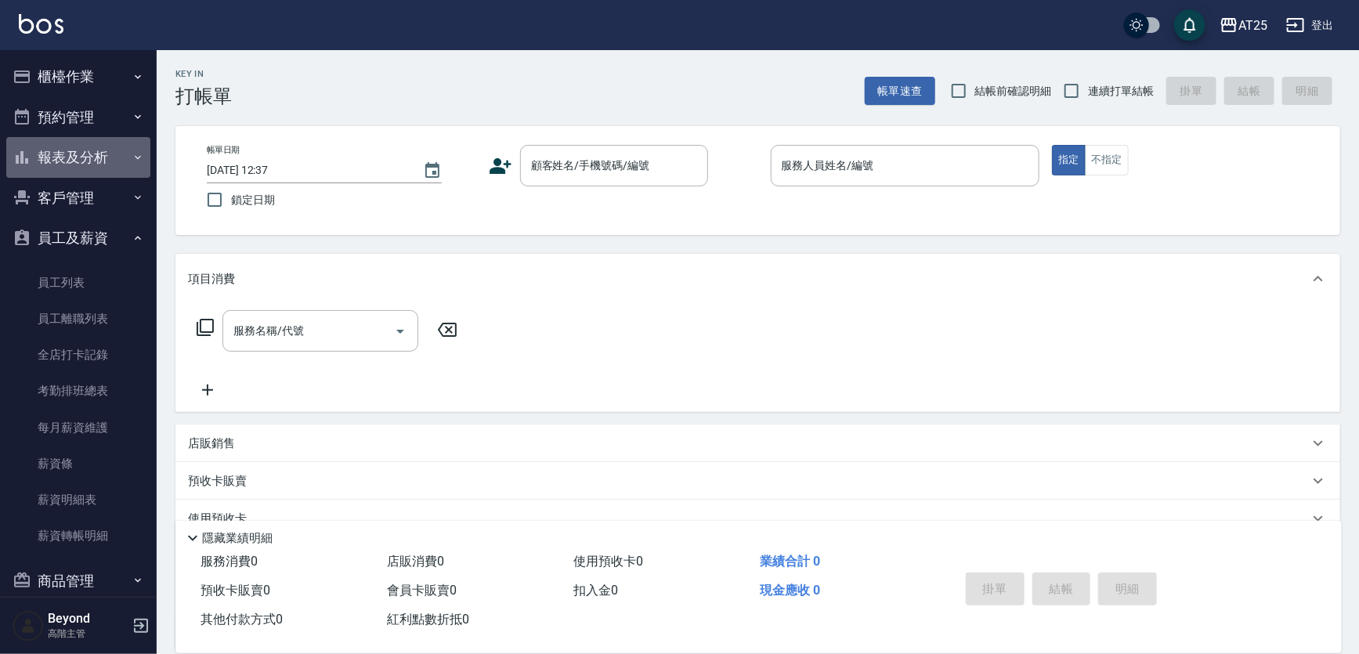
click at [81, 163] on button "報表及分析" at bounding box center [78, 157] width 144 height 41
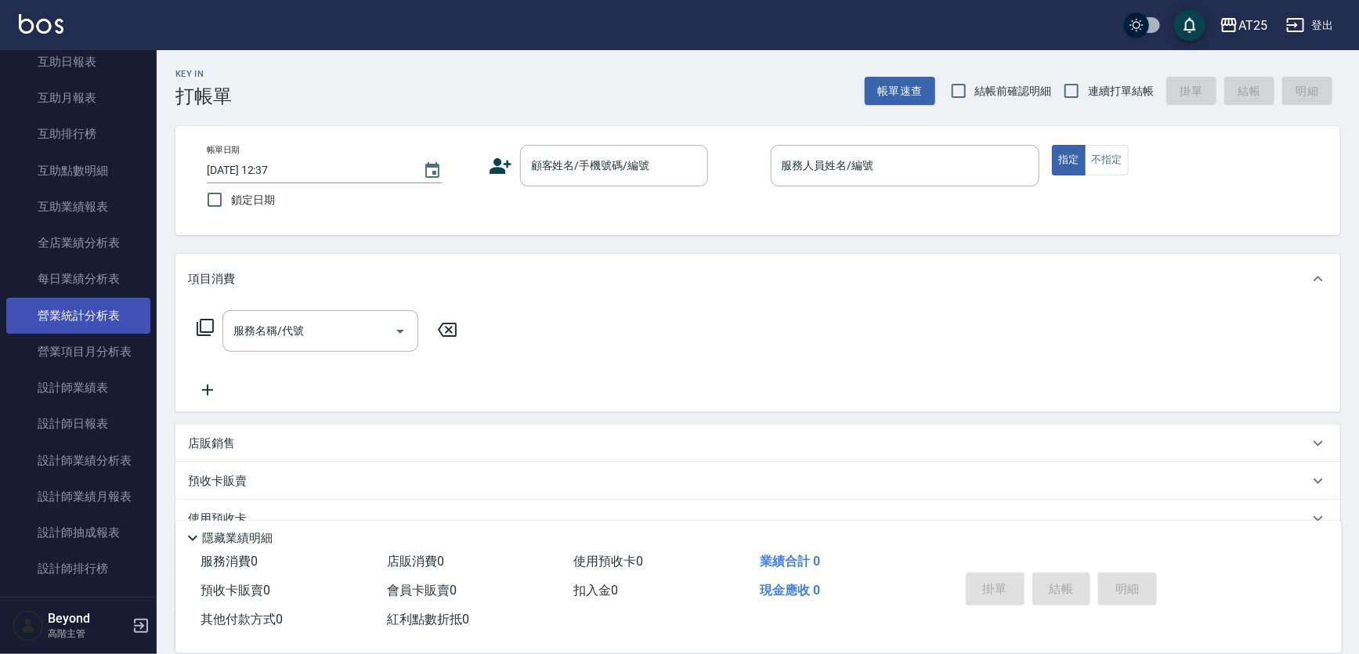
scroll to position [498, 0]
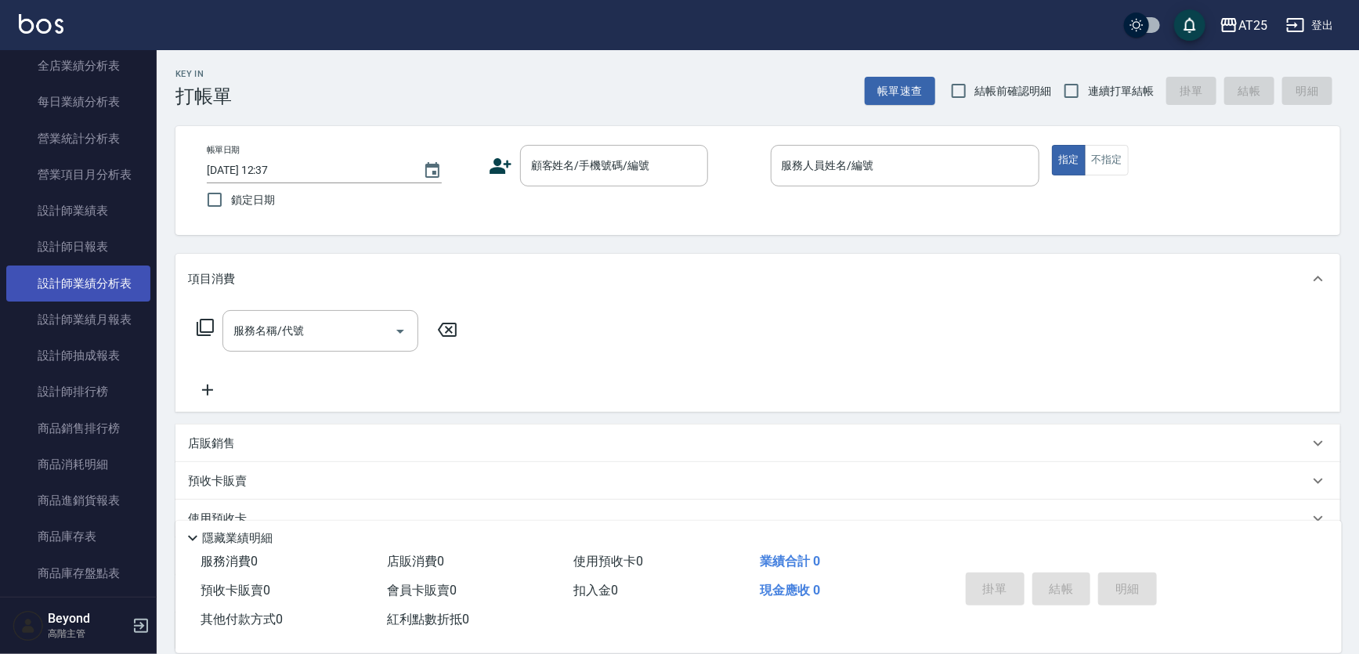
click at [72, 287] on link "設計師業績分析表" at bounding box center [78, 284] width 144 height 36
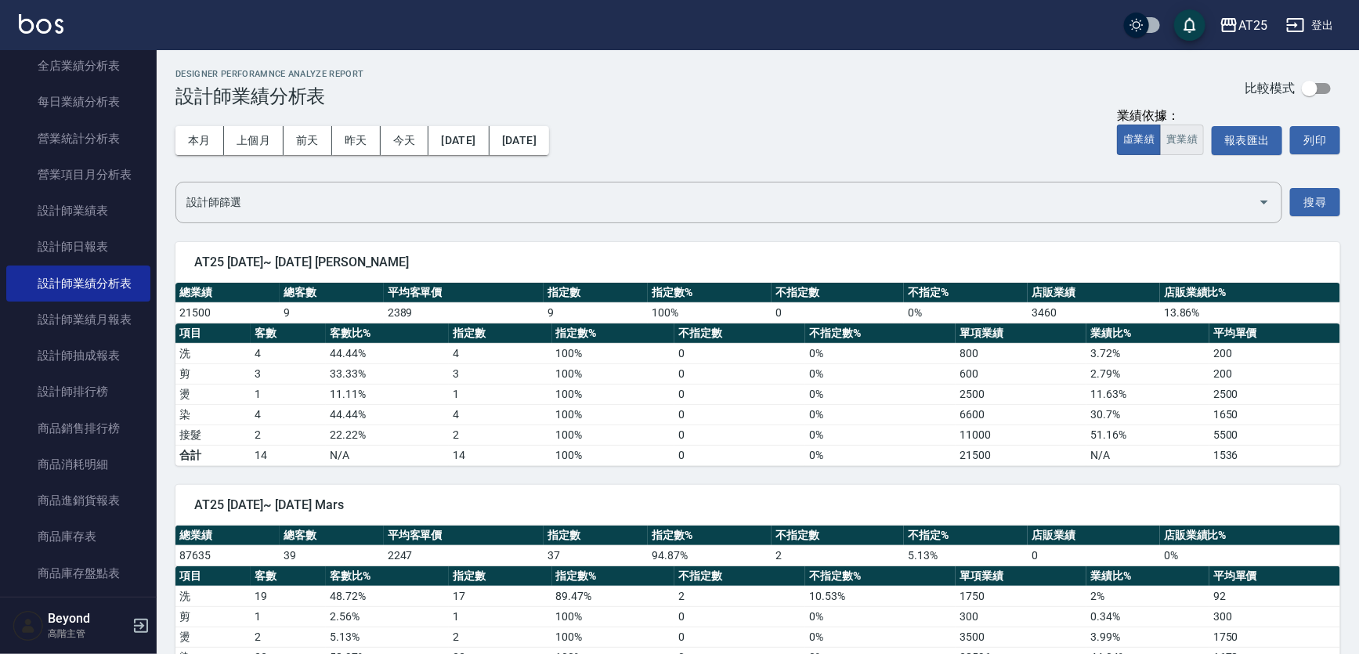
click at [1186, 147] on button "實業績" at bounding box center [1182, 140] width 44 height 31
click at [249, 140] on button "上個月" at bounding box center [254, 140] width 60 height 29
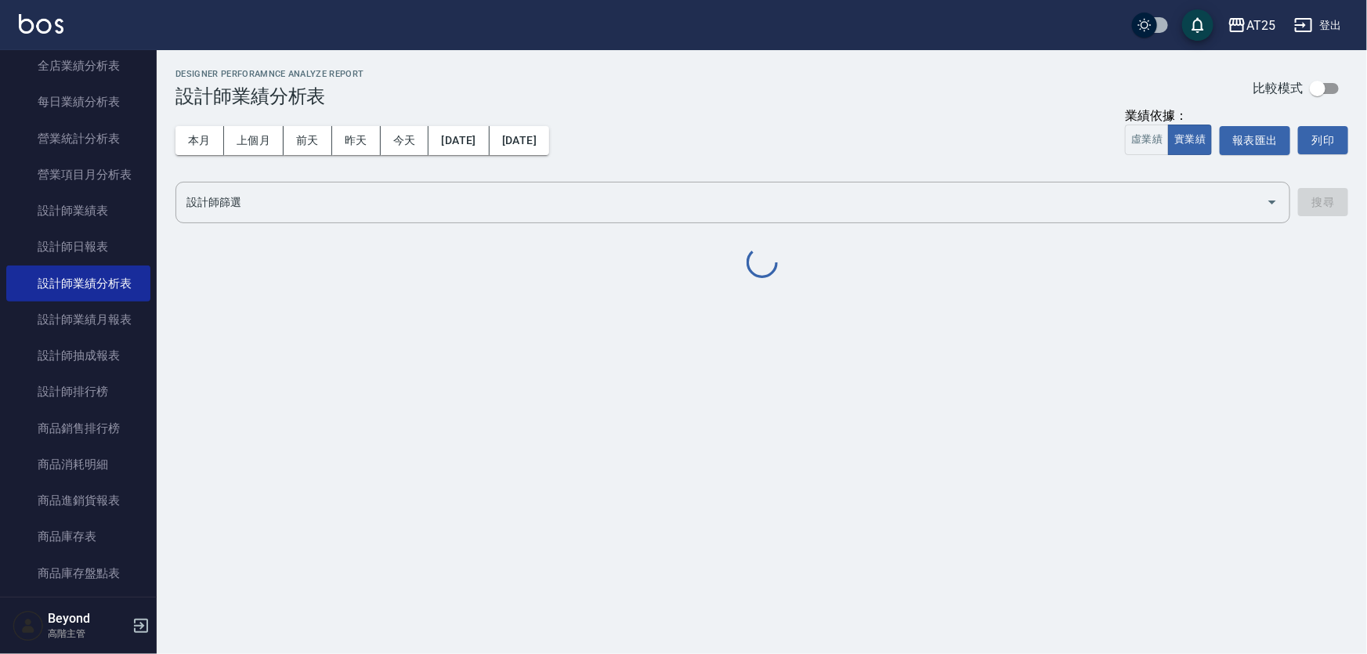
click at [660, 113] on div "本月 上個月 前天 昨天 今天 2025/07/01 2025/07/31 業績依據： 虛業績 實業績 報表匯出 列印" at bounding box center [761, 140] width 1173 height 67
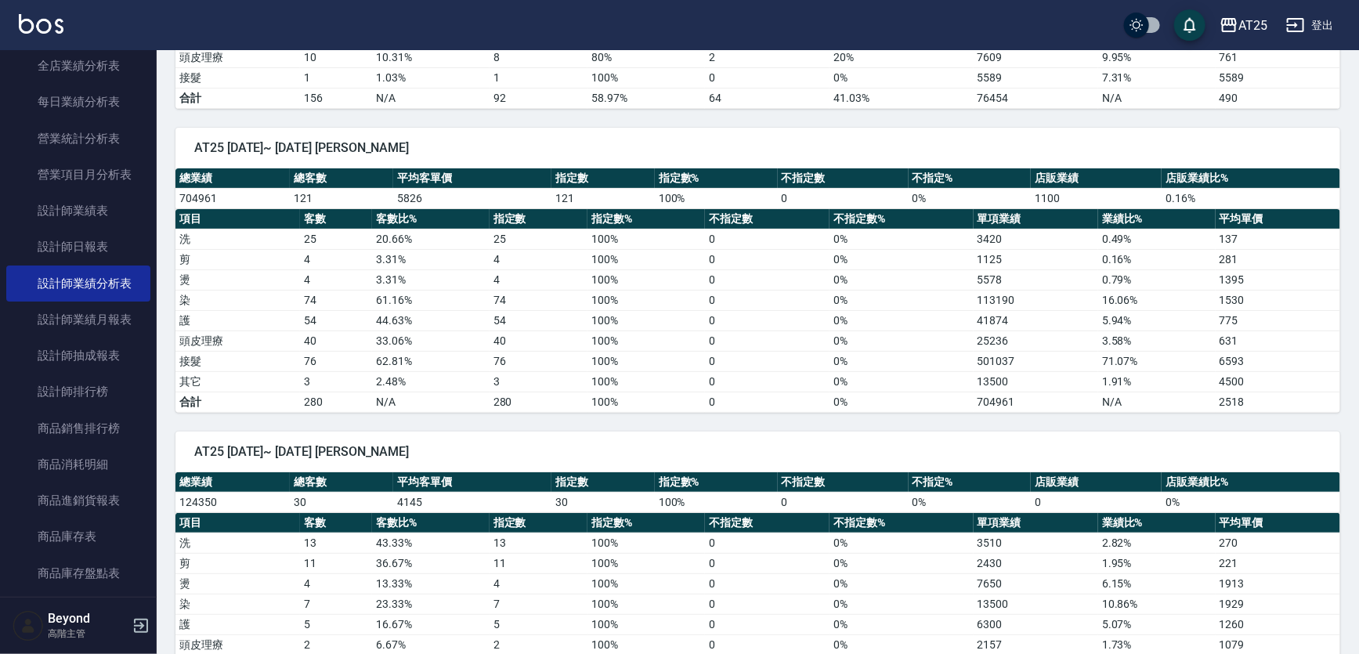
scroll to position [3276, 0]
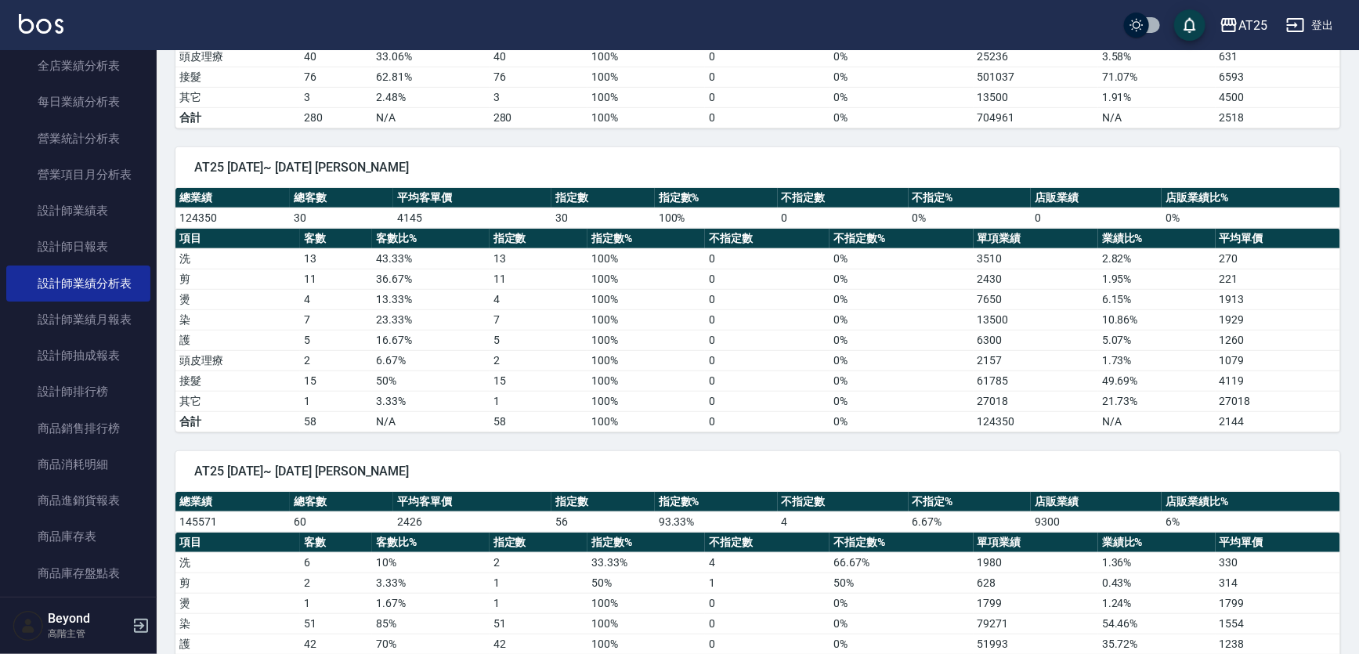
click at [791, 147] on div "AT25 2025/07/01~ 2025/07/31 韓Han" at bounding box center [757, 167] width 1165 height 41
click at [843, 160] on span "AT25 2025/07/01~ 2025/07/31 韓Han" at bounding box center [757, 168] width 1127 height 16
click at [878, 160] on span "AT25 2025/07/01~ 2025/07/31 韓Han" at bounding box center [757, 168] width 1127 height 16
click at [910, 160] on span "AT25 2025/07/01~ 2025/07/31 韓Han" at bounding box center [757, 168] width 1127 height 16
click at [787, 147] on div "AT25 2025/07/01~ 2025/07/31 韓Han" at bounding box center [757, 167] width 1165 height 41
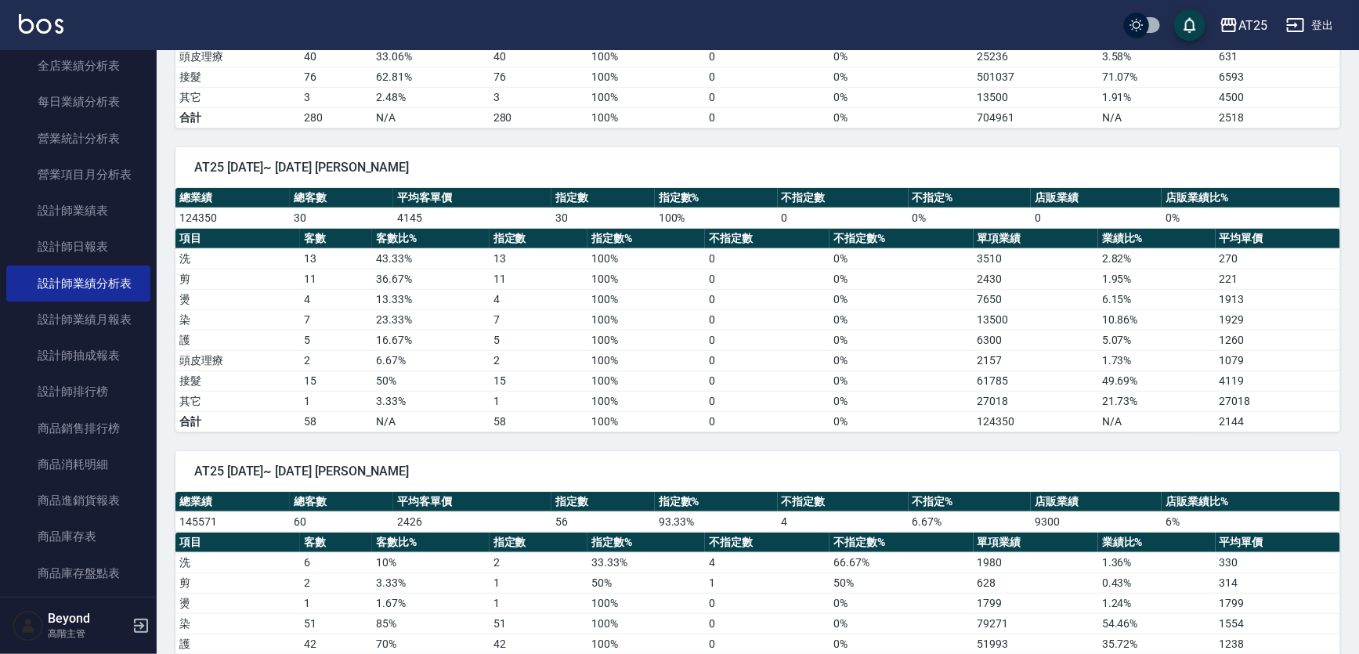
click at [850, 147] on div "AT25 2025/07/01~ 2025/07/31 韓Han" at bounding box center [757, 167] width 1165 height 41
drag, startPoint x: 890, startPoint y: 150, endPoint x: 904, endPoint y: 137, distance: 18.9
click at [892, 160] on span "AT25 2025/07/01~ 2025/07/31 韓Han" at bounding box center [757, 168] width 1127 height 16
click at [912, 128] on div "AT25 2025/07/01~ 2025/07/31 韓Han 總業績 總客數 平均客單價 指定數 指定數% 不指定數 不指定% 店販業績 店販業績比% 1…" at bounding box center [749, 280] width 1184 height 304
click at [859, 112] on td "0%" at bounding box center [901, 117] width 143 height 20
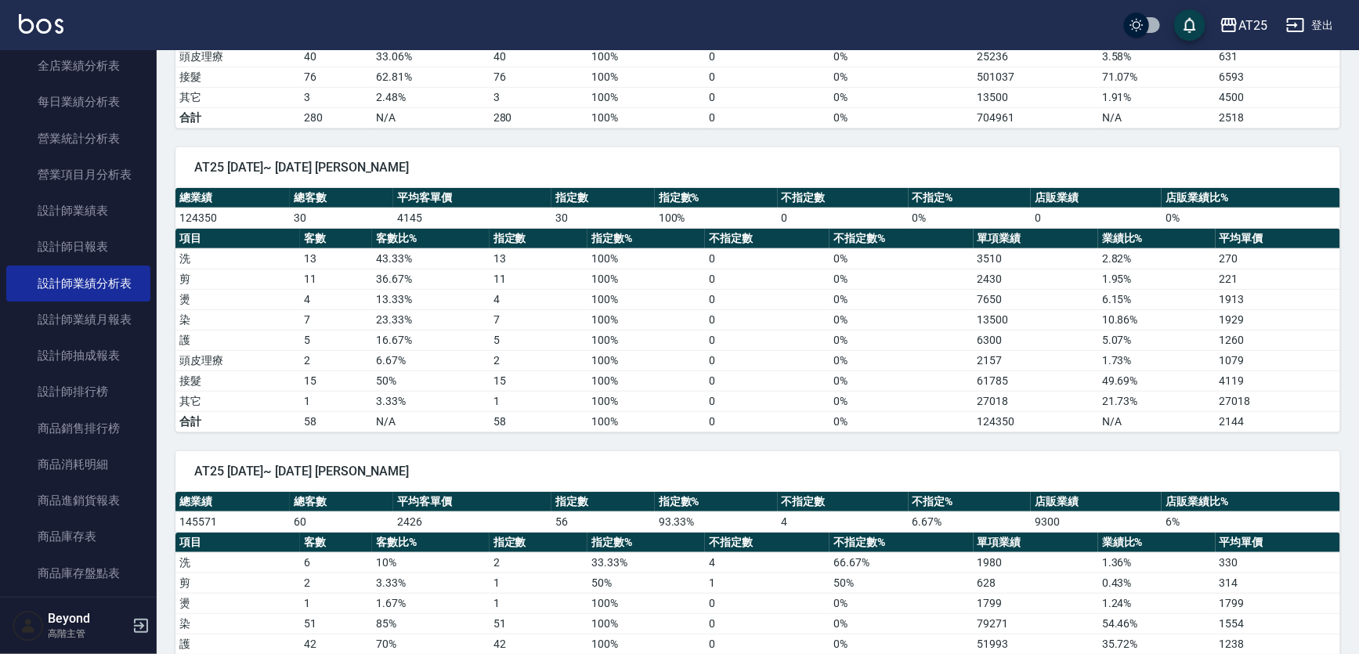
click at [892, 128] on div "AT25 2025/07/01~ 2025/07/31 韓Han 總業績 總客數 平均客單價 指定數 指定數% 不指定數 不指定% 店販業績 店販業績比% 1…" at bounding box center [749, 280] width 1184 height 304
drag, startPoint x: 920, startPoint y: 133, endPoint x: 937, endPoint y: 133, distance: 17.2
click at [921, 133] on div "AT25 2025/07/01~ 2025/07/31 韓Han 總業績 總客數 平均客單價 指定數 指定數% 不指定數 不指定% 店販業績 店販業績比% 1…" at bounding box center [749, 280] width 1184 height 304
click at [959, 128] on div "AT25 2025/07/01~ 2025/07/31 韓Han 總業績 總客數 平均客單價 指定數 指定數% 不指定數 不指定% 店販業績 店販業績比% 1…" at bounding box center [749, 280] width 1184 height 304
click at [831, 128] on div "AT25 2025/07/01~ 2025/07/31 韓Han 總業績 總客數 平均客單價 指定數 指定數% 不指定數 不指定% 店販業績 店販業績比% 1…" at bounding box center [749, 280] width 1184 height 304
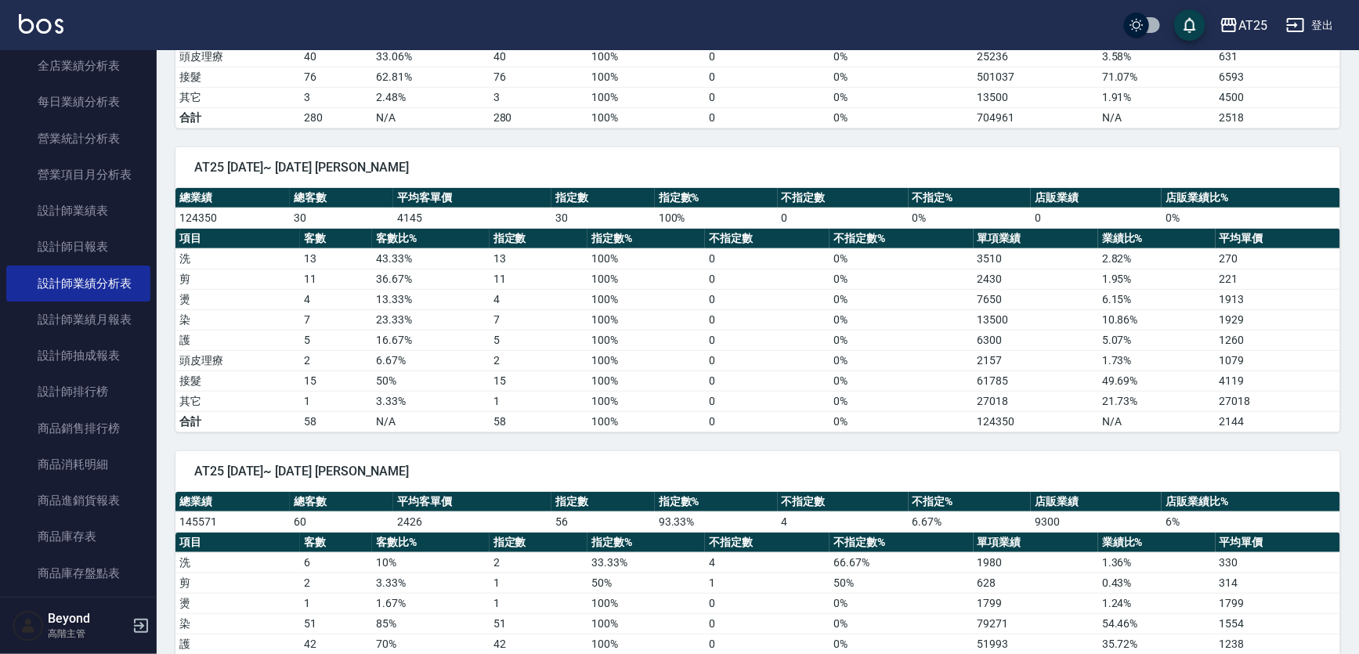
click at [892, 128] on div "AT25 2025/07/01~ 2025/07/31 韓Han 總業績 總客數 平均客單價 指定數 指定數% 不指定數 不指定% 店販業績 店販業績比% 1…" at bounding box center [749, 280] width 1184 height 304
click at [925, 128] on div "AT25 2025/07/01~ 2025/07/31 韓Han 總業績 總客數 平均客單價 指定數 指定數% 不指定數 不指定% 店販業績 店販業績比% 1…" at bounding box center [749, 280] width 1184 height 304
click at [849, 147] on div "AT25 2025/07/01~ 2025/07/31 韓Han" at bounding box center [757, 167] width 1165 height 41
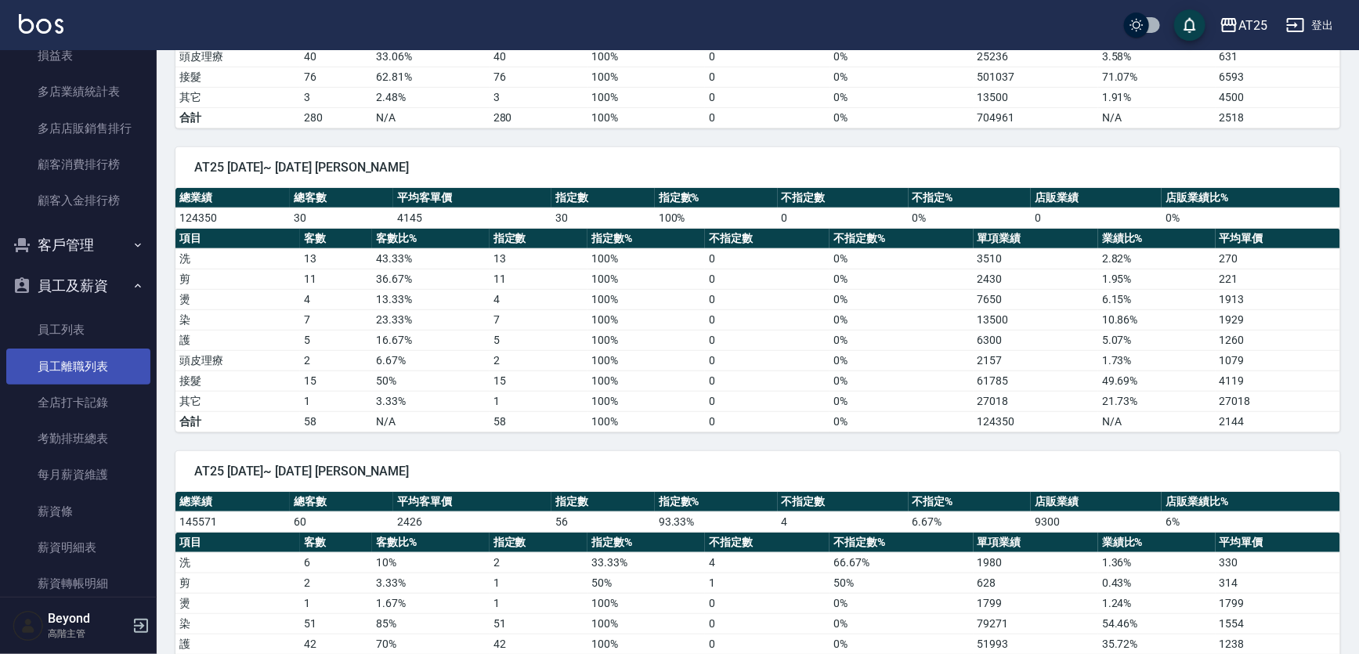
scroll to position [1709, 0]
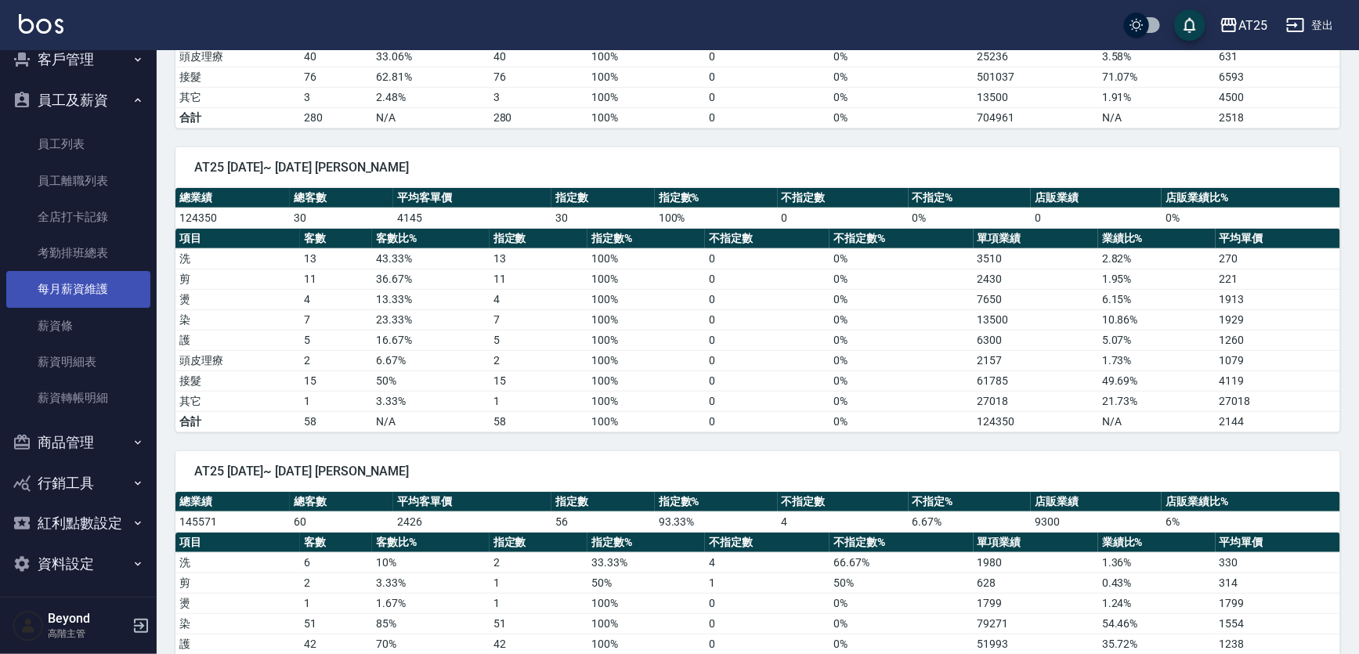
click at [71, 283] on link "每月薪資維護" at bounding box center [78, 289] width 144 height 36
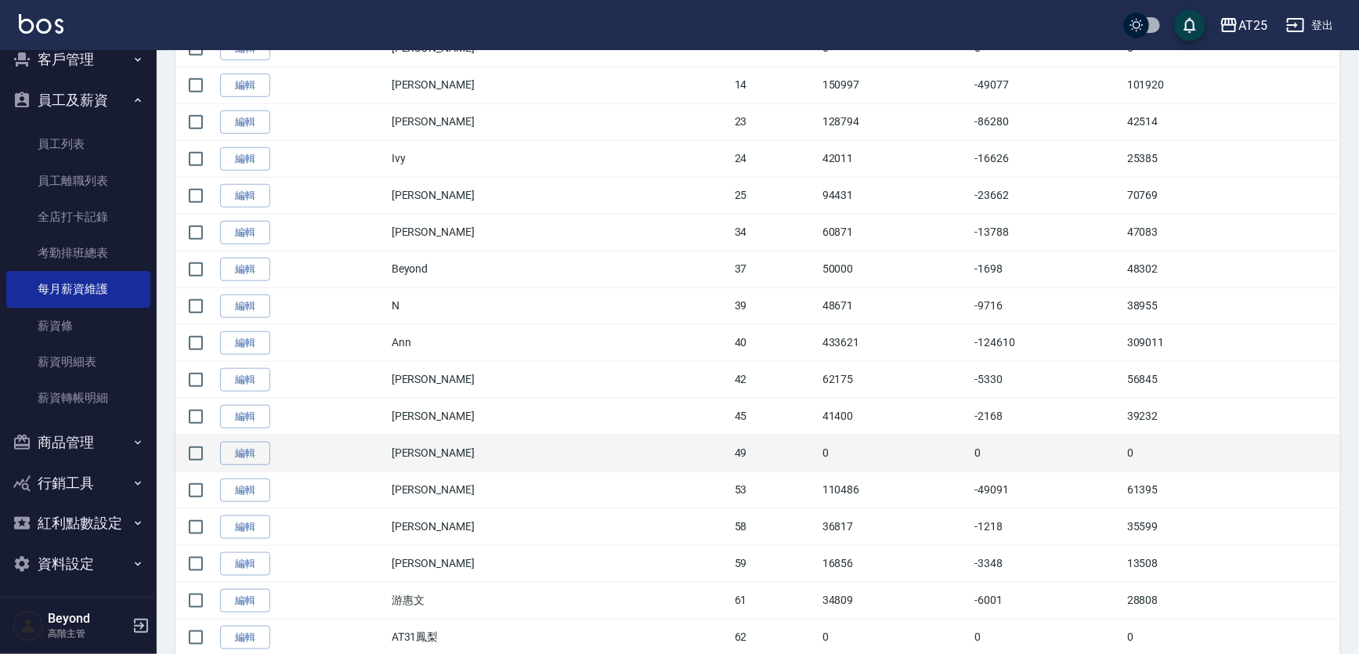
scroll to position [712, 0]
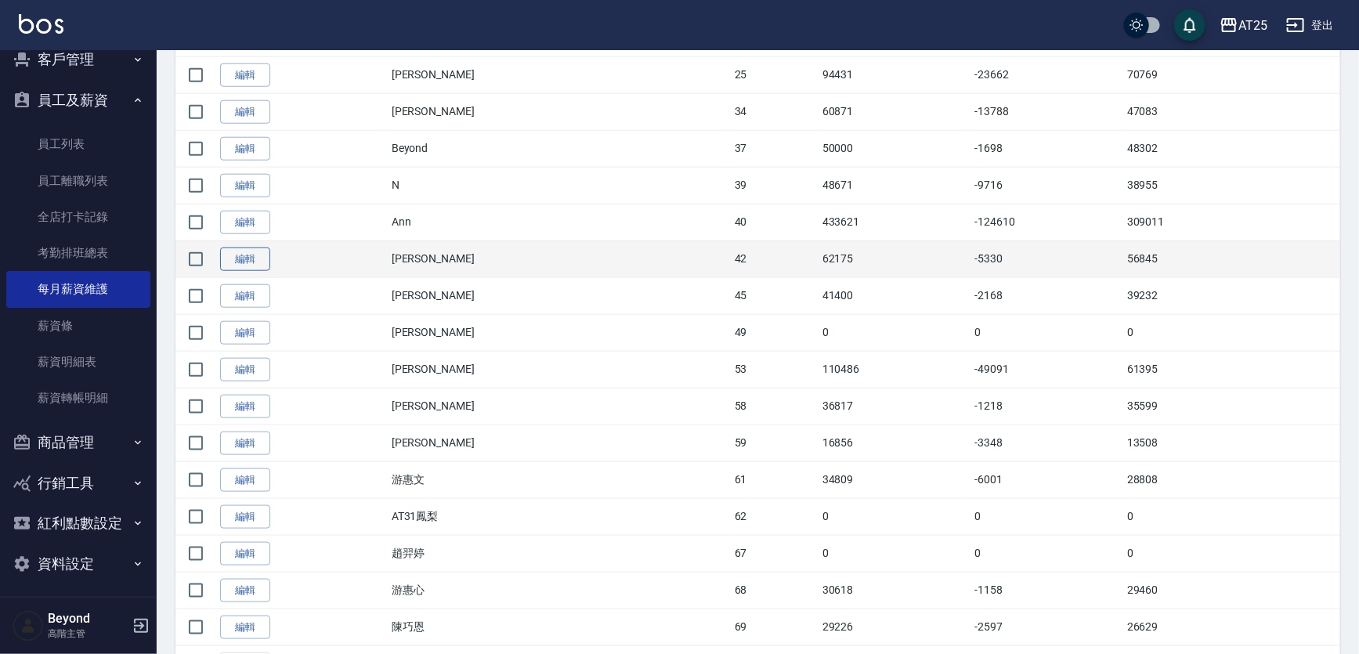
click at [237, 251] on link "編輯" at bounding box center [245, 260] width 50 height 24
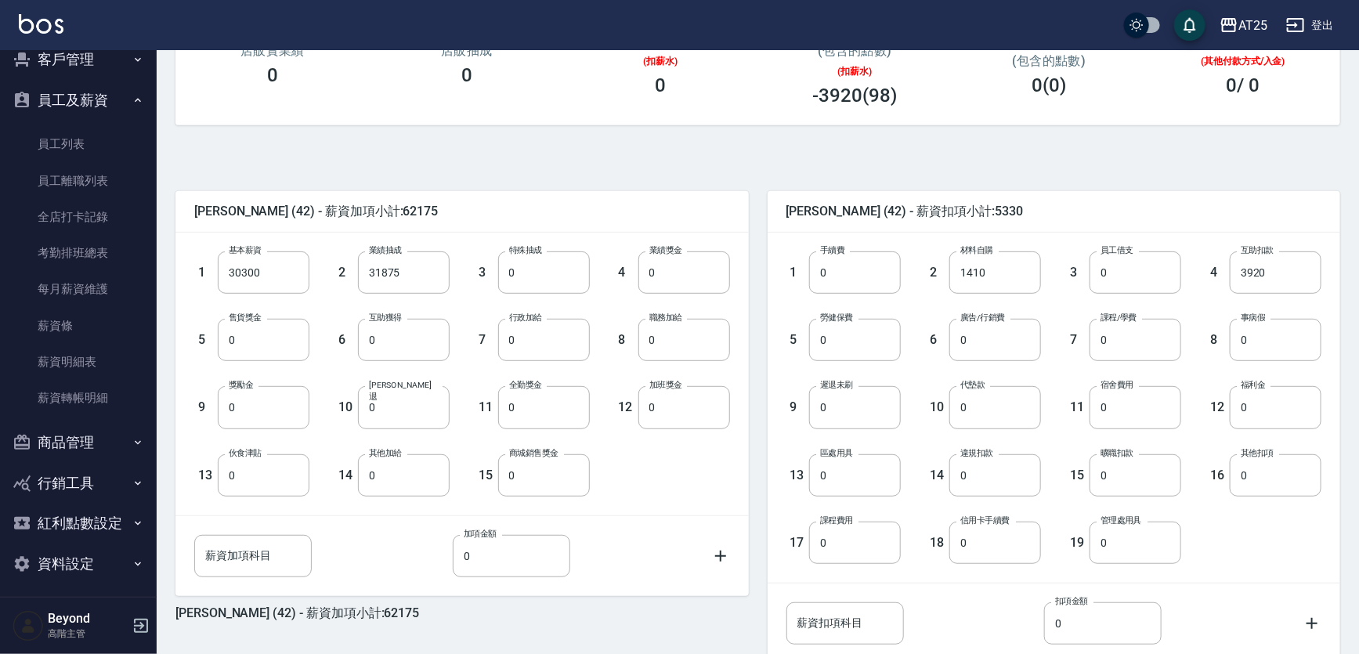
scroll to position [363, 0]
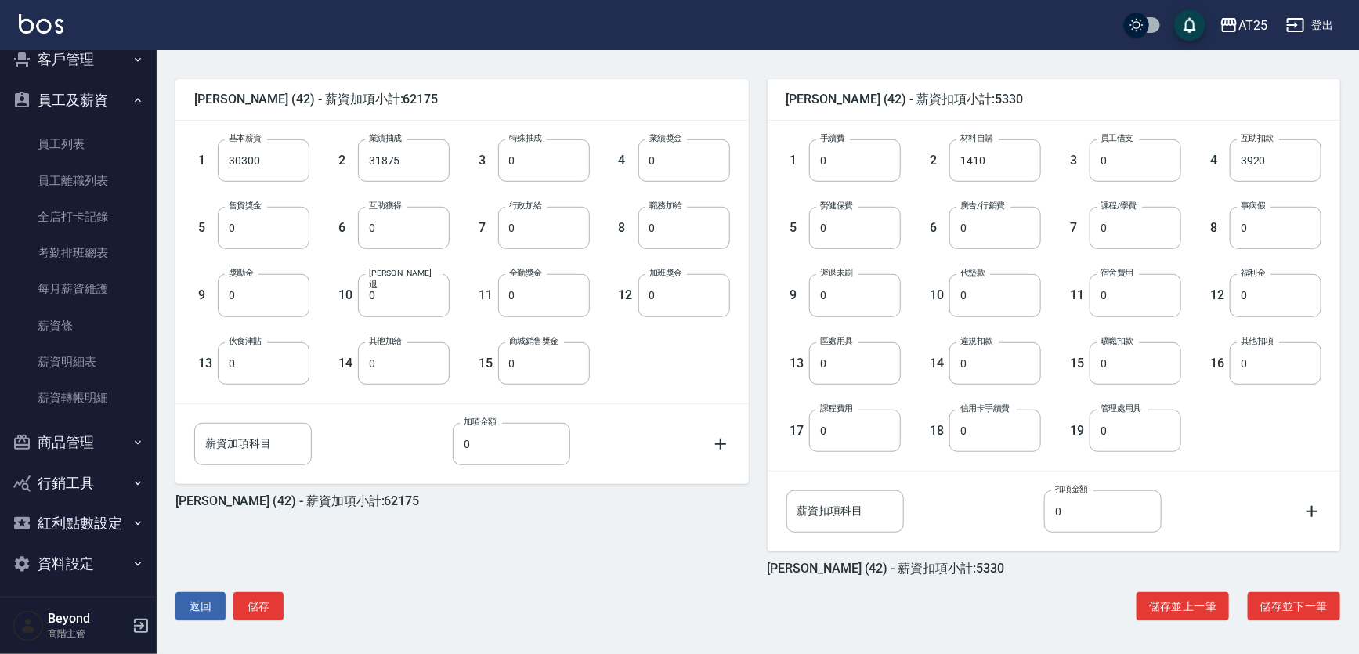
click at [761, 294] on div "韓Han (42) - 薪資扣項小計:5330 1 手續費 0 手續費 2 材料自購 1410 材料自購 3 員工借支 0 員工借支 4 互助扣款 3920 …" at bounding box center [1045, 318] width 592 height 516
click at [755, 300] on div "韓Han (42) - 薪資扣項小計:5330 1 手續費 0 手續費 2 材料自購 1410 材料自購 3 員工借支 0 員工借支 4 互助扣款 3920 …" at bounding box center [1045, 318] width 592 height 516
click at [759, 280] on div "韓Han (42) - 薪資扣項小計:5330 1 手續費 0 手續費 2 材料自購 1410 材料自購 3 員工借支 0 員工借支 4 互助扣款 3920 …" at bounding box center [1045, 318] width 592 height 516
click at [759, 269] on div "韓Han (42) - 薪資扣項小計:5330 1 手續費 0 手續費 2 材料自購 1410 材料自購 3 員工借支 0 員工借支 4 互助扣款 3920 …" at bounding box center [1045, 318] width 592 height 516
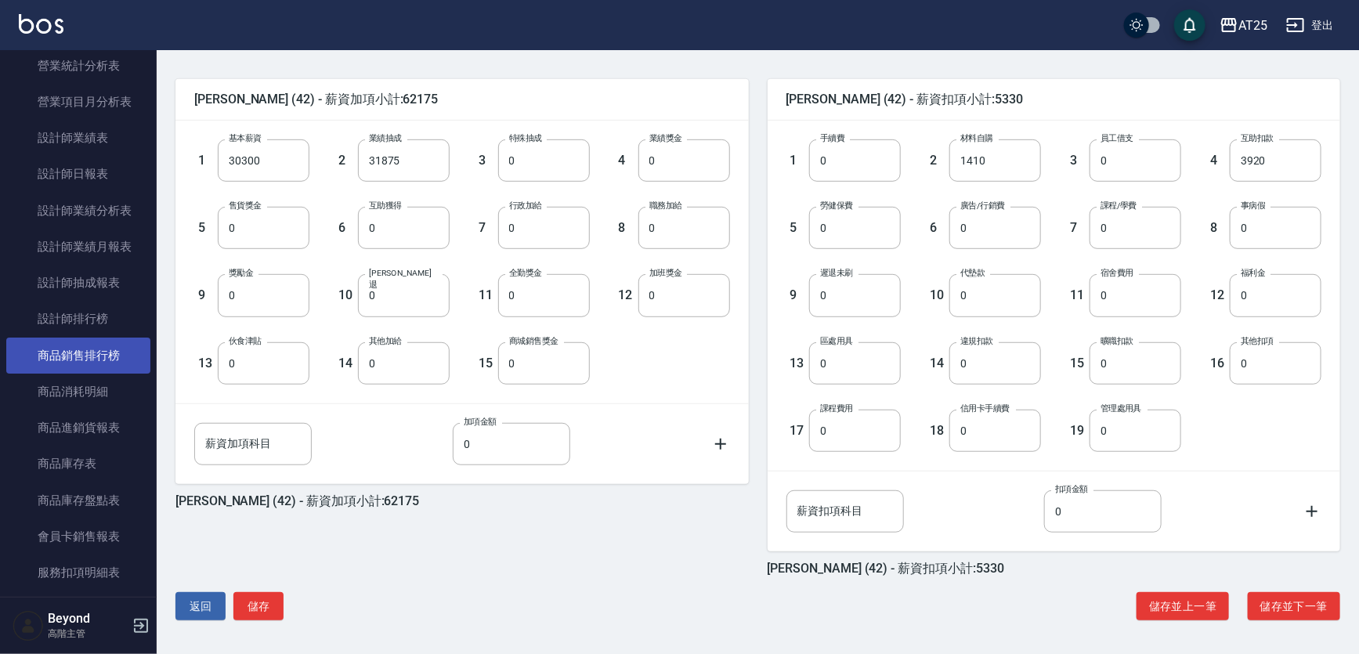
scroll to position [570, 0]
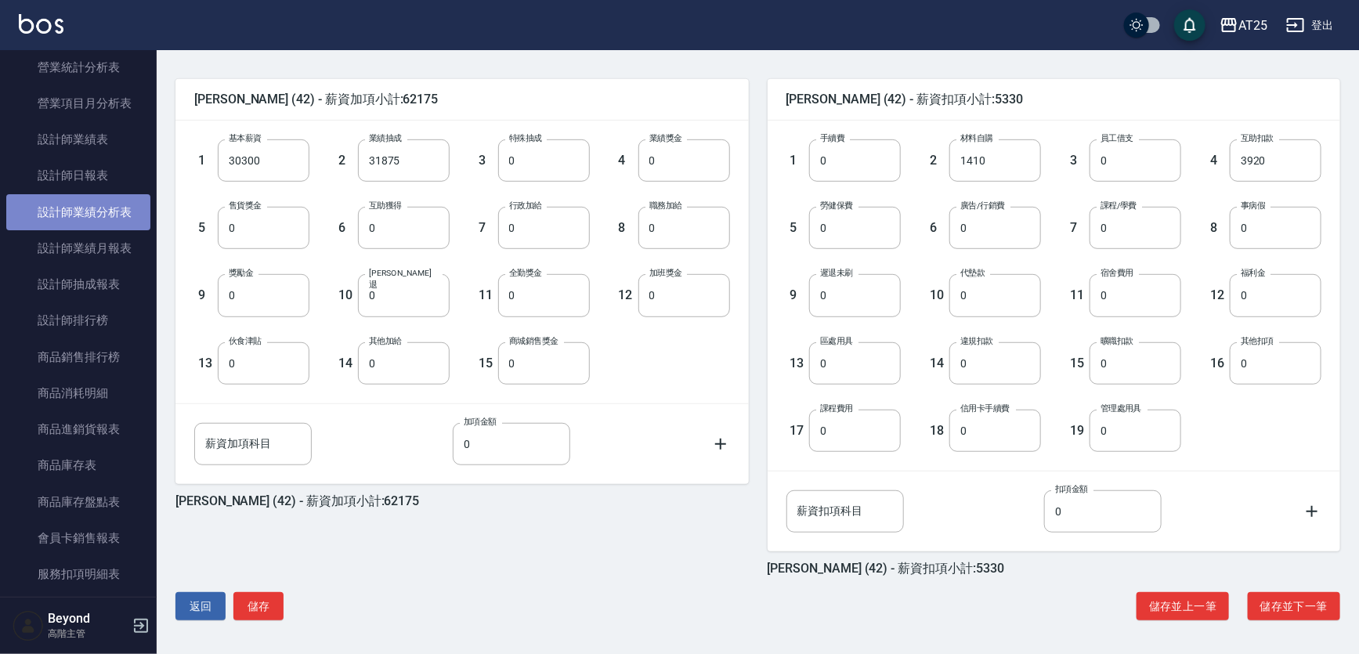
click at [92, 225] on link "設計師業績分析表" at bounding box center [78, 212] width 144 height 36
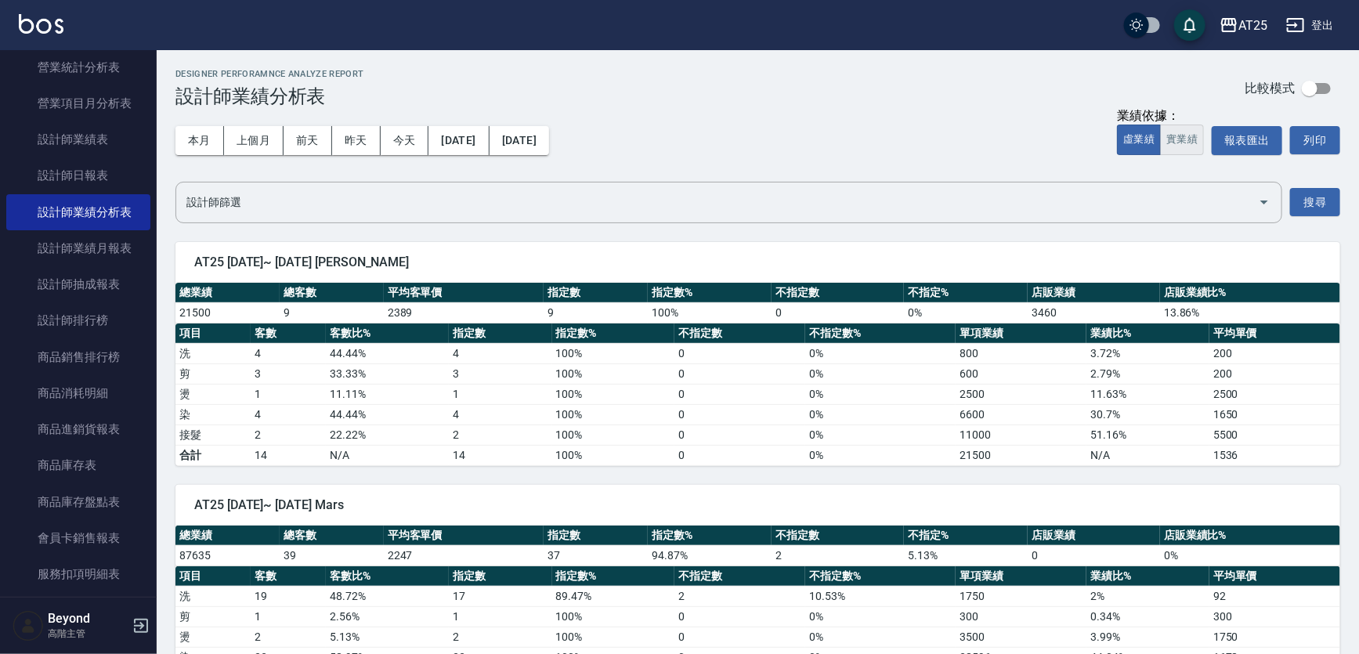
click at [1171, 137] on button "實業績" at bounding box center [1182, 140] width 44 height 31
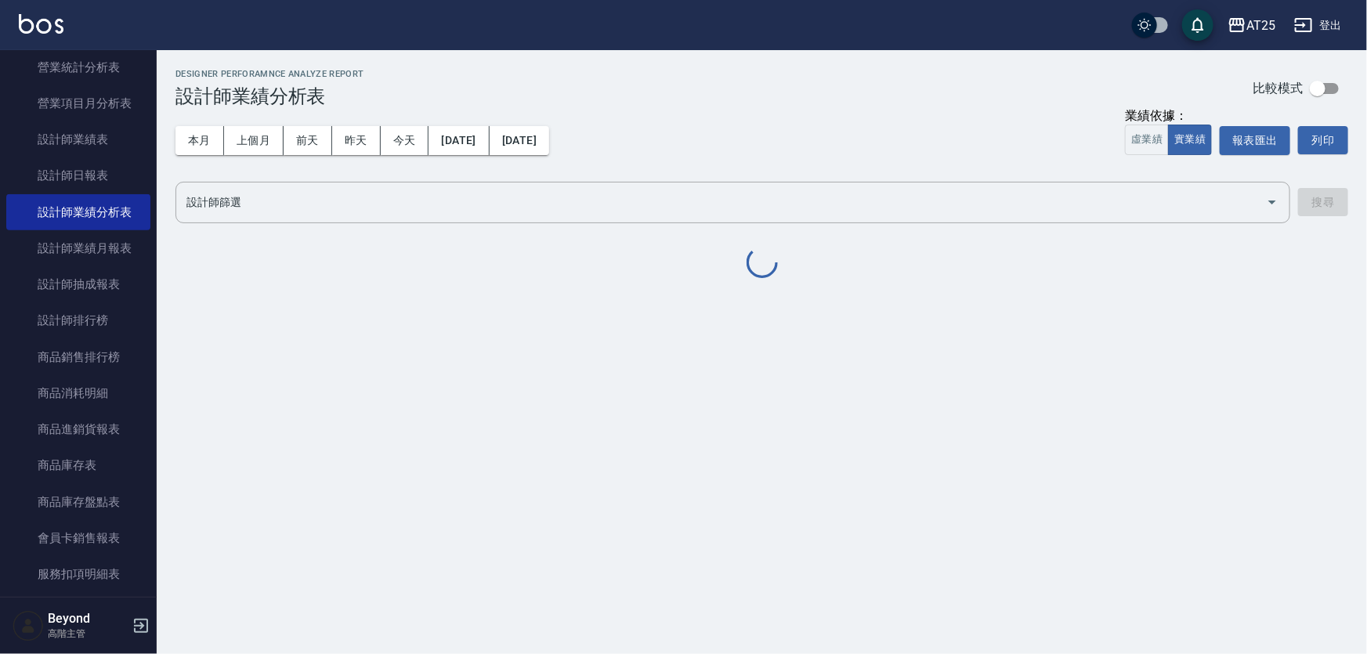
click at [751, 111] on div "本月 上個月 前天 昨天 今天 [DATE] [DATE] 業績依據： 虛業績 實業績 報表匯出 列印" at bounding box center [761, 140] width 1173 height 67
click at [756, 100] on div "Designer Perforamnce Analyze Report 設計師業績分析表 比較模式" at bounding box center [757, 88] width 1165 height 38
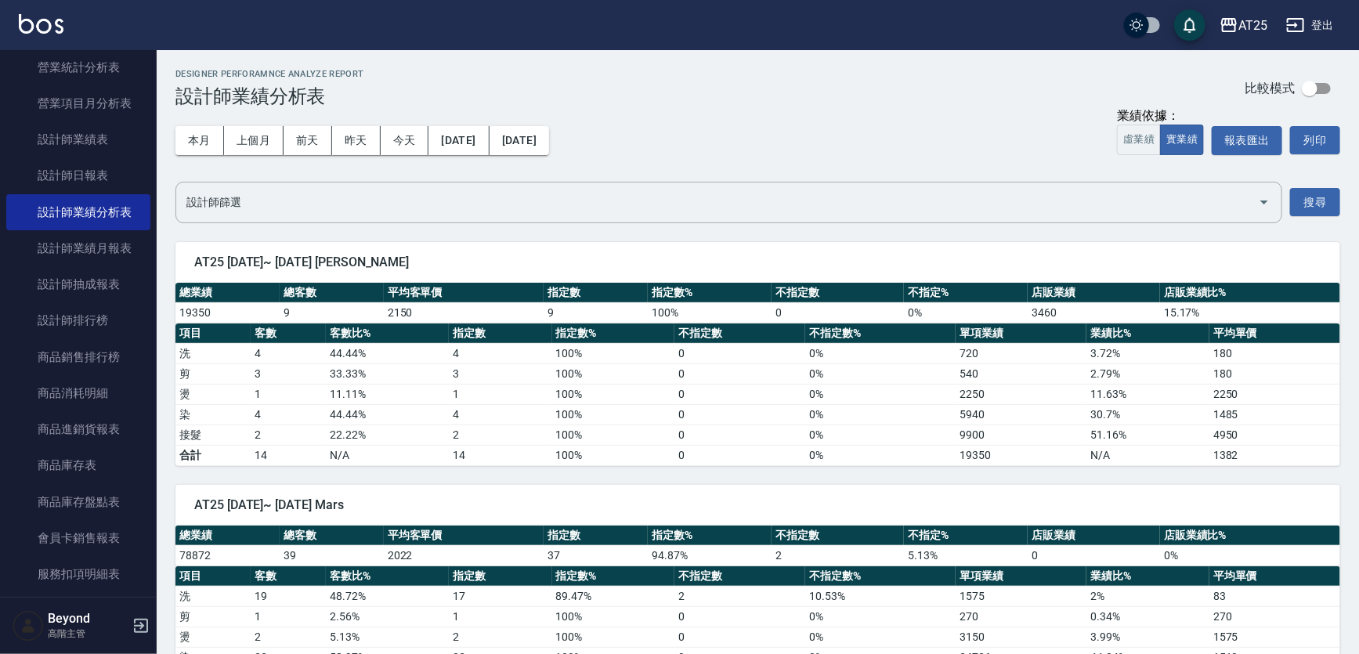
click at [820, 78] on div "Designer Perforamnce Analyze Report 設計師業績分析表 比較模式" at bounding box center [757, 88] width 1165 height 38
click at [844, 34] on div "AT25 登出" at bounding box center [679, 25] width 1359 height 50
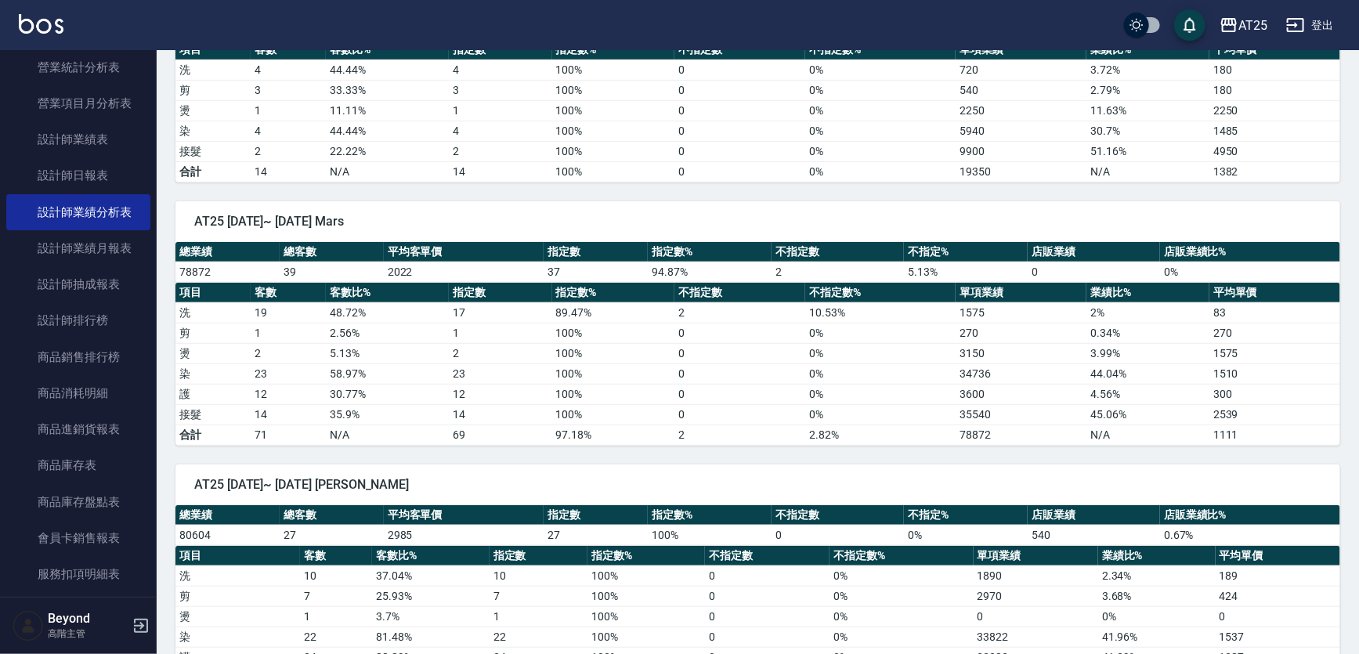
scroll to position [284, 0]
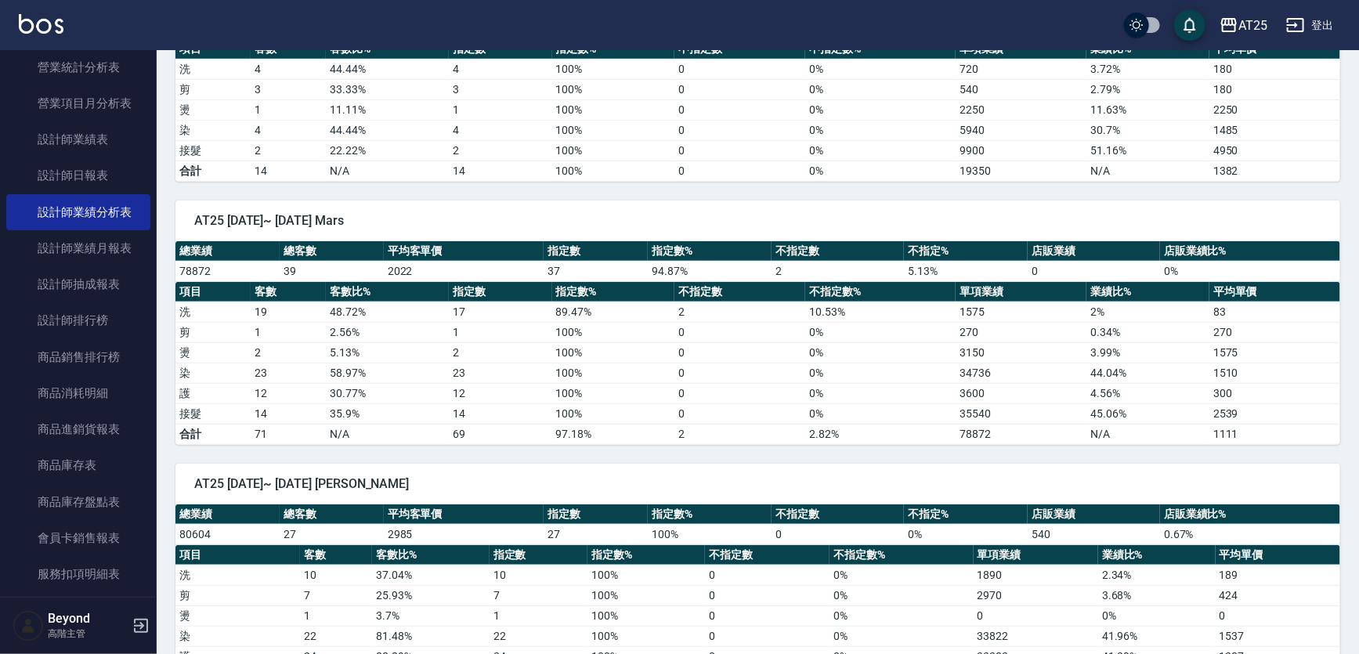
click at [798, 206] on div "AT25 [DATE]~ [DATE] Mars" at bounding box center [757, 221] width 1165 height 41
click at [835, 209] on div "AT25 [DATE]~ [DATE] Mars" at bounding box center [757, 221] width 1165 height 41
click at [861, 213] on span "AT25 [DATE]~ [DATE] Mars" at bounding box center [757, 221] width 1127 height 16
click at [922, 192] on div "AT25 2025/08/01~ 2025/08/18 Mars 總業績 總客數 平均客單價 指定數 指定數% 不指定數 不指定% 店販業績 店販業績比% 7…" at bounding box center [749, 313] width 1184 height 263
click at [1048, 186] on div "AT25 2025/08/01~ 2025/08/18 Mars 總業績 總客數 平均客單價 指定數 指定數% 不指定數 不指定% 店販業績 店販業績比% 7…" at bounding box center [749, 313] width 1184 height 263
